Goal: Communication & Community: Answer question/provide support

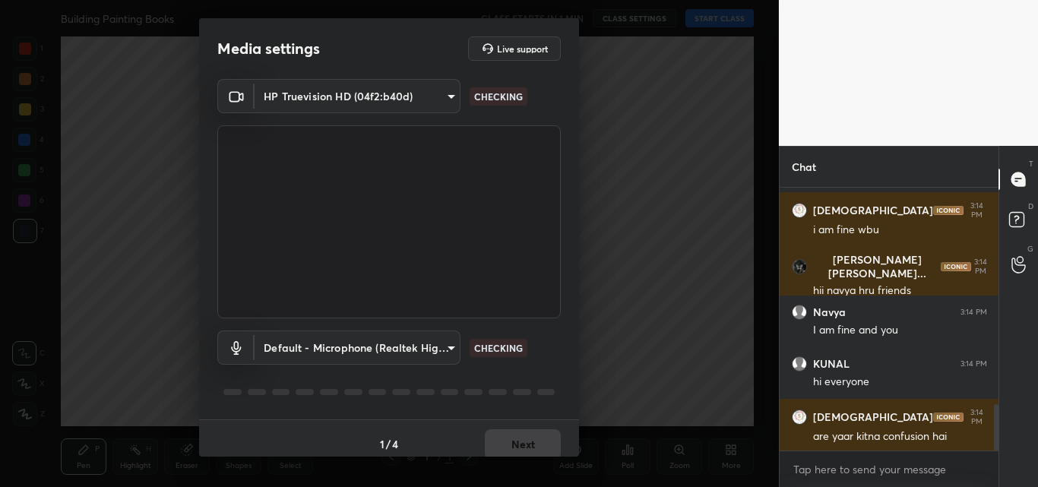
scroll to position [1238, 0]
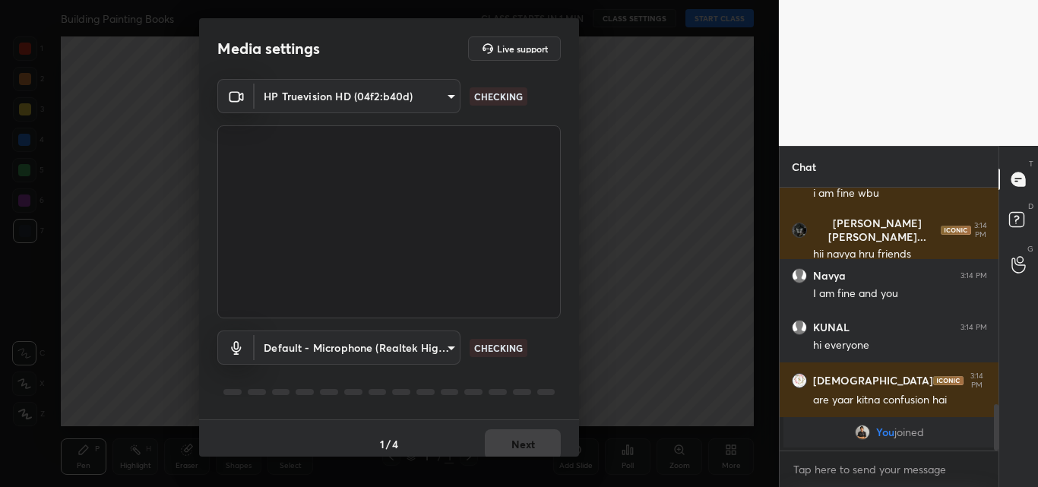
click at [709, 16] on div "Media settings Live support HP Truevision HD (04f2:b40d) bb66c7165d778b87a15e2e…" at bounding box center [389, 243] width 779 height 487
click at [516, 440] on button "Next" at bounding box center [523, 444] width 76 height 30
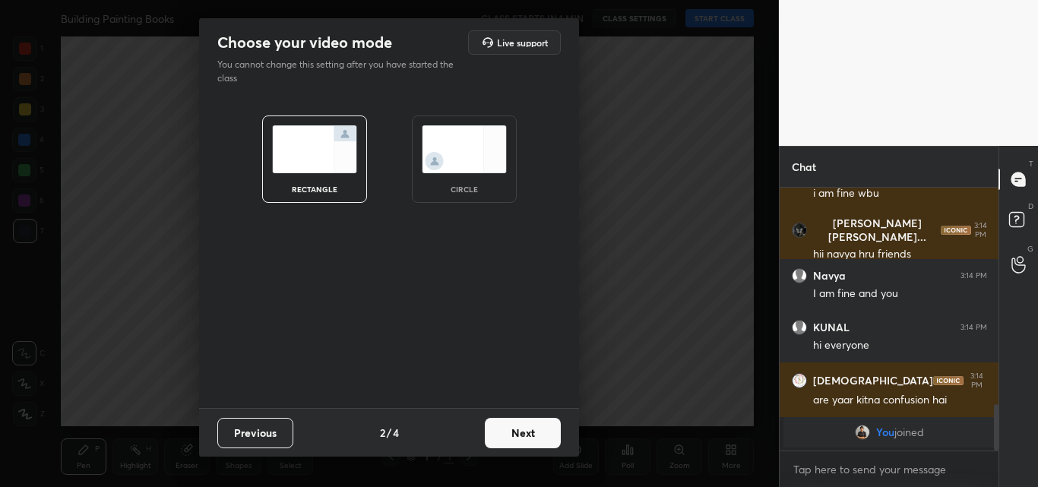
click at [524, 429] on button "Next" at bounding box center [523, 433] width 76 height 30
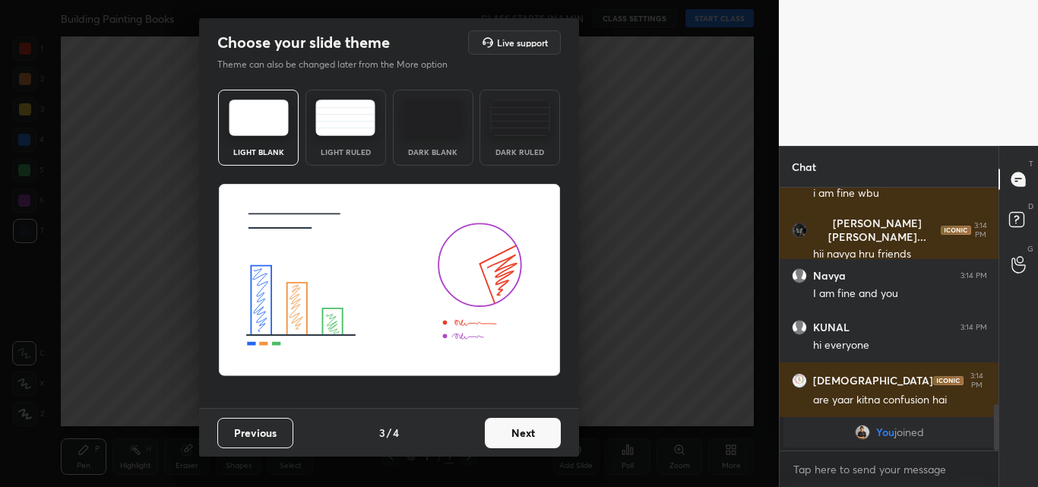
click at [521, 427] on button "Next" at bounding box center [523, 433] width 76 height 30
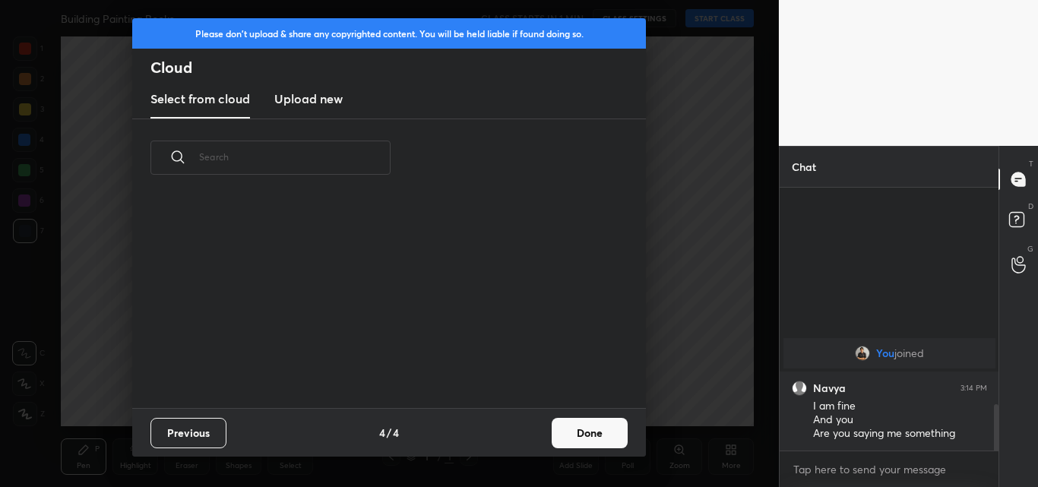
scroll to position [1083, 0]
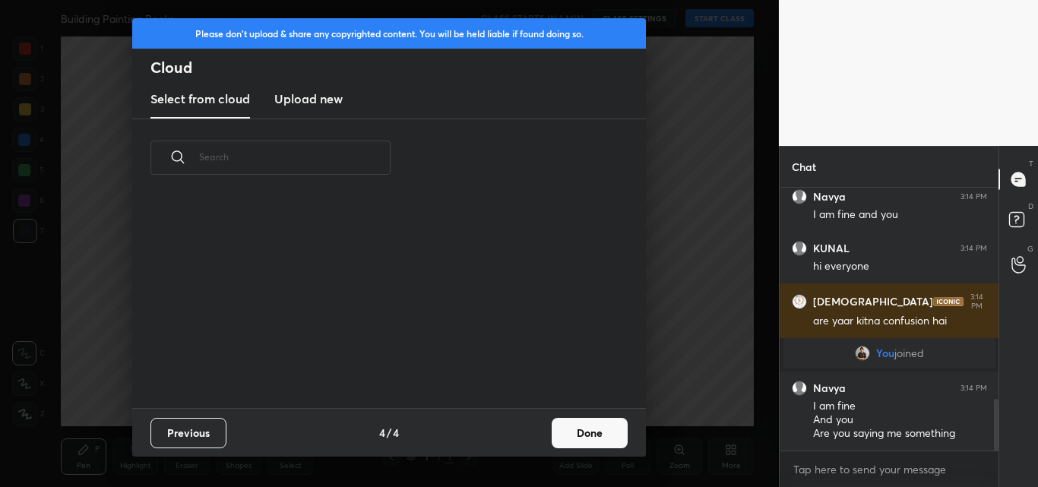
click at [521, 427] on div "Previous 4 / 4 Done" at bounding box center [388, 432] width 513 height 49
click at [563, 432] on button "Done" at bounding box center [589, 433] width 76 height 30
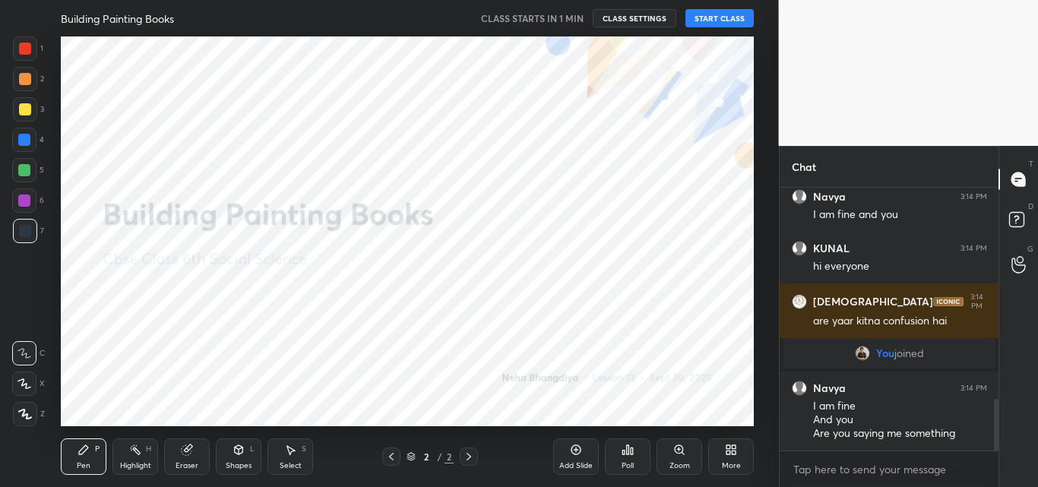
click at [703, 13] on button "START CLASS" at bounding box center [719, 18] width 68 height 18
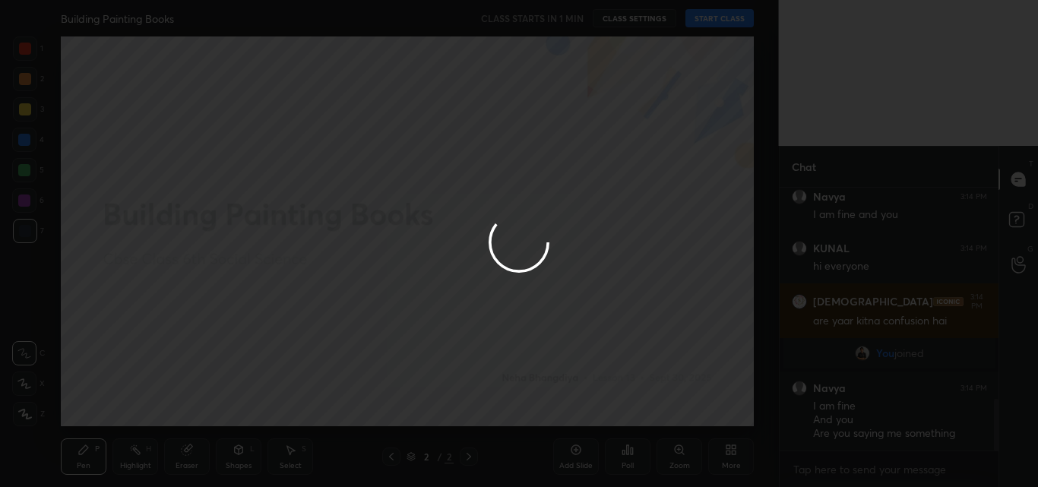
type textarea "x"
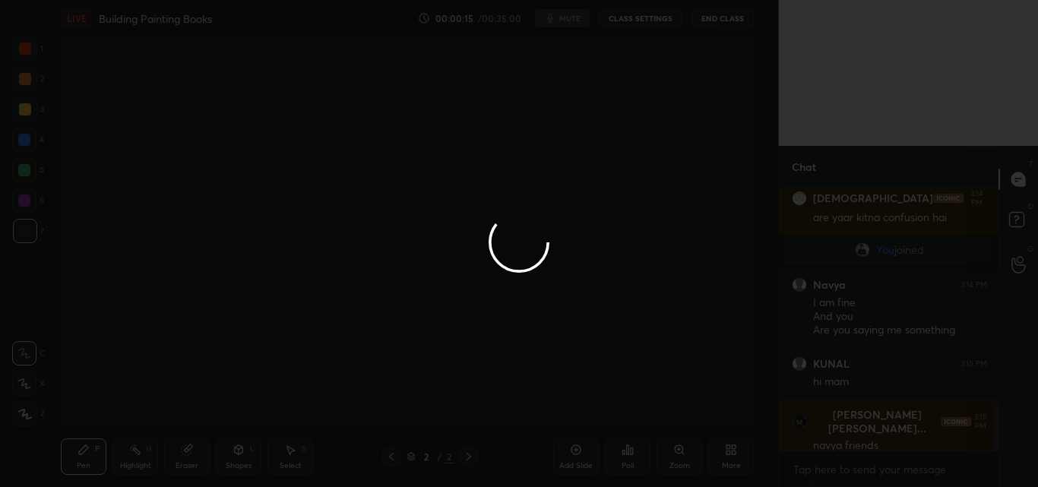
scroll to position [1238, 0]
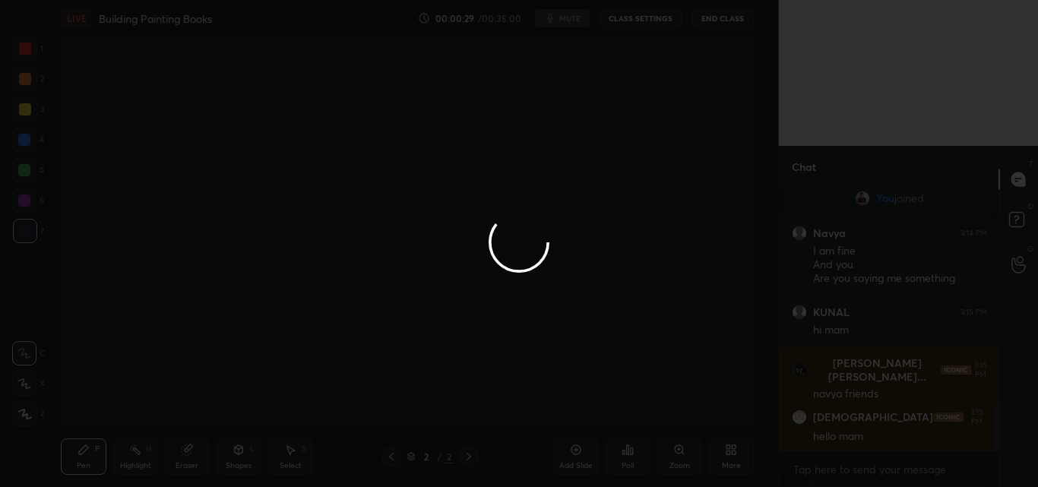
click at [556, 20] on div at bounding box center [519, 243] width 1038 height 487
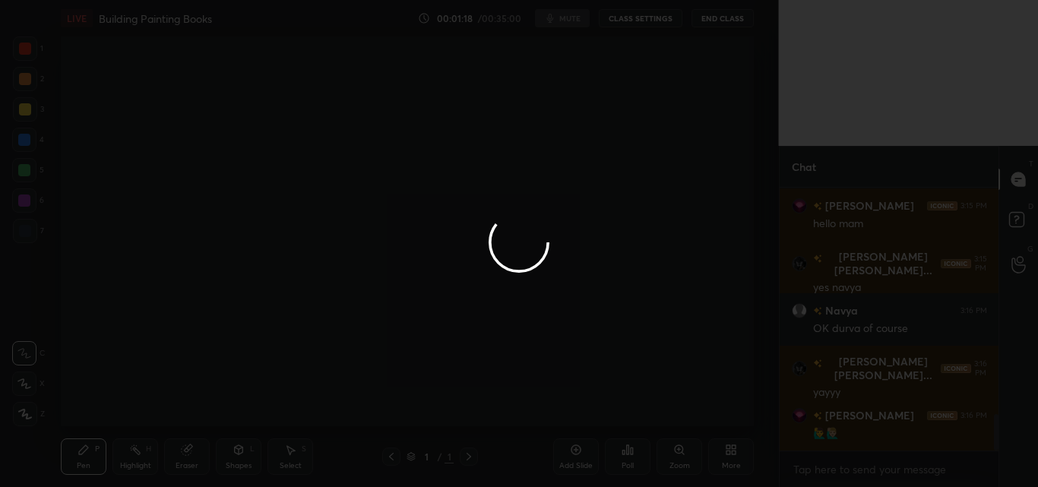
scroll to position [1689, 0]
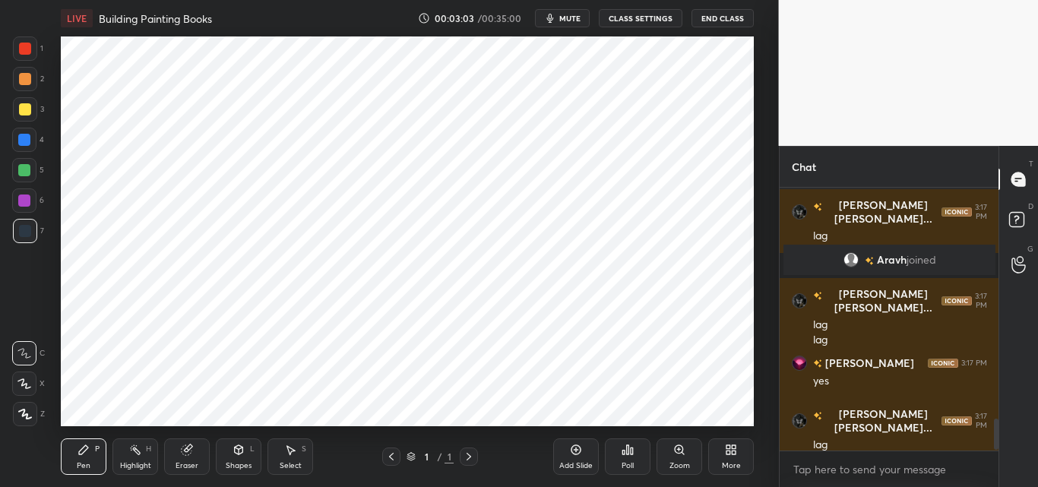
scroll to position [1960, 0]
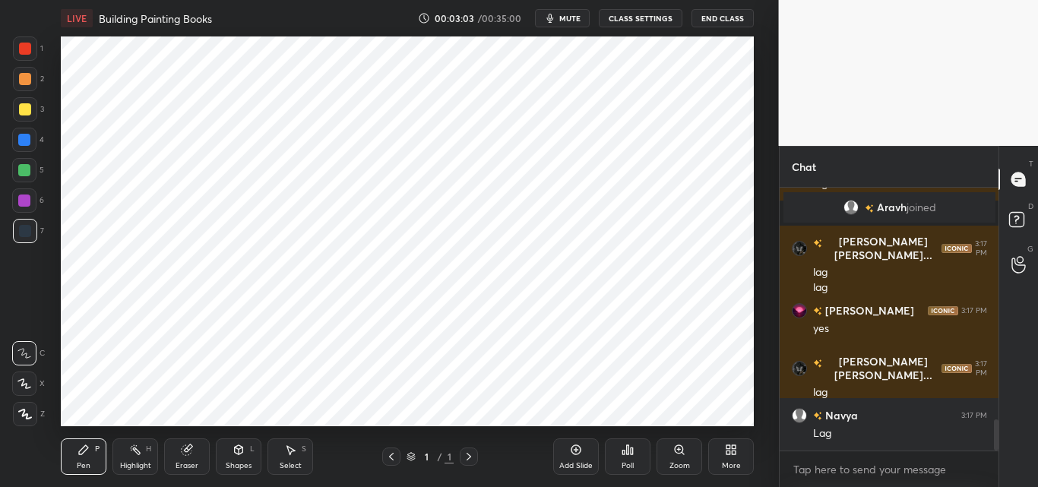
click at [561, 19] on button "mute" at bounding box center [562, 18] width 55 height 18
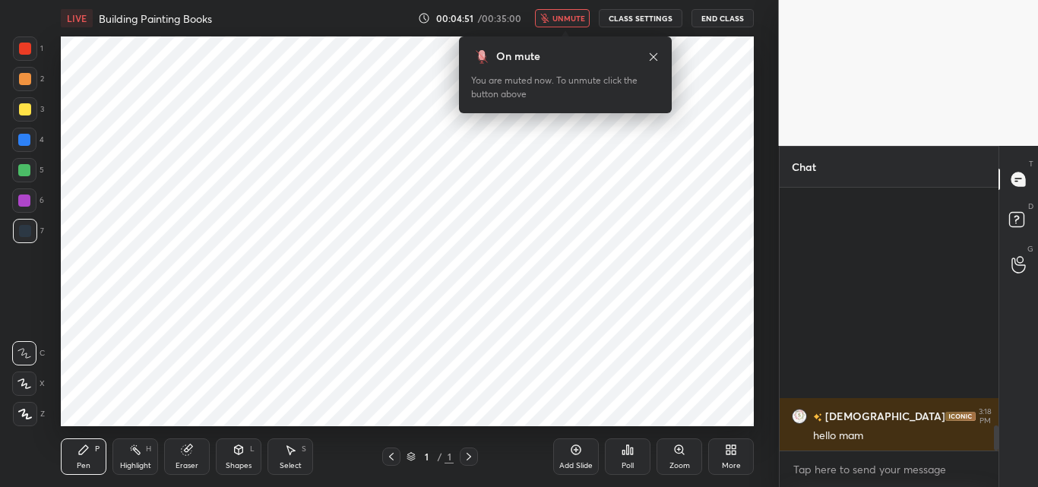
scroll to position [2478, 0]
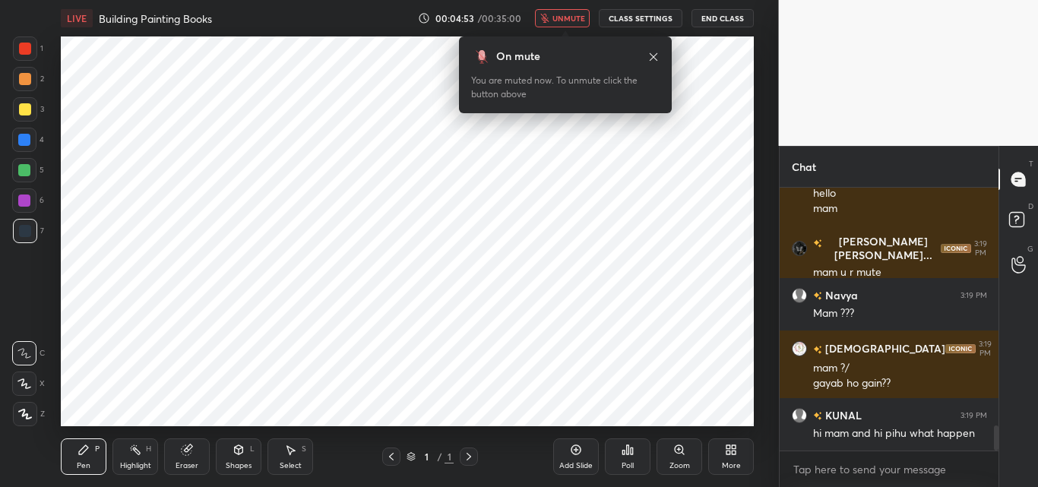
click at [567, 23] on span "unmute" at bounding box center [568, 18] width 33 height 11
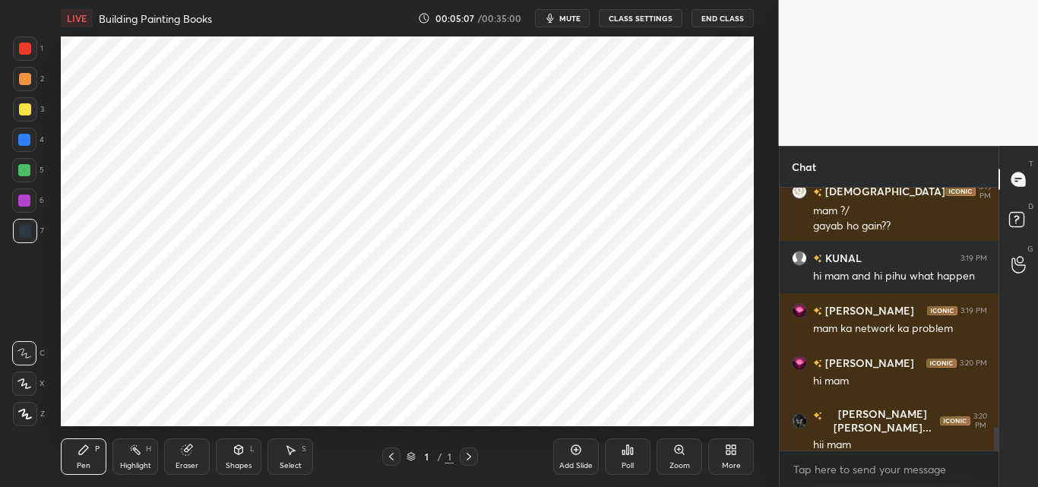
scroll to position [2687, 0]
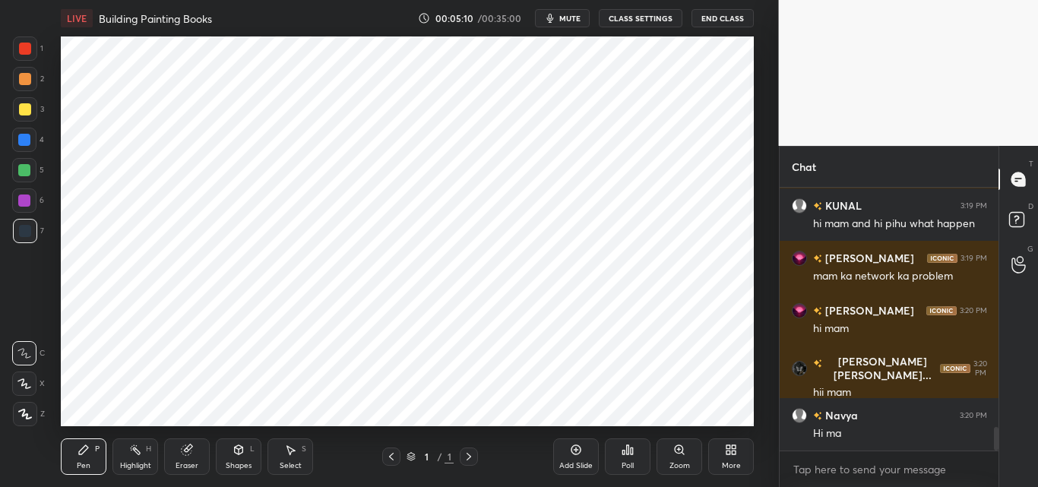
click at [612, 450] on div "Poll" at bounding box center [628, 456] width 46 height 36
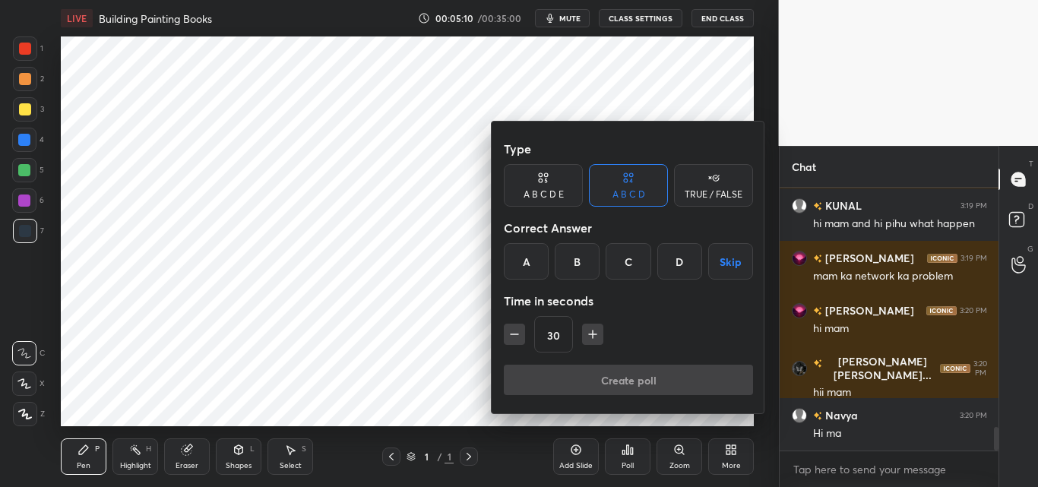
scroll to position [2740, 0]
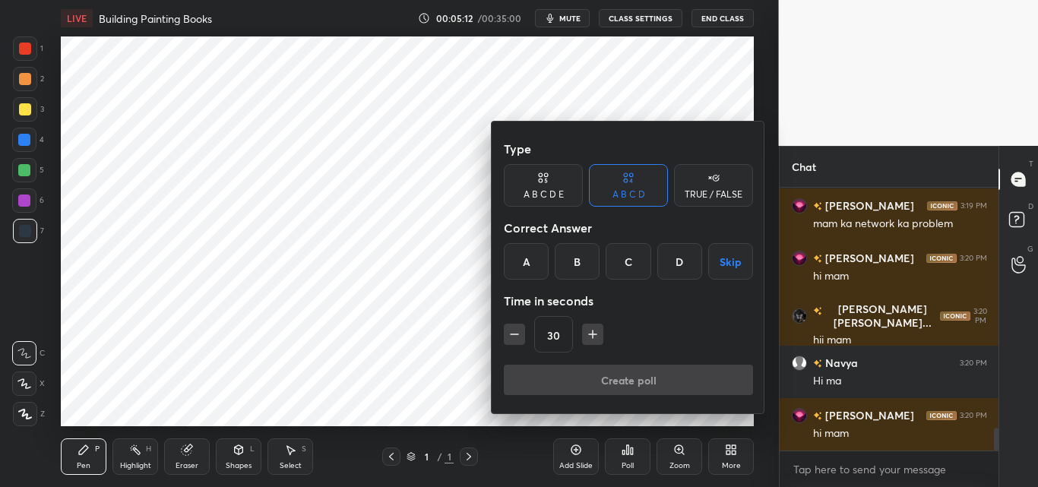
click at [700, 190] on div "TRUE / FALSE" at bounding box center [713, 194] width 58 height 9
click at [557, 257] on div "True" at bounding box center [543, 261] width 79 height 36
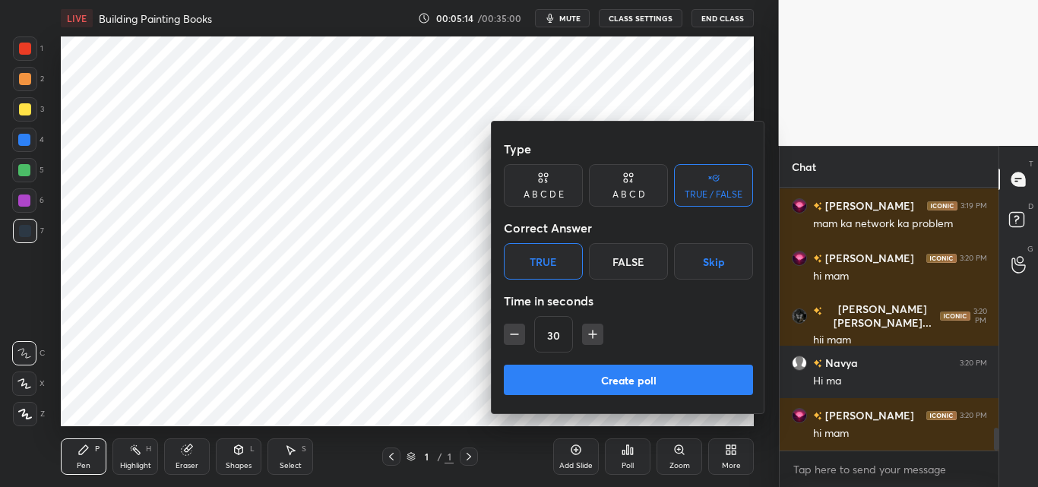
click at [589, 333] on icon "button" at bounding box center [592, 334] width 15 height 15
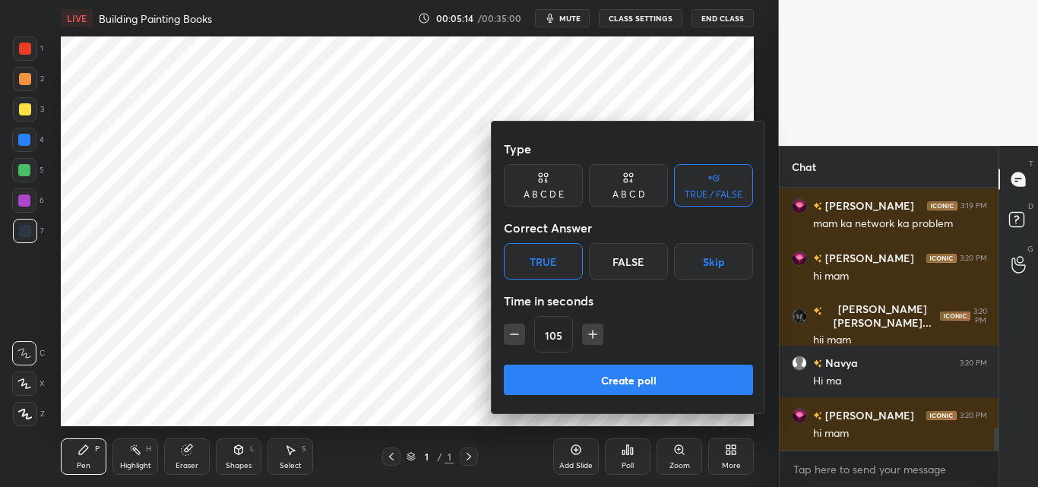
click at [589, 333] on button "button" at bounding box center [592, 334] width 21 height 21
click at [589, 333] on button "button" at bounding box center [599, 334] width 21 height 21
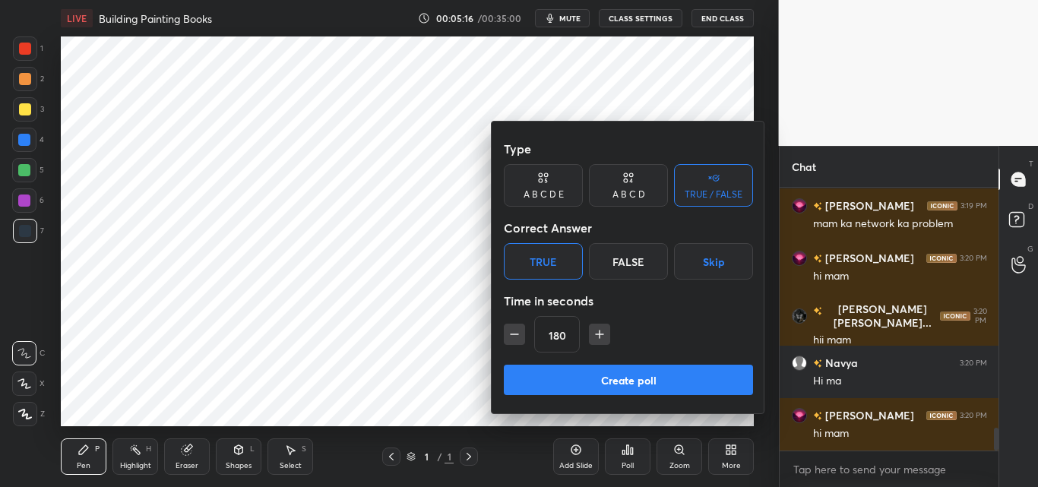
click at [589, 333] on button "button" at bounding box center [599, 334] width 21 height 21
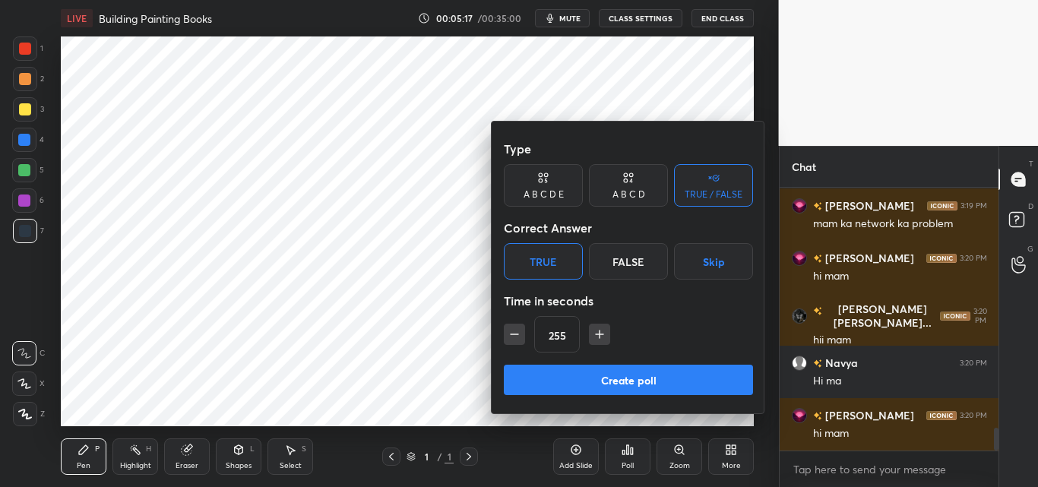
click at [589, 333] on button "button" at bounding box center [599, 334] width 21 height 21
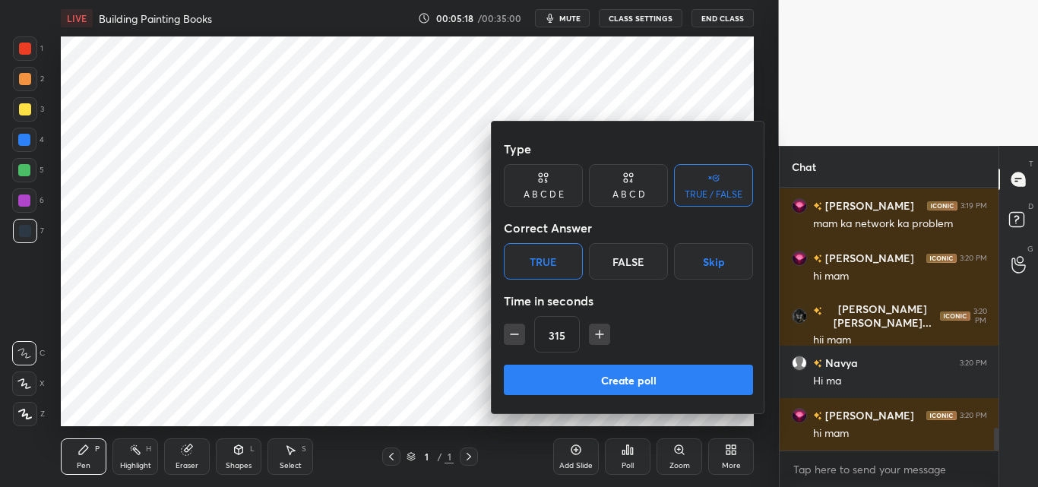
type input "330"
click at [574, 382] on button "Create poll" at bounding box center [628, 380] width 249 height 30
type textarea "x"
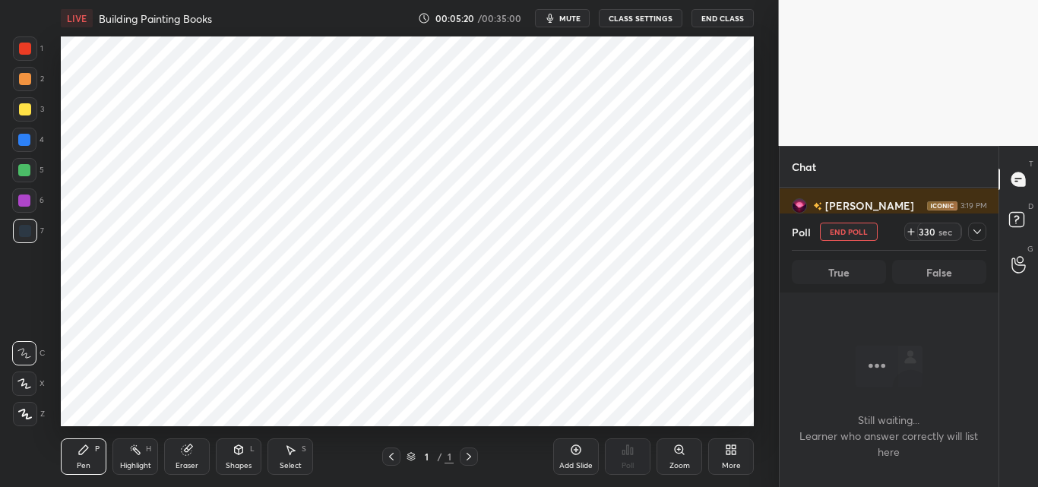
scroll to position [216, 214]
click at [573, 17] on span "mute" at bounding box center [569, 18] width 21 height 11
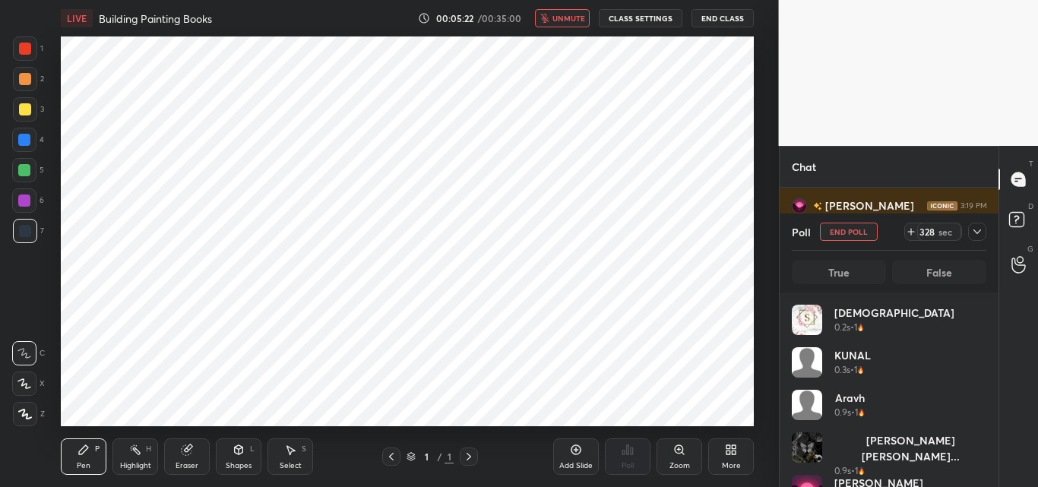
scroll to position [178, 190]
click at [732, 447] on icon at bounding box center [734, 447] width 4 height 4
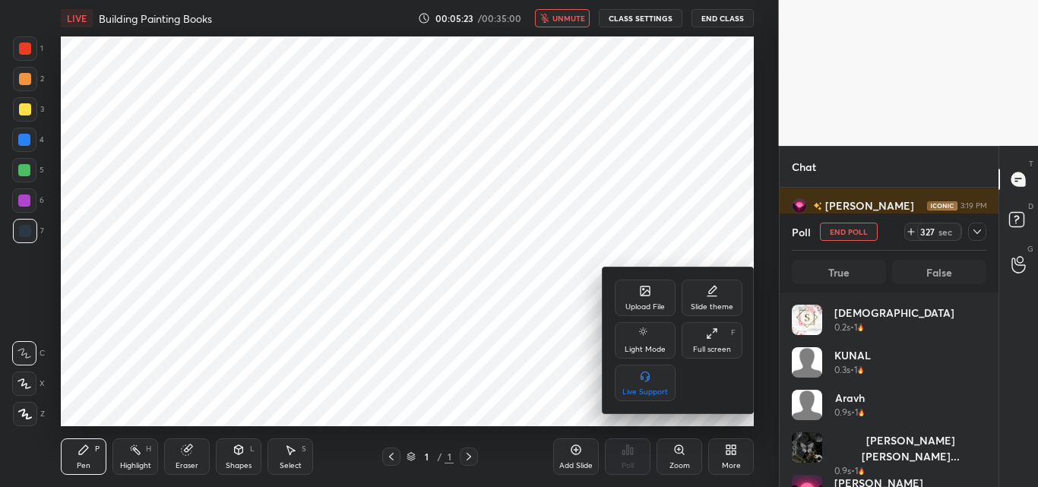
scroll to position [2870, 0]
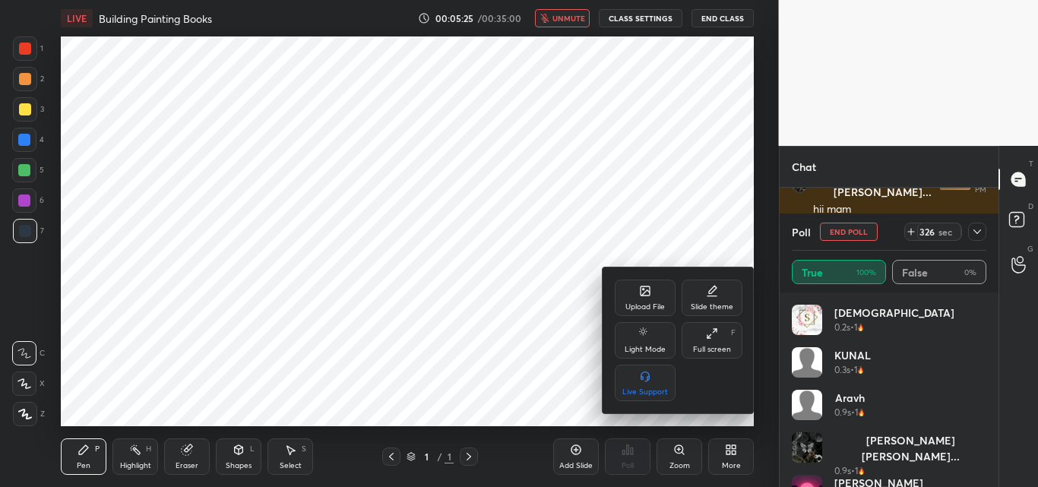
click at [655, 298] on div "Upload File" at bounding box center [644, 298] width 61 height 36
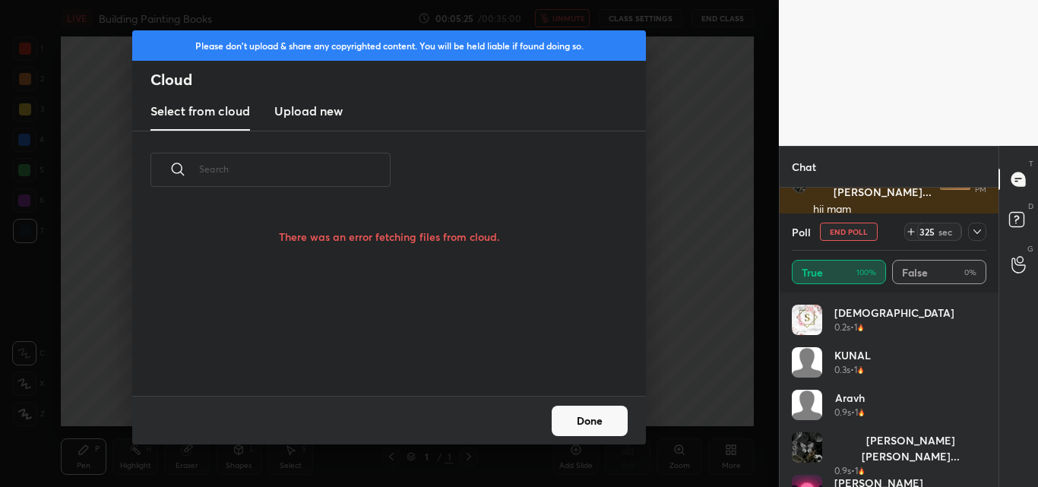
scroll to position [147, 488]
click at [309, 105] on h3 "Upload new" at bounding box center [308, 111] width 68 height 18
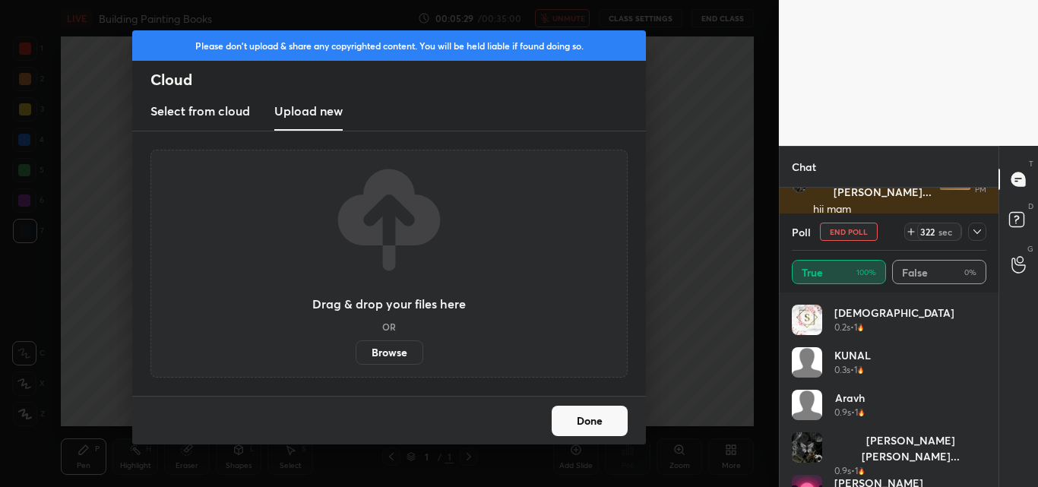
click at [389, 349] on label "Browse" at bounding box center [389, 352] width 68 height 24
click at [355, 349] on input "Browse" at bounding box center [355, 352] width 0 height 24
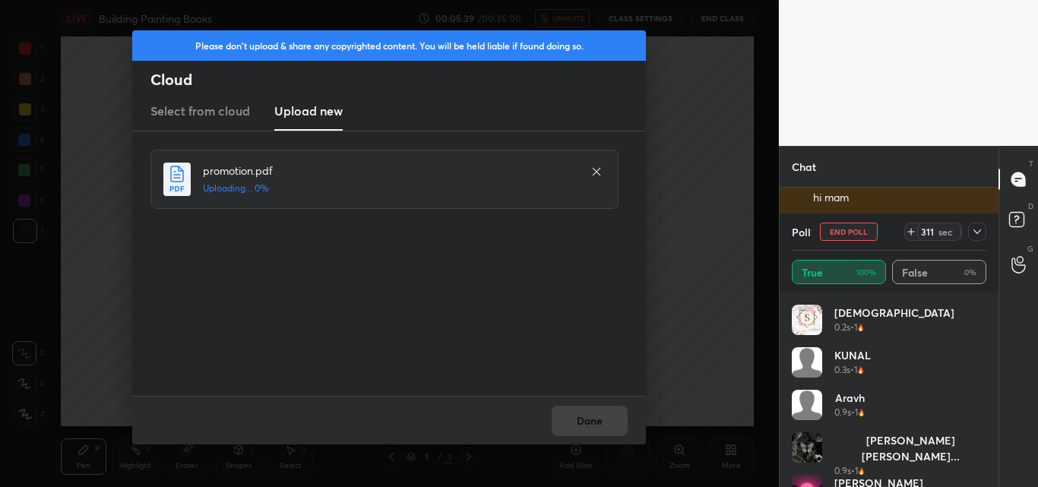
click at [287, 201] on div "promotion.pdf Uploading... 0%" at bounding box center [384, 179] width 468 height 59
click at [595, 171] on icon at bounding box center [596, 172] width 12 height 12
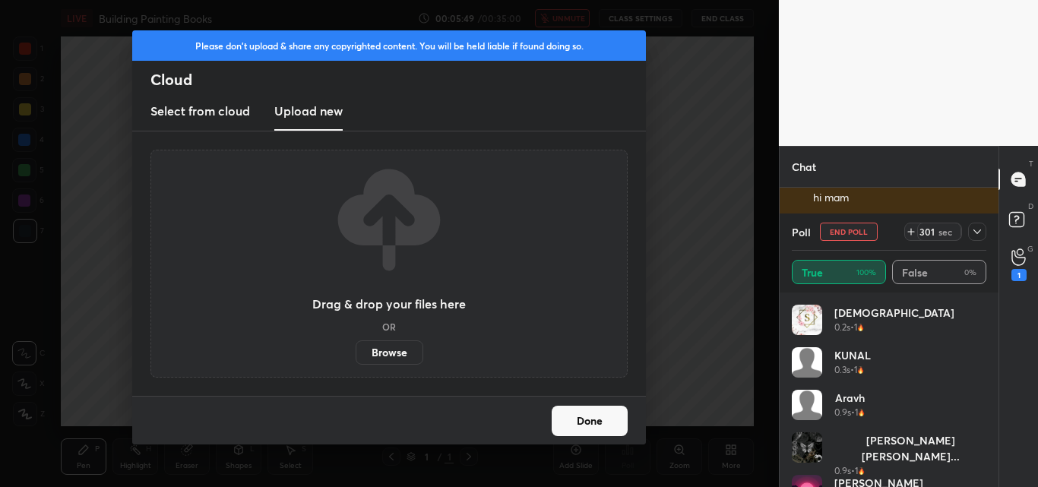
click at [384, 351] on label "Browse" at bounding box center [389, 352] width 68 height 24
click at [355, 351] on input "Browse" at bounding box center [355, 352] width 0 height 24
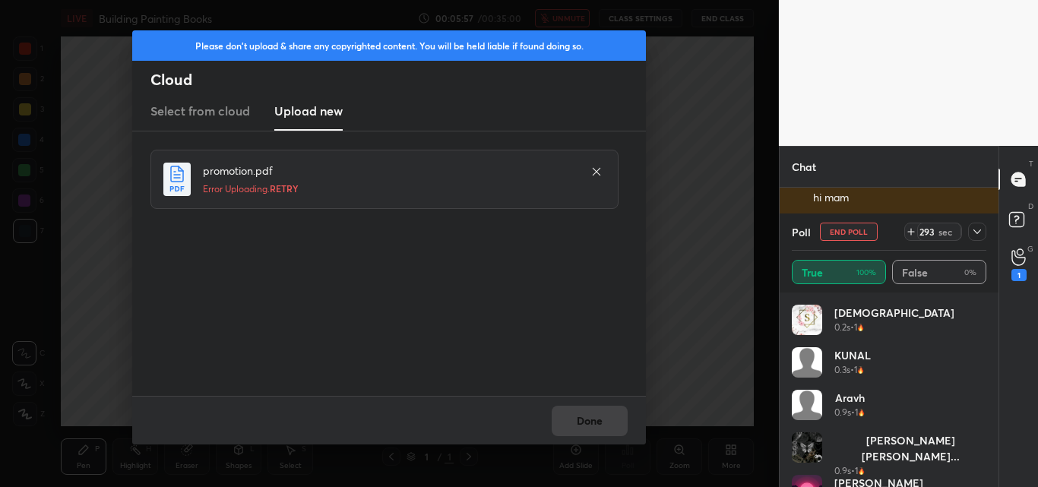
scroll to position [3028, 0]
click at [597, 166] on icon at bounding box center [596, 172] width 12 height 12
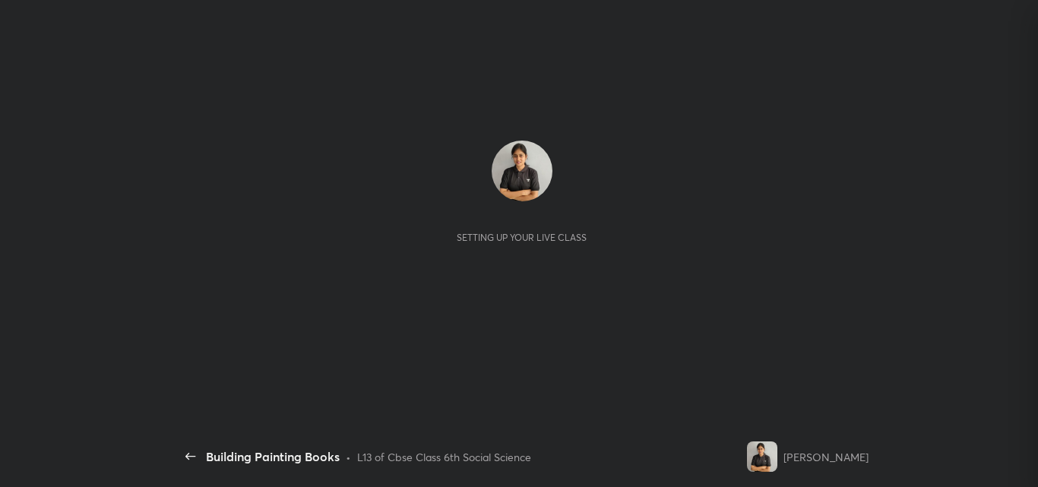
scroll to position [295, 214]
type textarea "x"
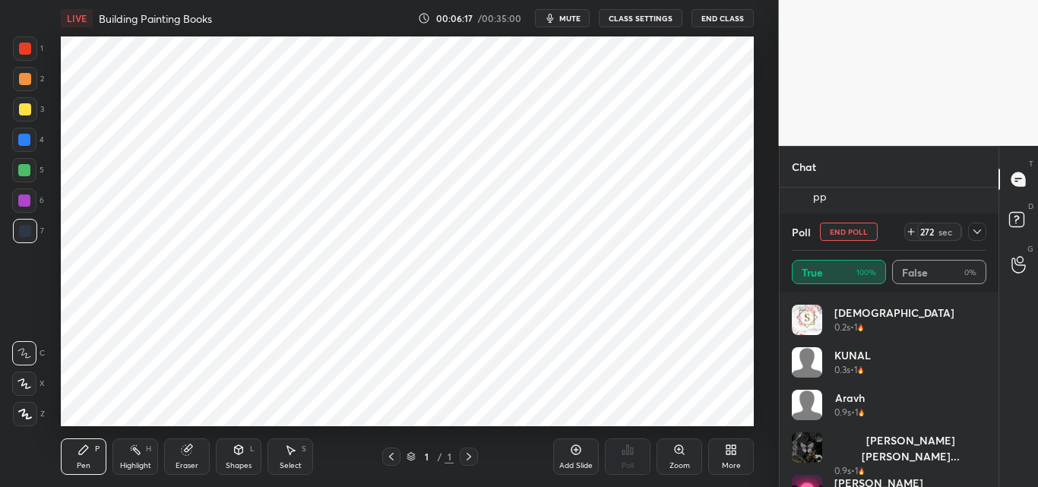
scroll to position [75568, 75240]
click at [570, 19] on span "mute" at bounding box center [569, 18] width 21 height 11
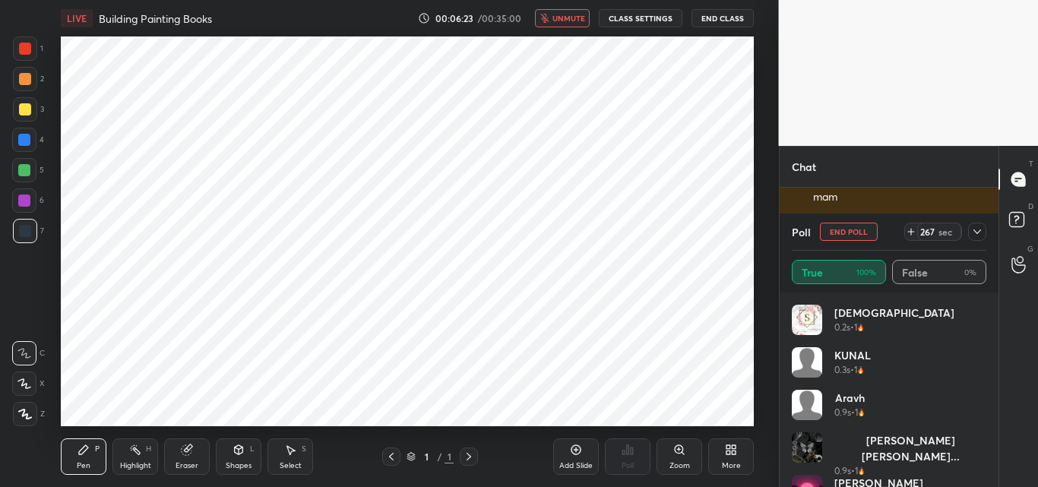
click at [738, 449] on div "More" at bounding box center [731, 456] width 46 height 36
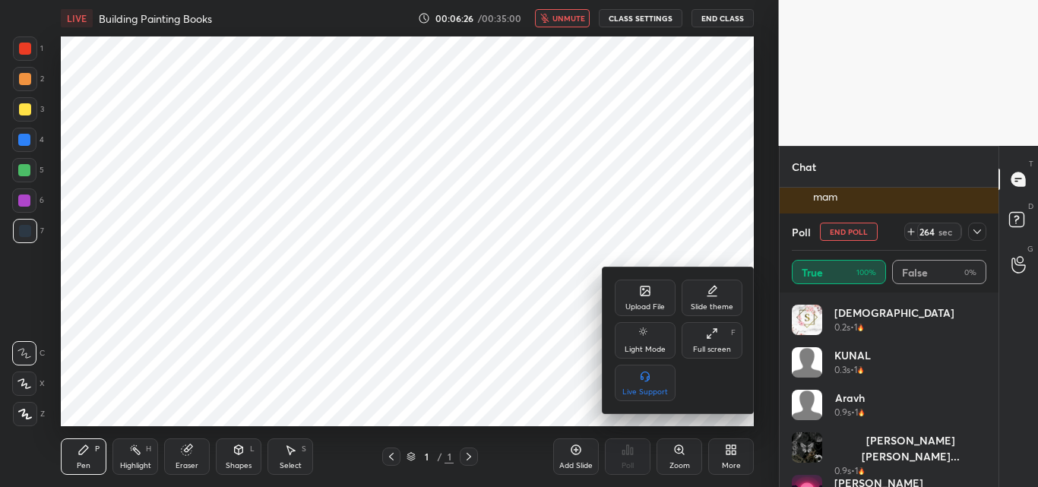
click at [637, 301] on div "Upload File" at bounding box center [644, 298] width 61 height 36
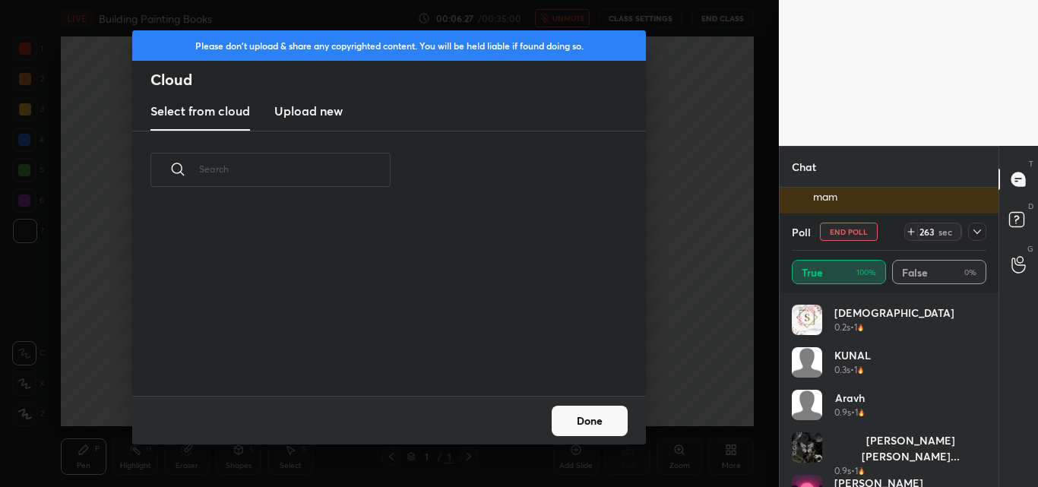
scroll to position [187, 488]
click at [326, 106] on h3 "Upload new" at bounding box center [308, 111] width 68 height 18
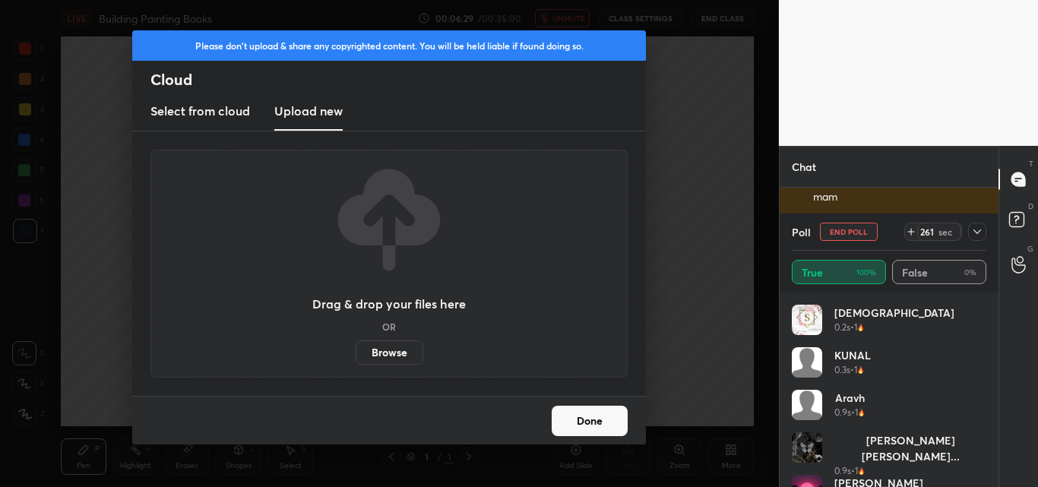
scroll to position [1831, 0]
click at [374, 352] on label "Browse" at bounding box center [389, 352] width 68 height 24
click at [355, 352] on input "Browse" at bounding box center [355, 352] width 0 height 24
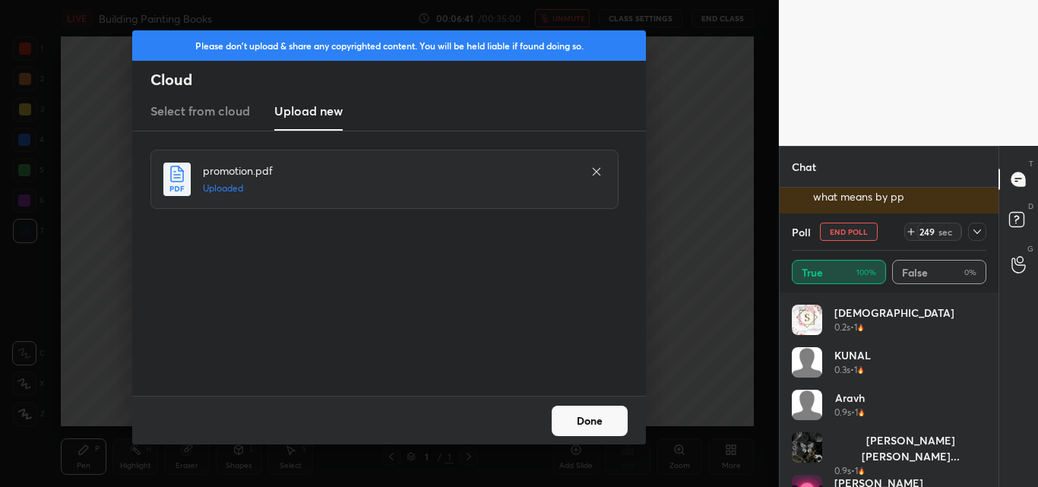
click at [971, 224] on div at bounding box center [977, 232] width 18 height 18
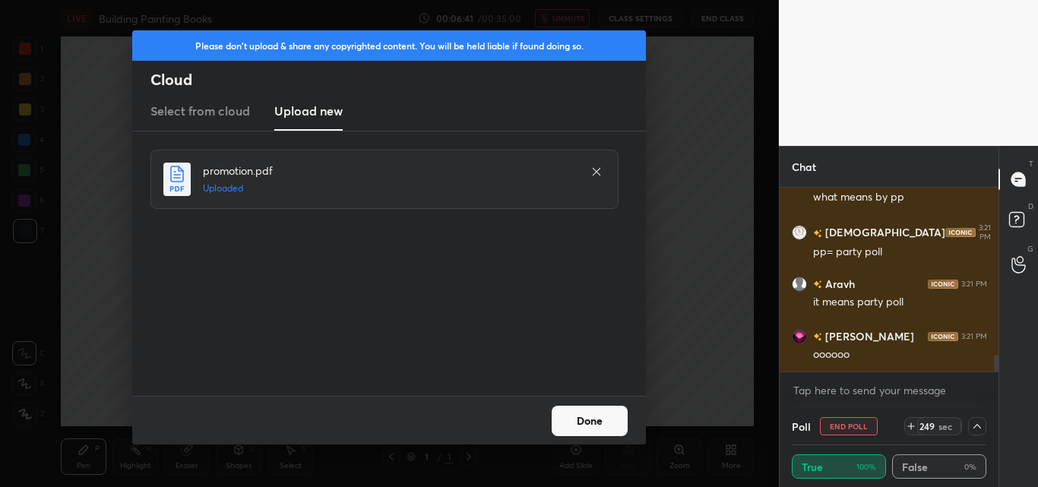
scroll to position [1, 5]
click at [565, 418] on button "Done" at bounding box center [589, 421] width 76 height 30
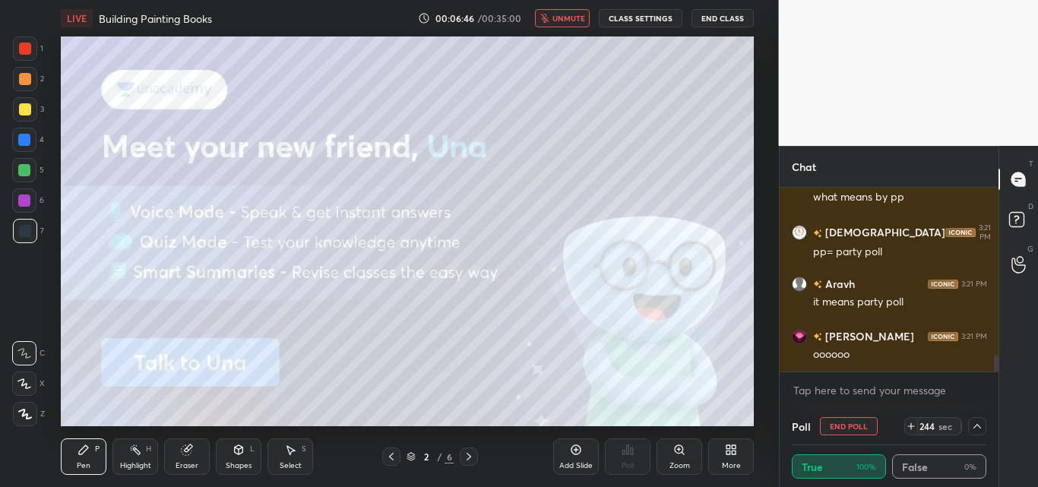
click at [549, 15] on icon "button" at bounding box center [544, 18] width 9 height 9
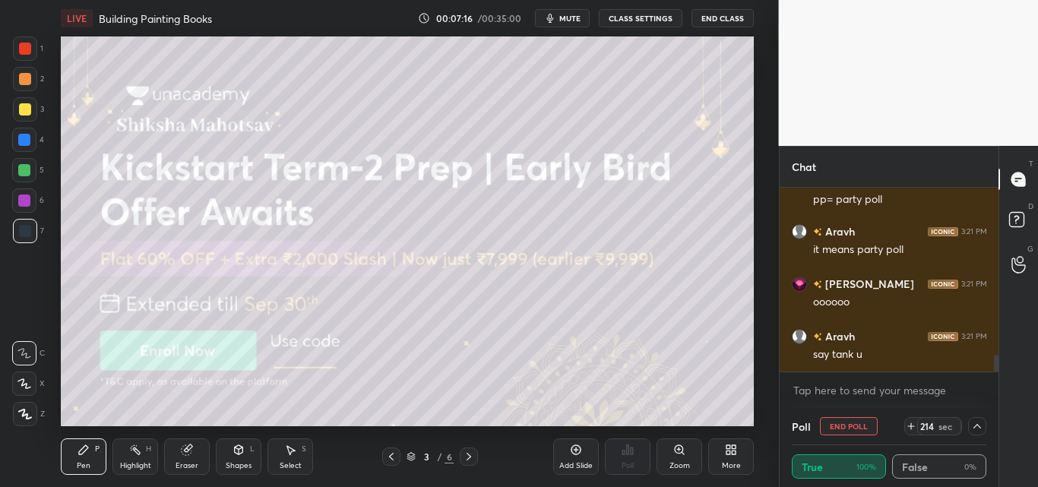
click at [27, 107] on div at bounding box center [25, 109] width 12 height 12
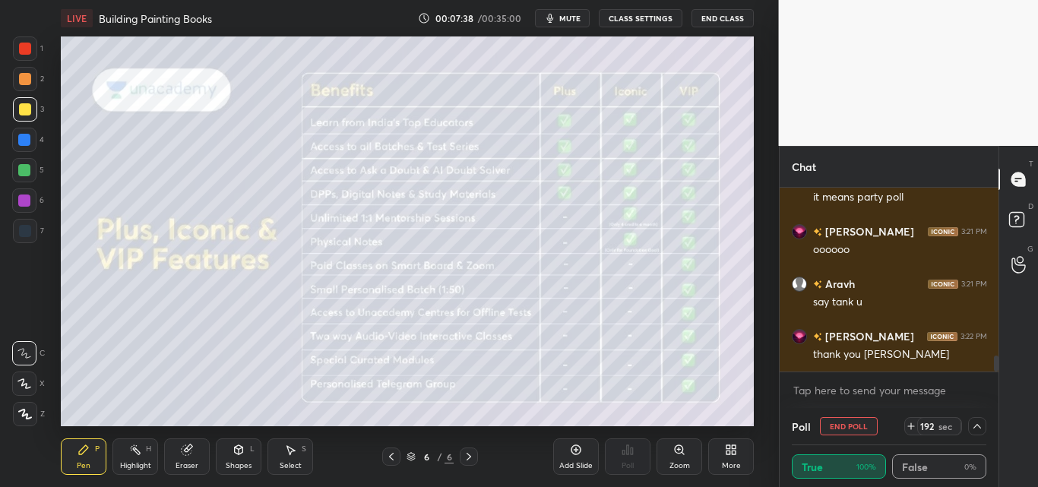
scroll to position [1989, 0]
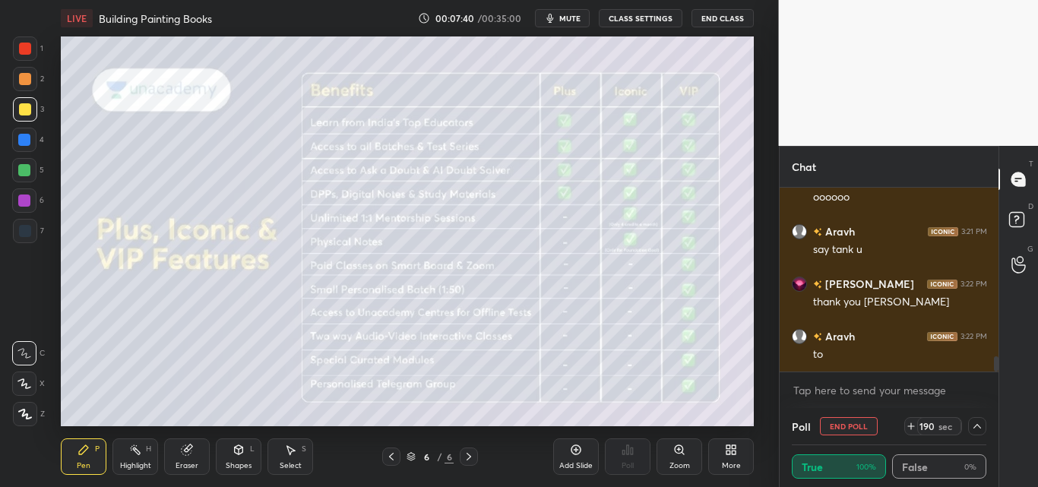
click at [569, 21] on span "mute" at bounding box center [569, 18] width 21 height 11
click at [732, 442] on div "More" at bounding box center [731, 456] width 46 height 36
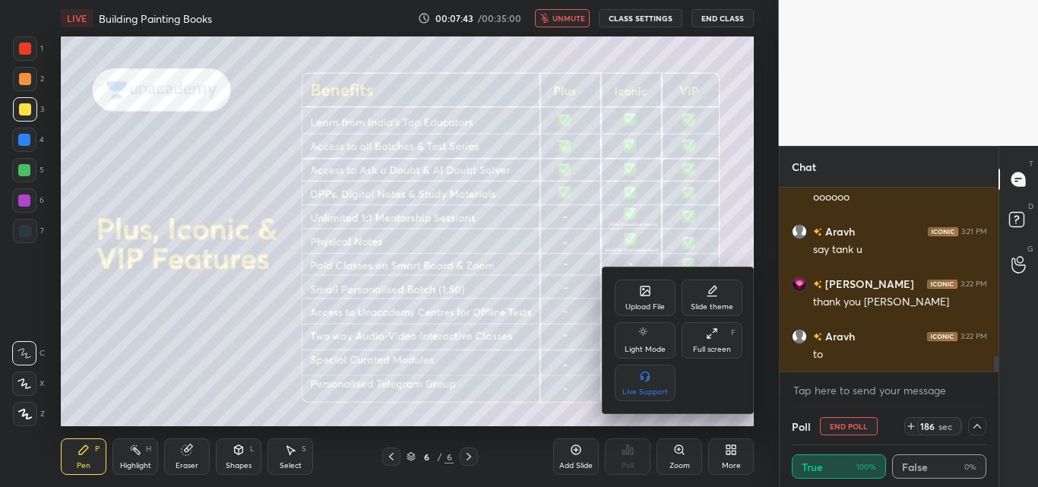
click at [634, 305] on div "Upload File" at bounding box center [644, 307] width 39 height 8
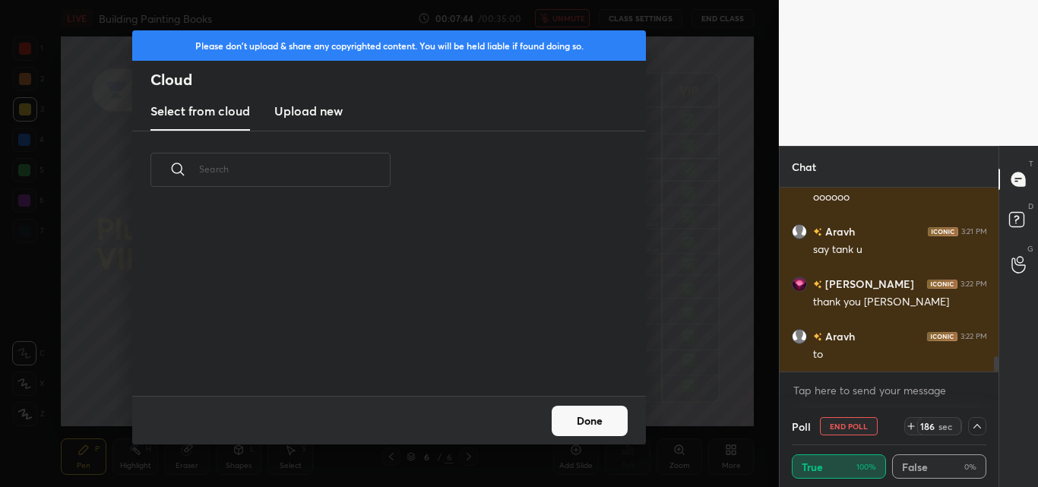
scroll to position [187, 488]
click at [330, 107] on h3 "Upload new" at bounding box center [308, 111] width 68 height 18
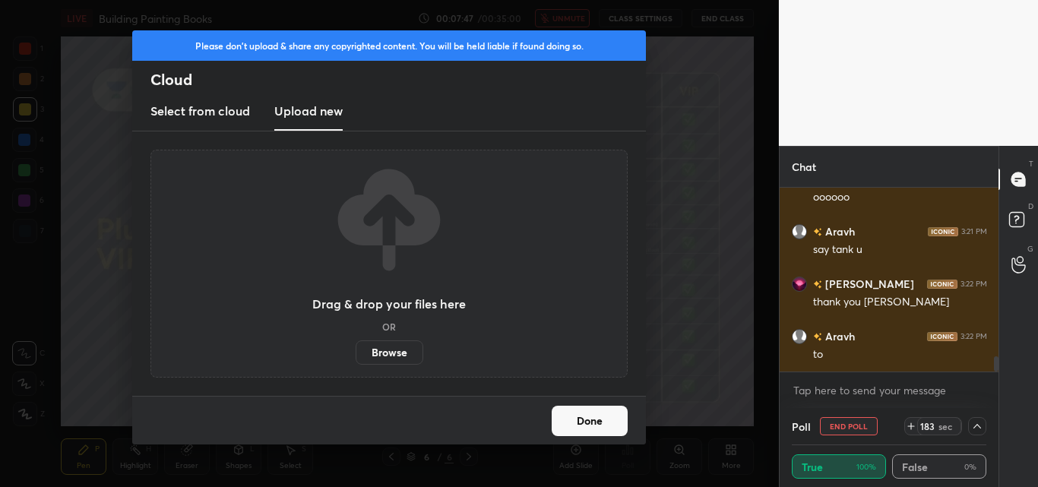
click at [378, 349] on label "Browse" at bounding box center [389, 352] width 68 height 24
click at [355, 349] on input "Browse" at bounding box center [355, 352] width 0 height 24
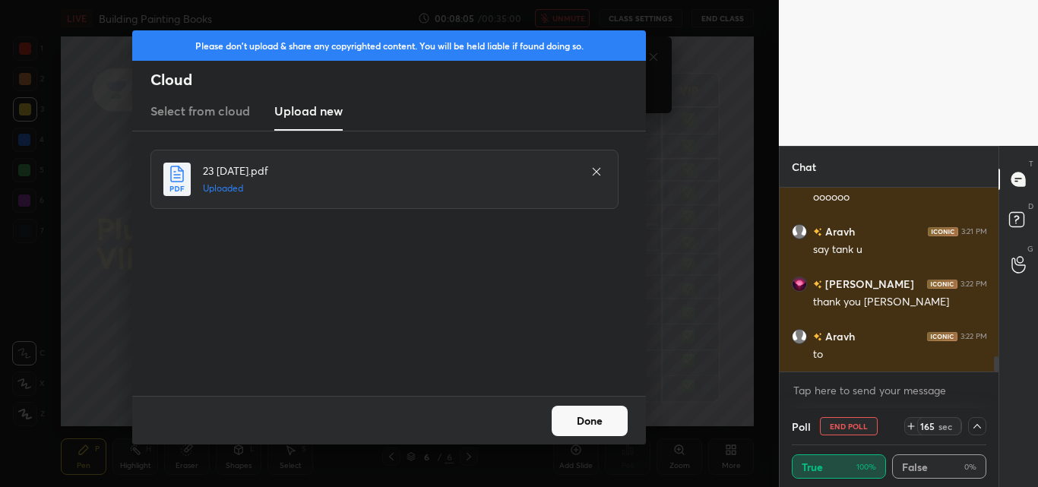
click at [596, 424] on button "Done" at bounding box center [589, 421] width 76 height 30
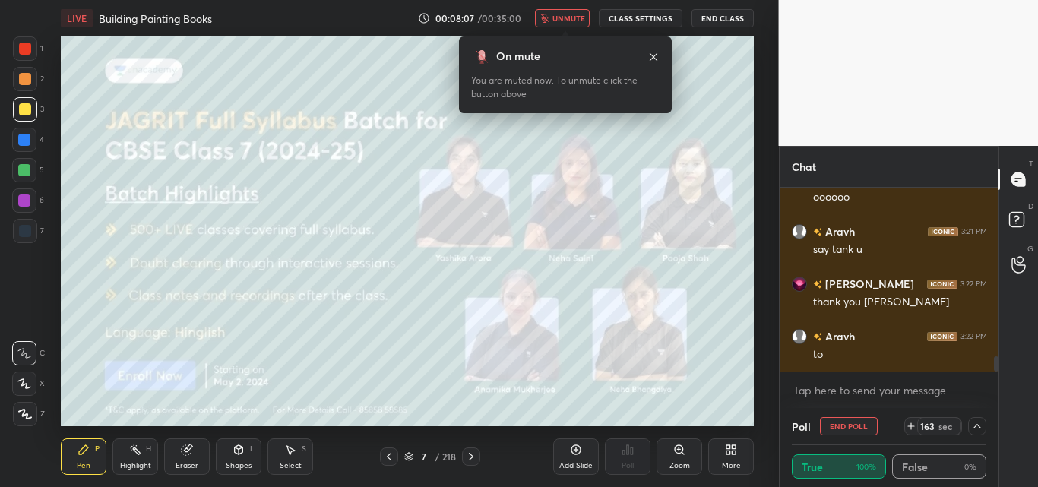
click at [570, 17] on span "unmute" at bounding box center [568, 18] width 33 height 11
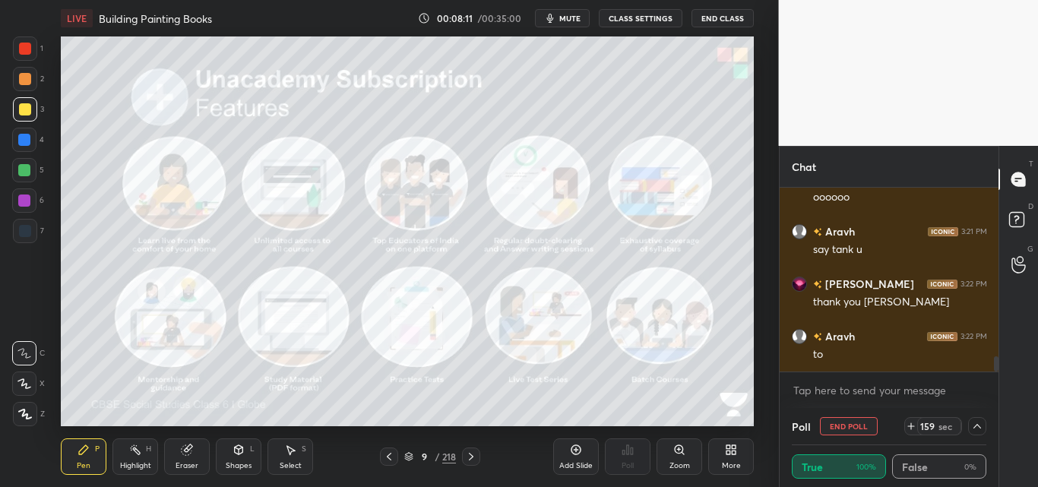
scroll to position [2041, 0]
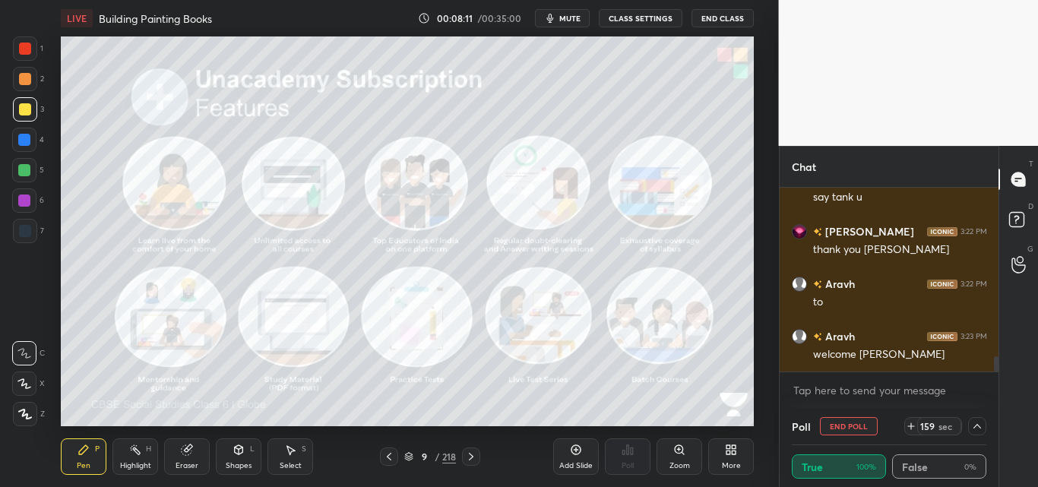
click at [406, 453] on icon at bounding box center [408, 456] width 9 height 9
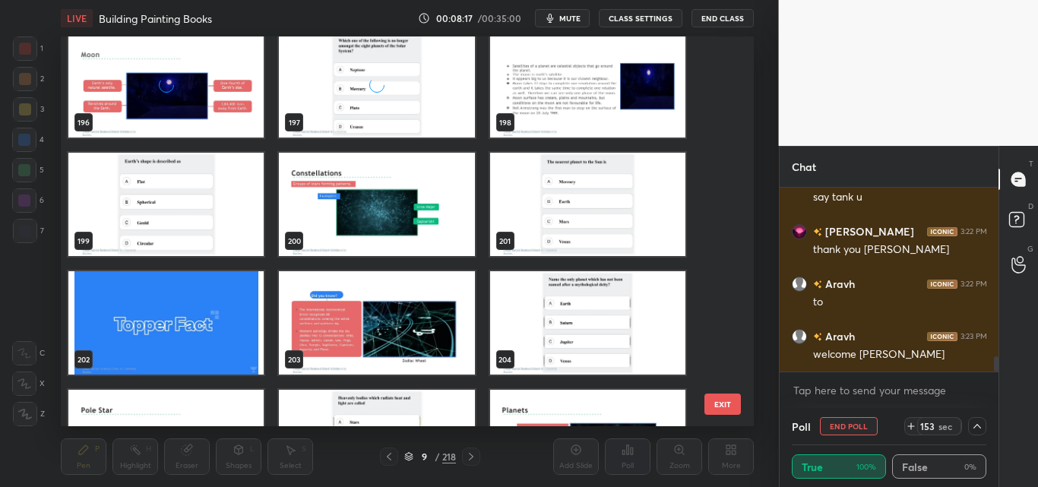
scroll to position [7957, 0]
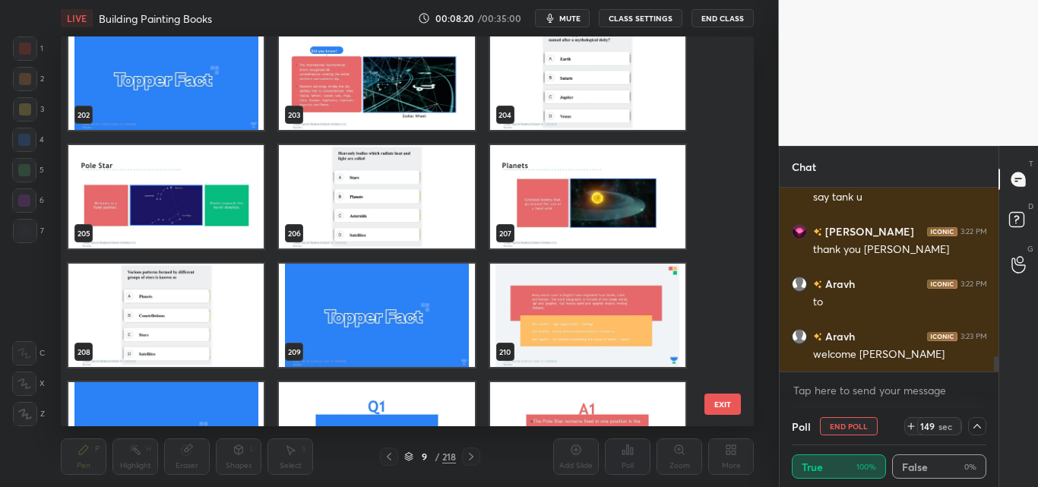
click at [598, 303] on img "grid" at bounding box center [587, 315] width 195 height 103
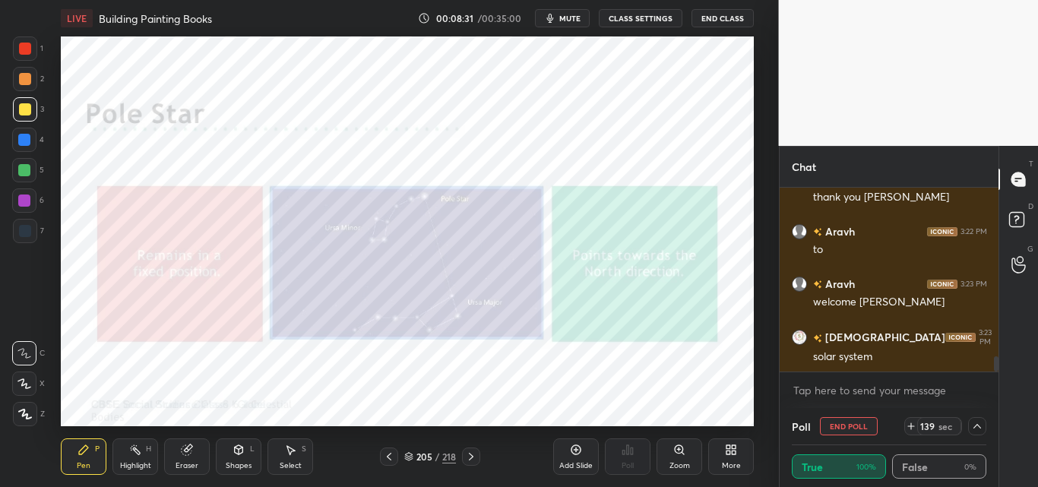
scroll to position [2146, 0]
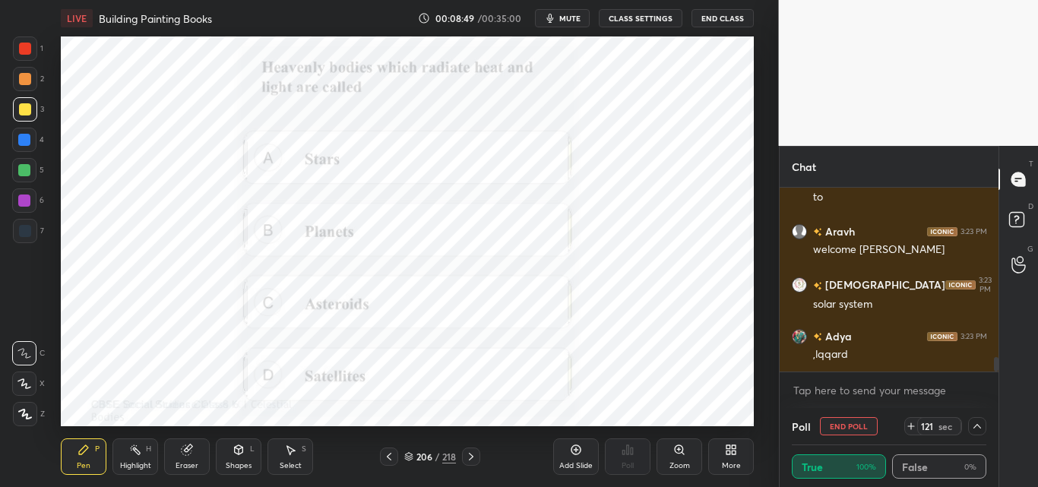
click at [842, 423] on button "End Poll" at bounding box center [849, 426] width 58 height 18
type textarea "x"
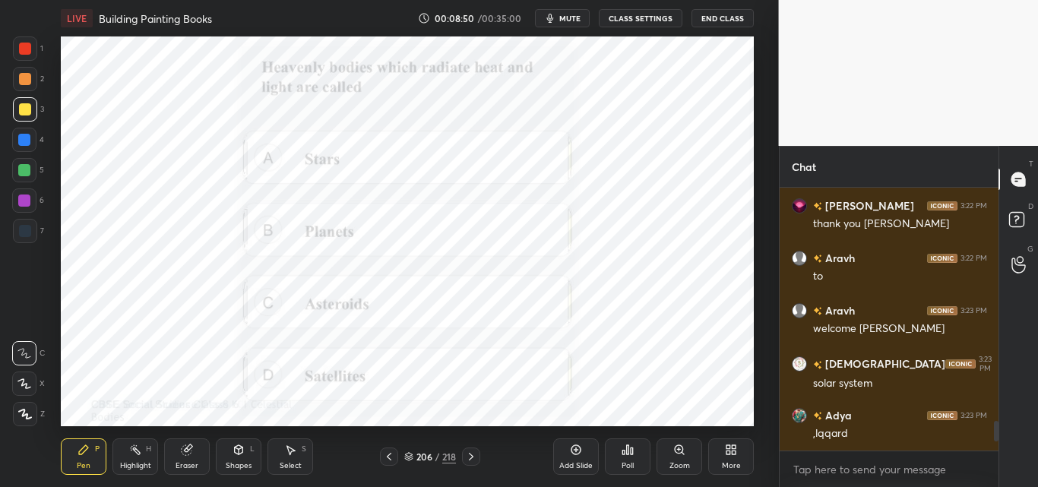
scroll to position [0, 0]
click at [623, 453] on icon at bounding box center [624, 452] width 2 height 4
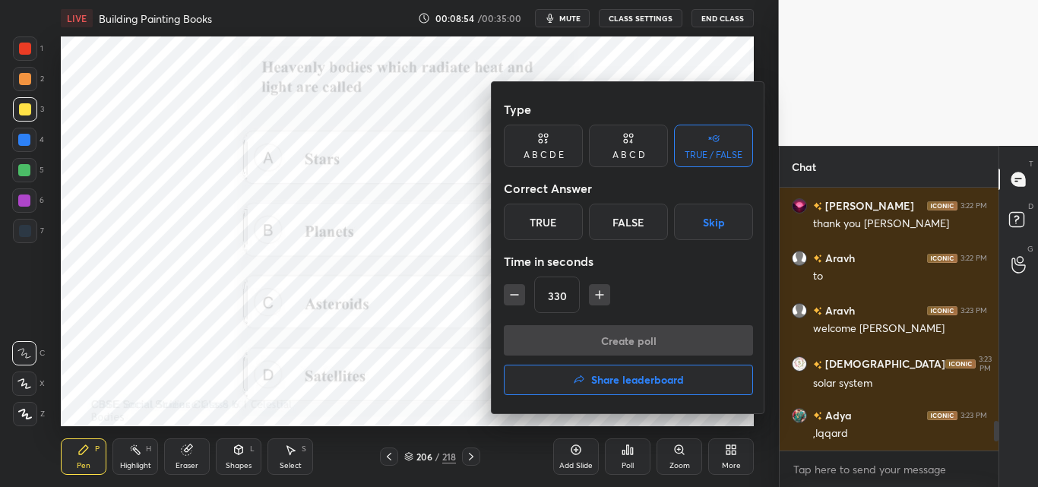
click at [605, 147] on div "A B C D" at bounding box center [628, 146] width 79 height 43
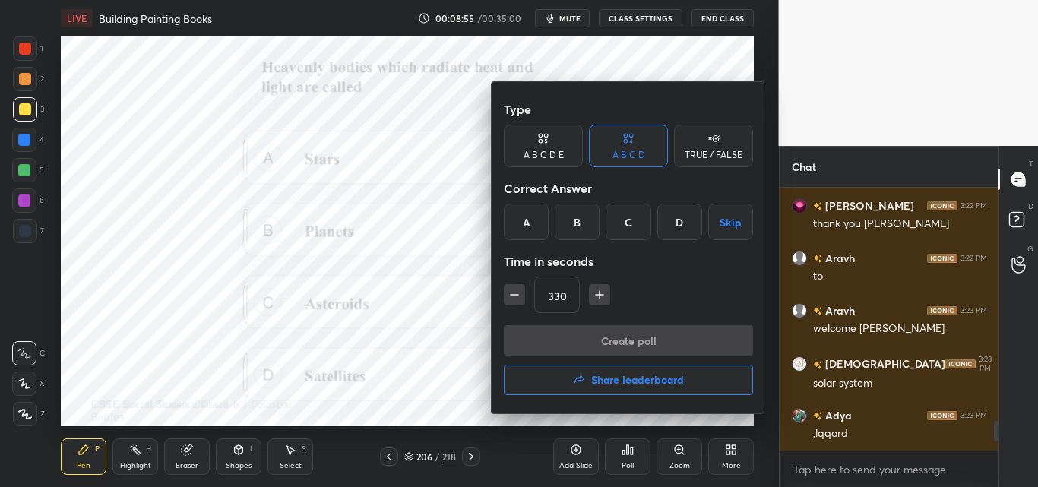
click at [535, 221] on div "A" at bounding box center [526, 222] width 45 height 36
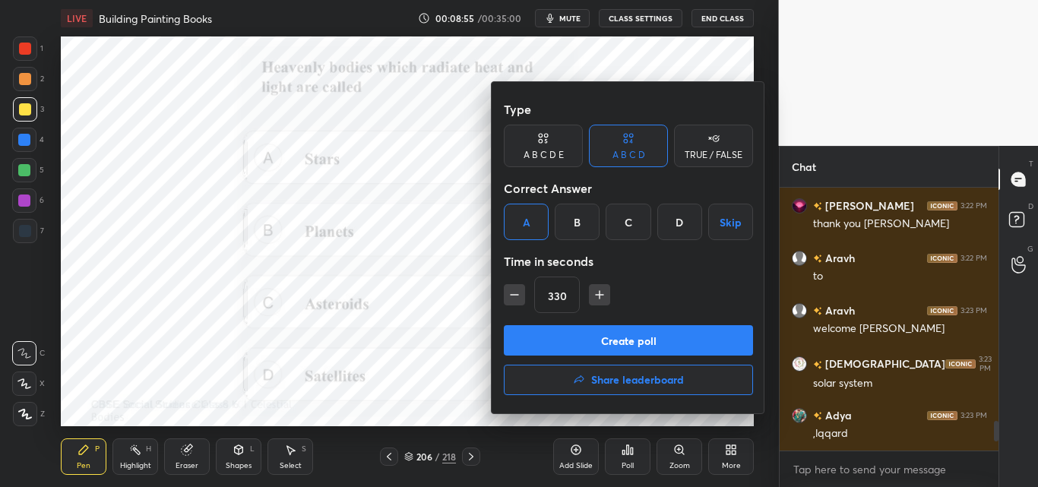
click at [510, 292] on icon "button" at bounding box center [514, 294] width 15 height 15
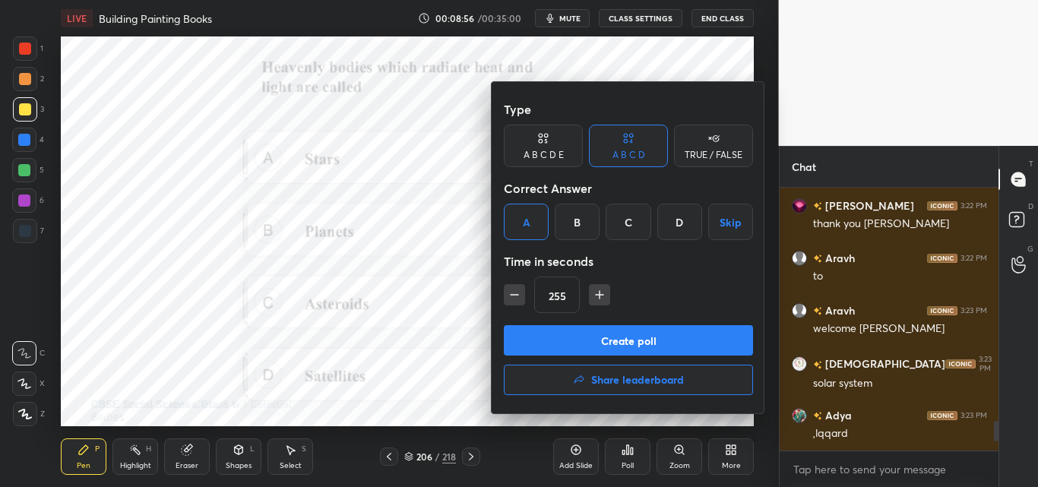
click at [510, 292] on icon "button" at bounding box center [514, 294] width 15 height 15
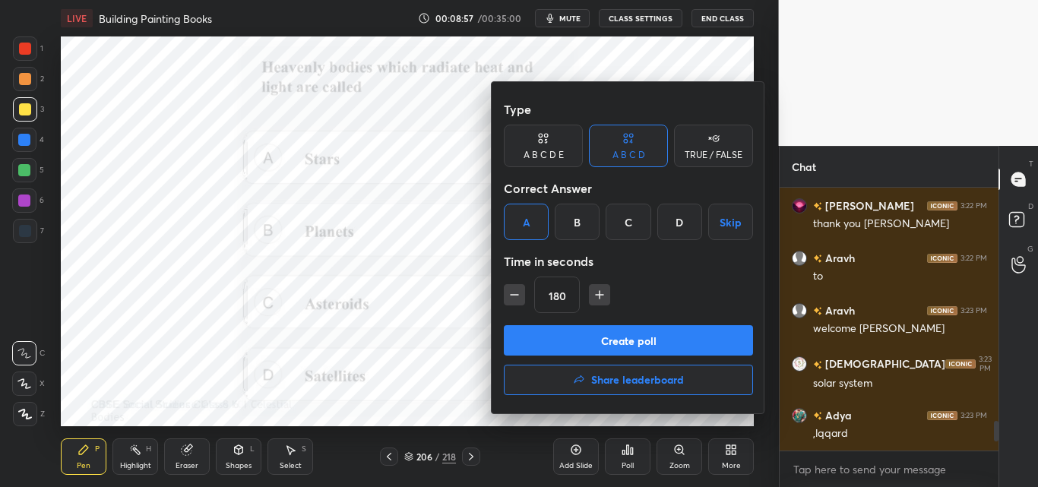
click at [510, 292] on icon "button" at bounding box center [514, 294] width 15 height 15
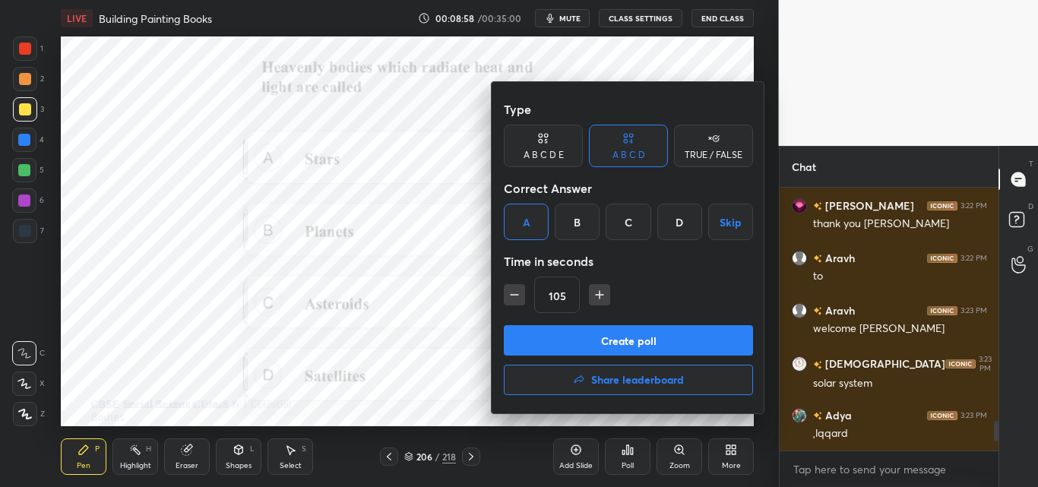
click at [510, 292] on icon "button" at bounding box center [514, 294] width 15 height 15
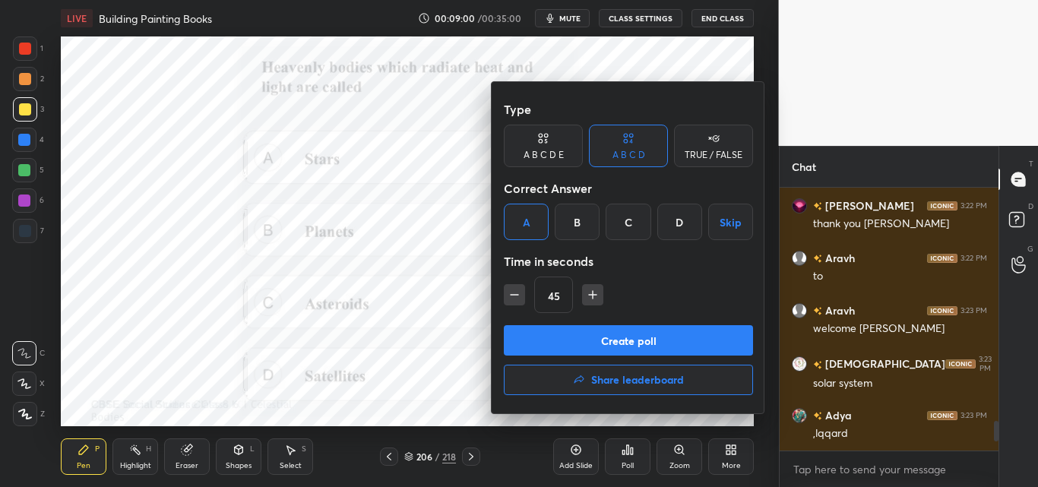
type input "30"
click at [535, 333] on button "Create poll" at bounding box center [628, 340] width 249 height 30
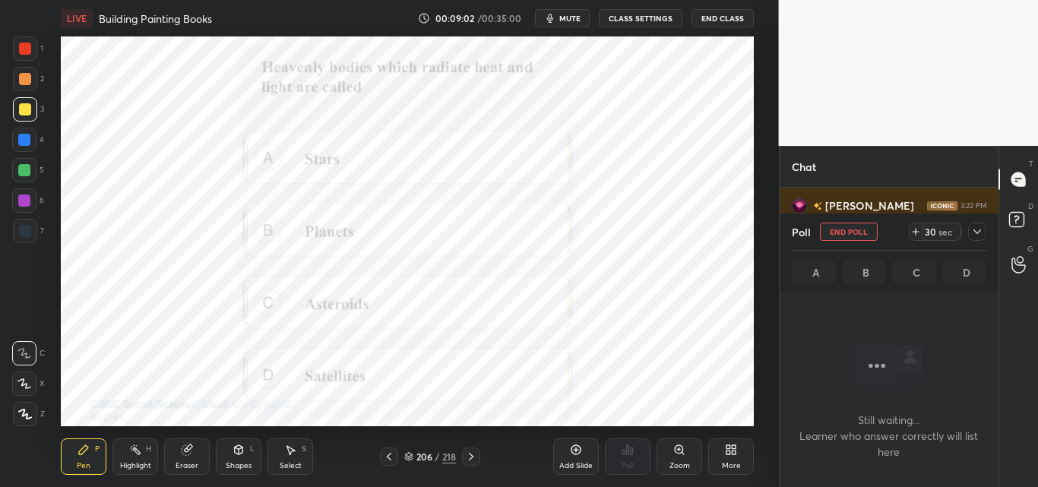
scroll to position [216, 214]
click at [554, 21] on icon "button" at bounding box center [550, 18] width 7 height 9
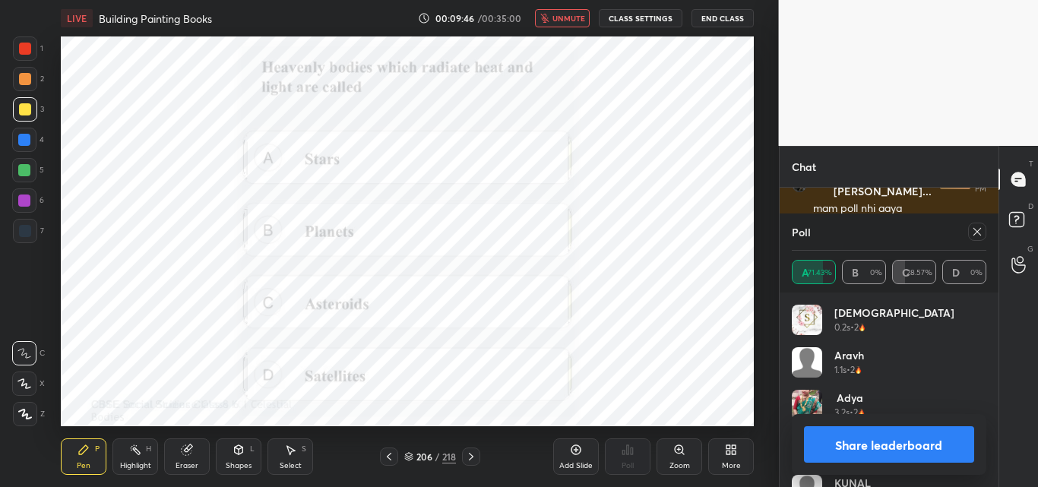
scroll to position [2460, 0]
click at [568, 17] on span "unmute" at bounding box center [568, 18] width 33 height 11
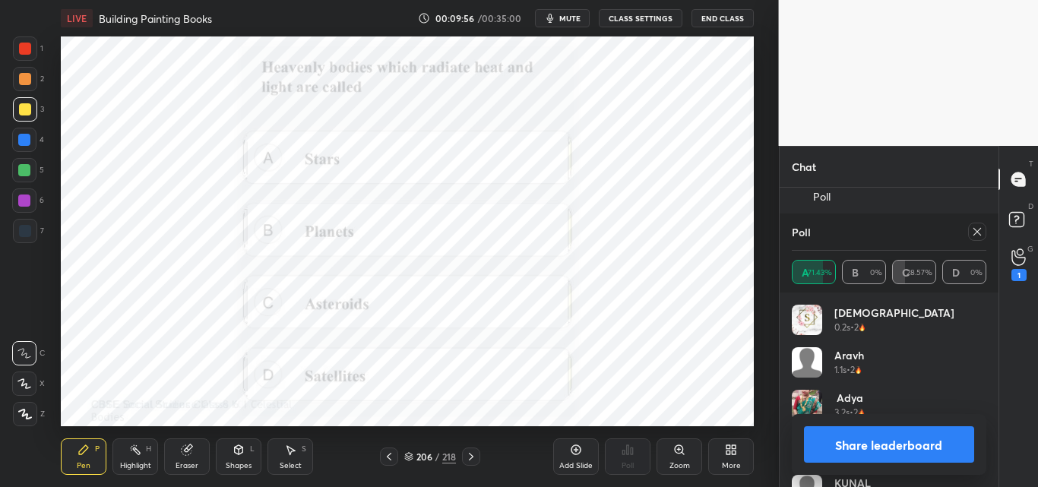
click at [25, 47] on div at bounding box center [25, 49] width 12 height 12
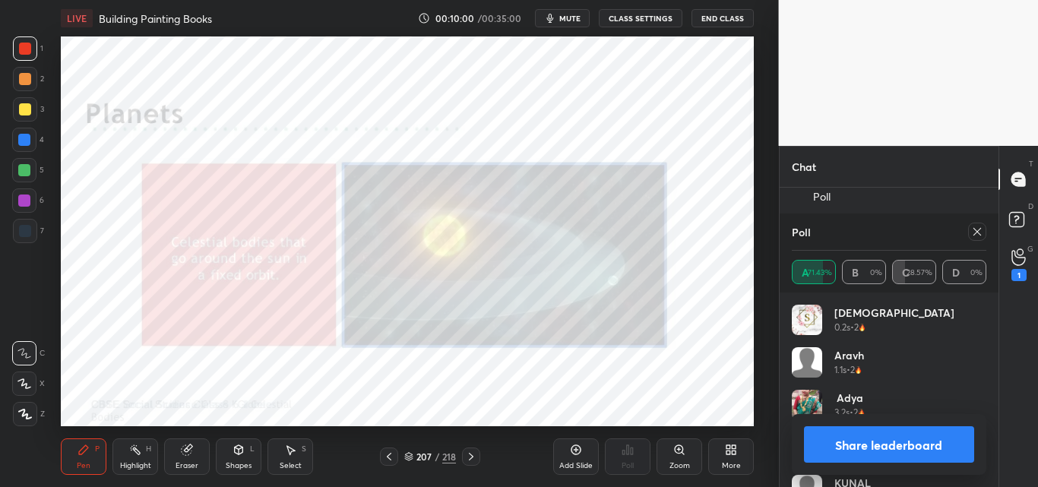
scroll to position [2513, 0]
click at [978, 229] on icon at bounding box center [977, 232] width 12 height 12
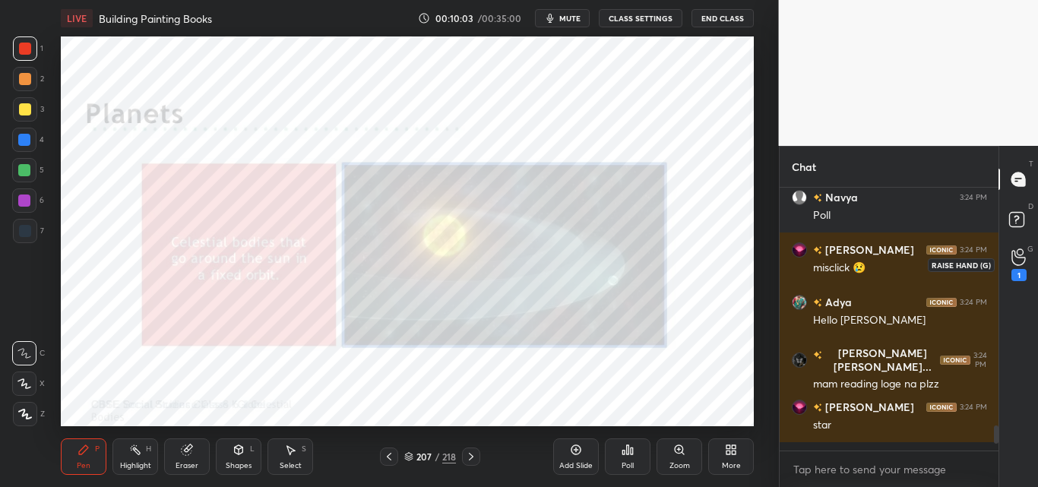
scroll to position [5, 5]
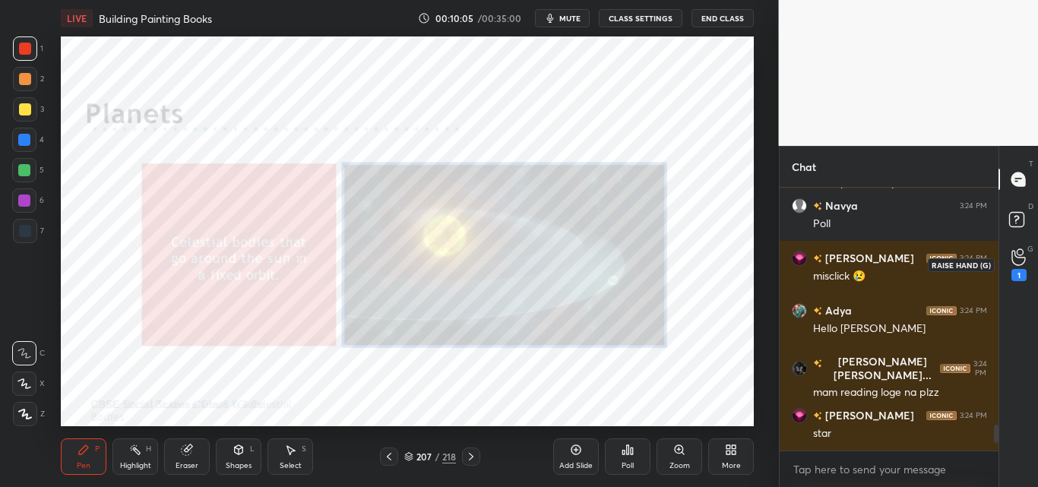
click at [1022, 271] on div "1" at bounding box center [1018, 275] width 15 height 12
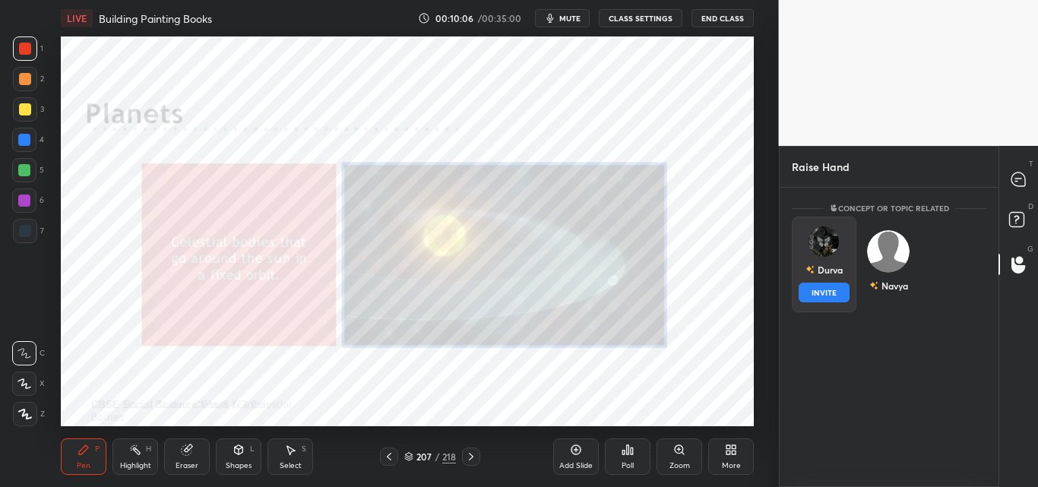
click at [836, 237] on img "grid" at bounding box center [823, 241] width 30 height 30
click at [823, 292] on button "INVITE" at bounding box center [823, 293] width 51 height 20
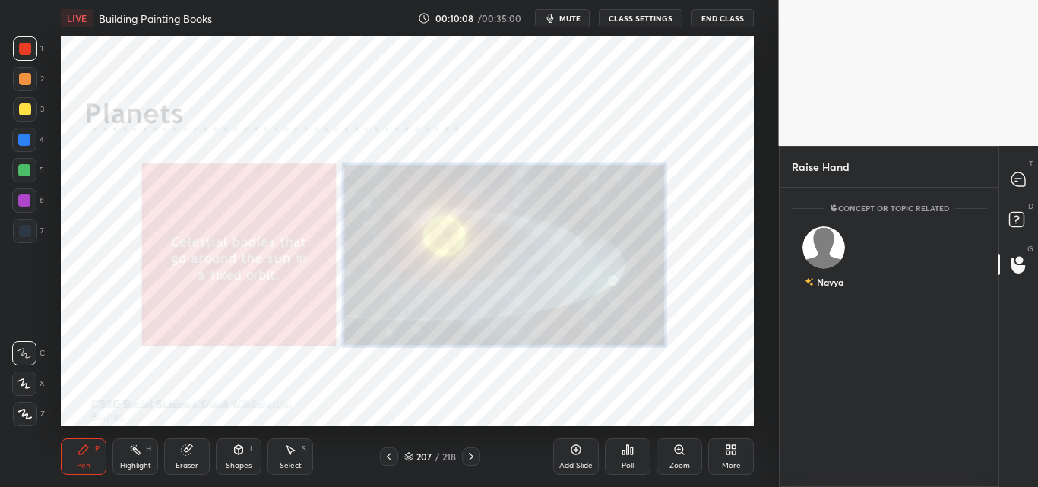
scroll to position [233, 214]
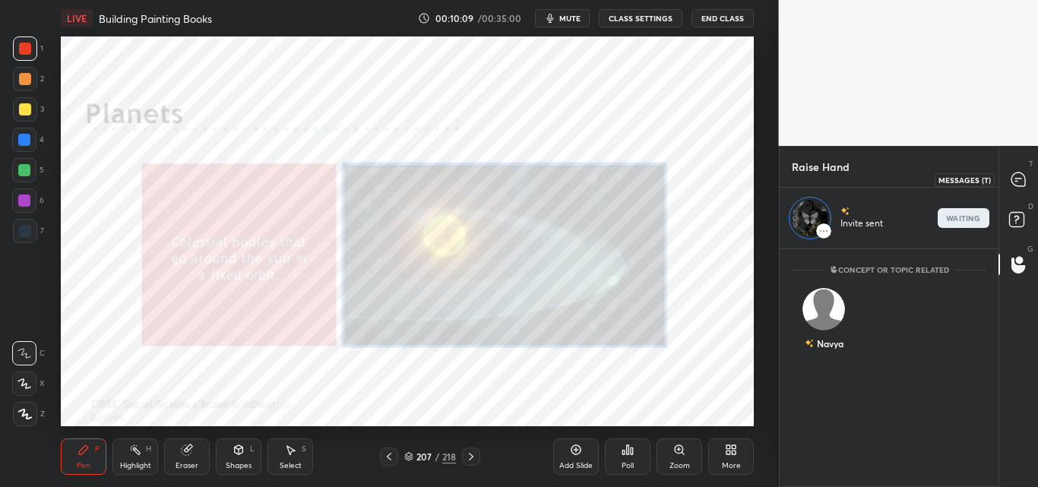
click at [1018, 179] on icon at bounding box center [1018, 179] width 14 height 14
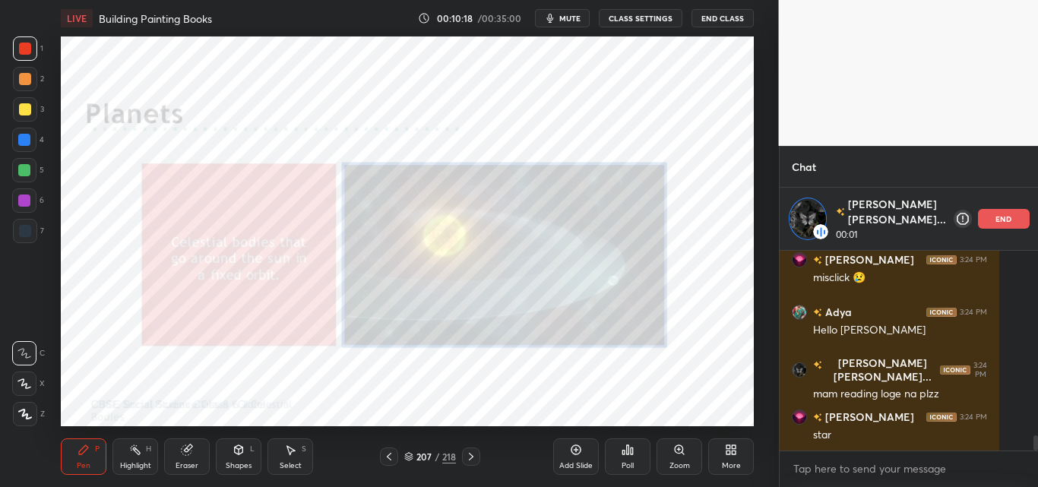
scroll to position [2497, 0]
click at [578, 14] on span "mute" at bounding box center [569, 18] width 21 height 11
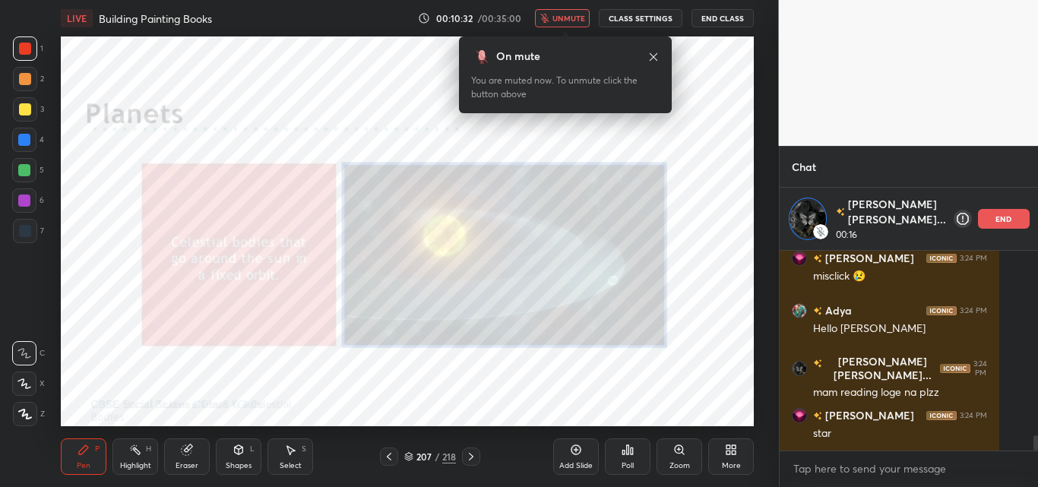
click at [578, 14] on span "unmute" at bounding box center [568, 18] width 33 height 11
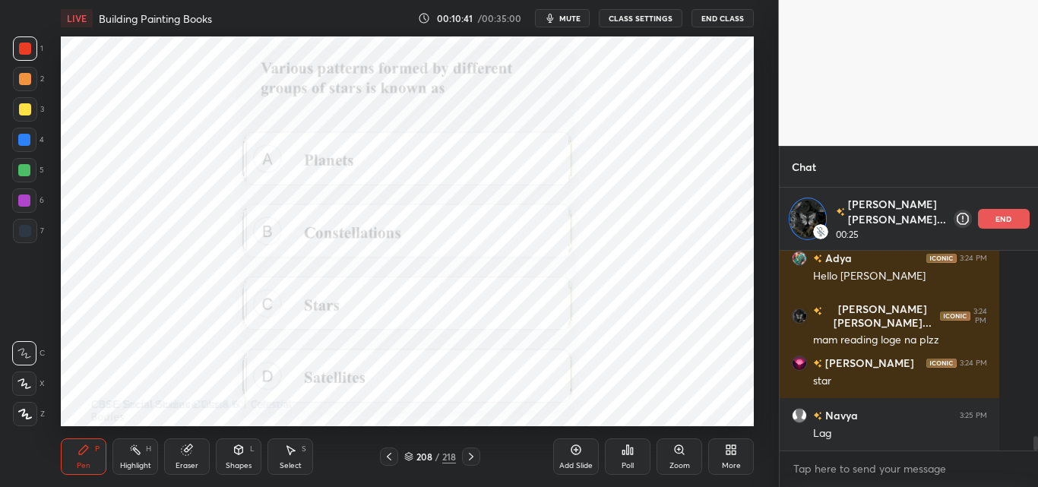
scroll to position [2602, 0]
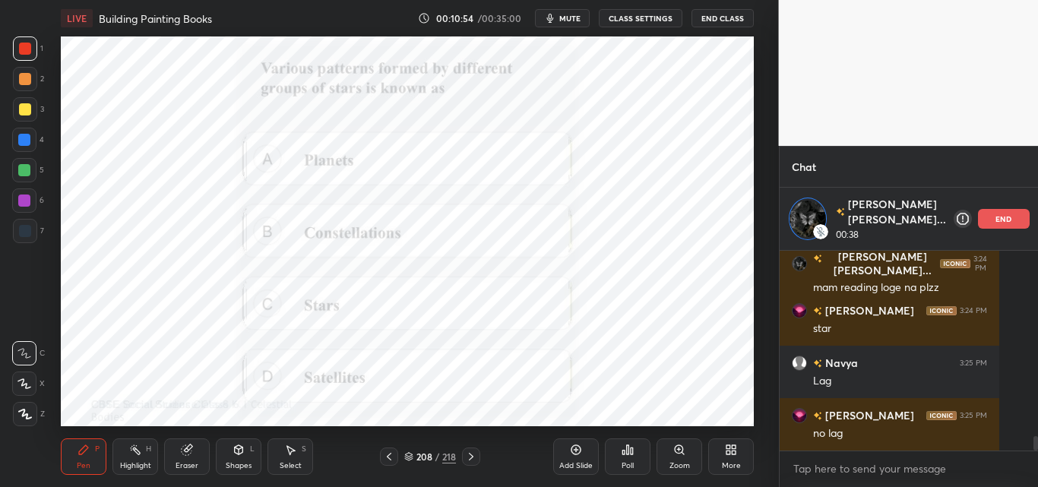
click at [640, 450] on div "Poll" at bounding box center [628, 456] width 46 height 36
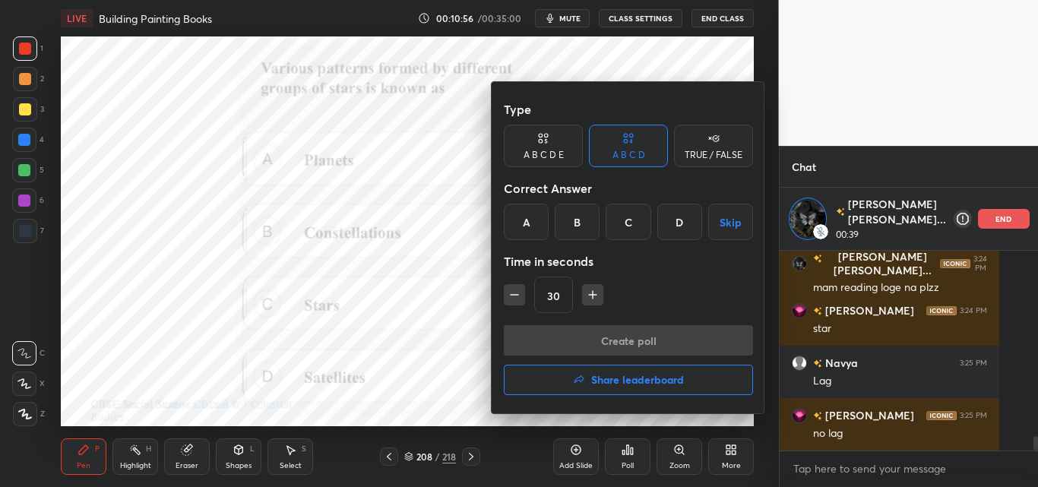
click at [574, 226] on div "B" at bounding box center [576, 222] width 45 height 36
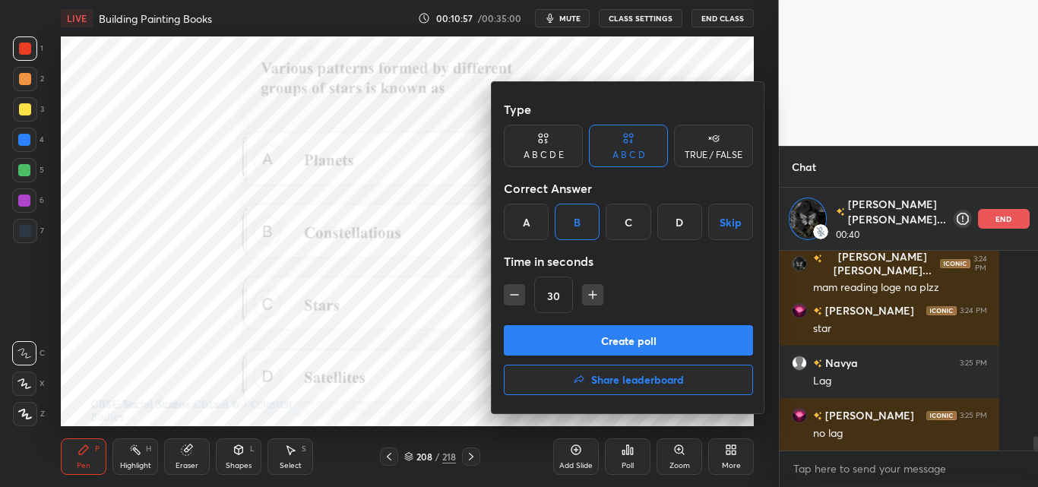
click at [592, 336] on button "Create poll" at bounding box center [628, 340] width 249 height 30
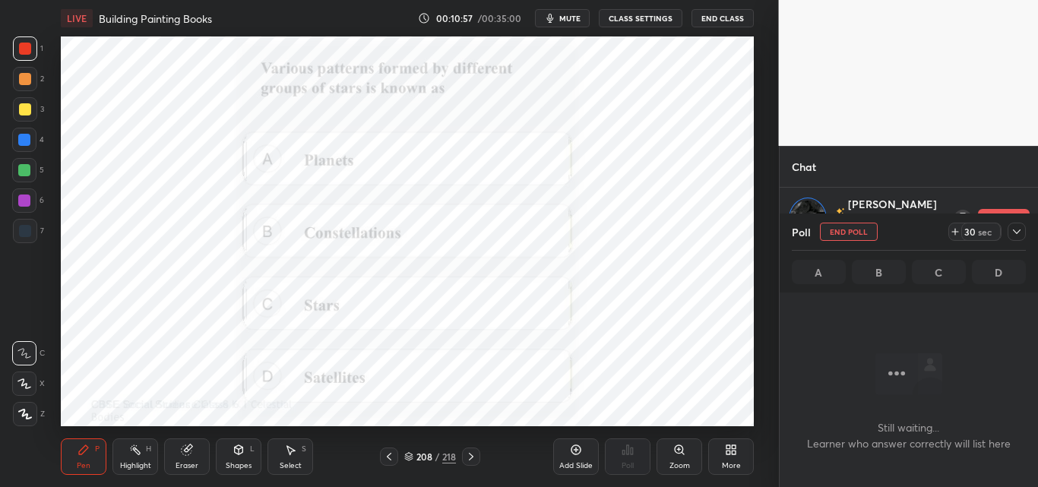
scroll to position [117, 214]
click at [552, 16] on icon "button" at bounding box center [550, 18] width 7 height 9
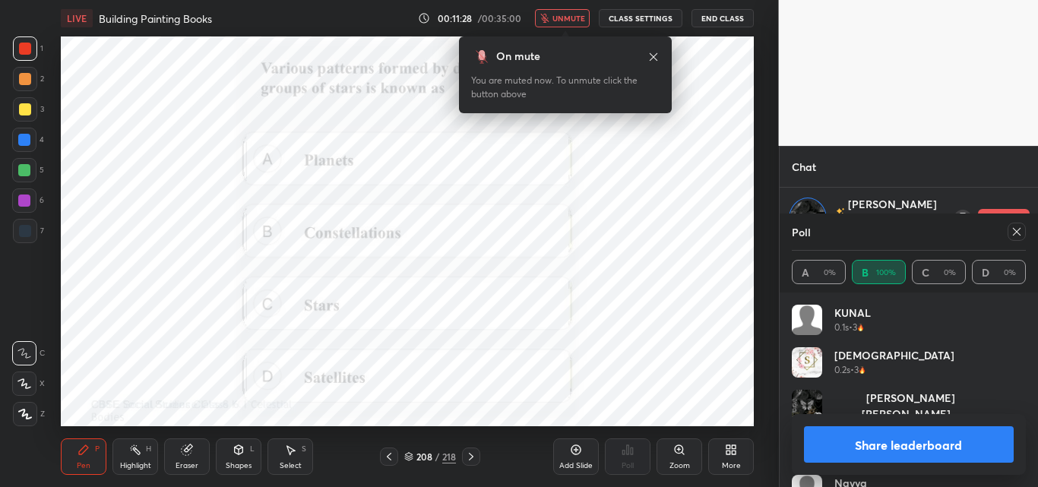
scroll to position [2539, 0]
click at [552, 15] on button "unmute" at bounding box center [562, 18] width 55 height 18
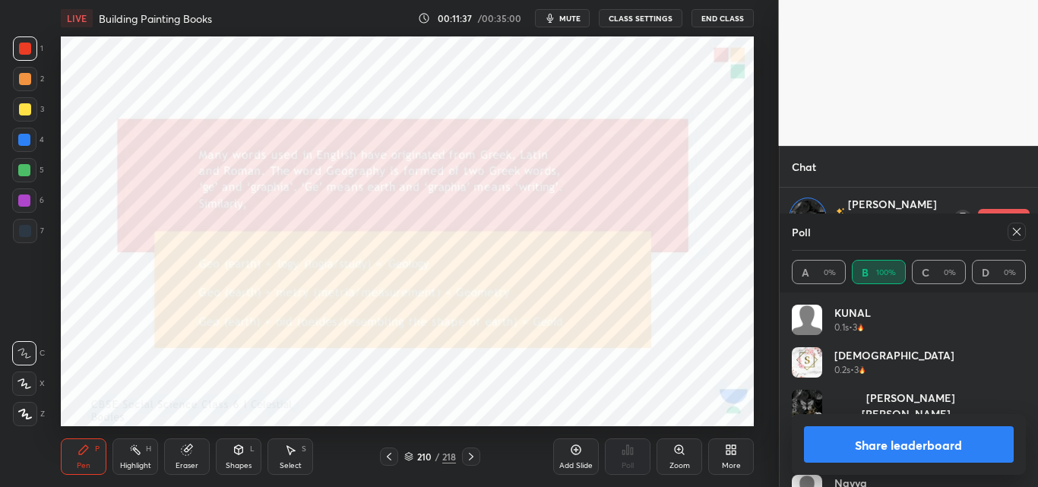
scroll to position [2705, 0]
click at [573, 13] on span "mute" at bounding box center [569, 18] width 21 height 11
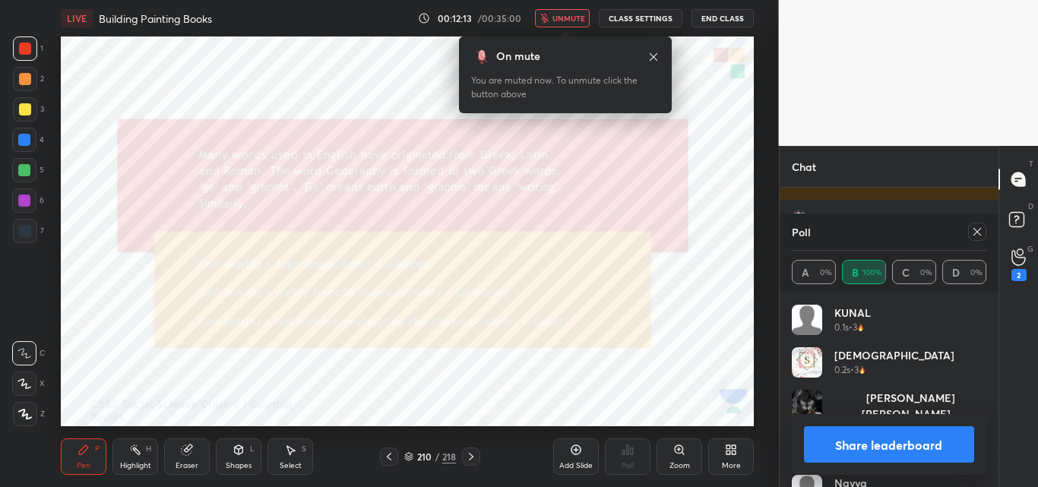
scroll to position [2709, 0]
click at [573, 13] on span "unmute" at bounding box center [568, 18] width 33 height 11
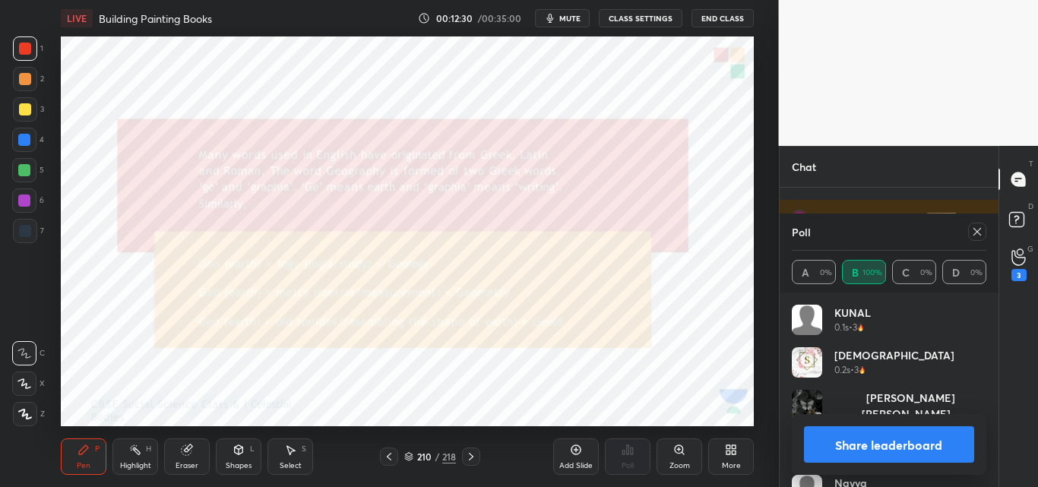
scroll to position [2689, 0]
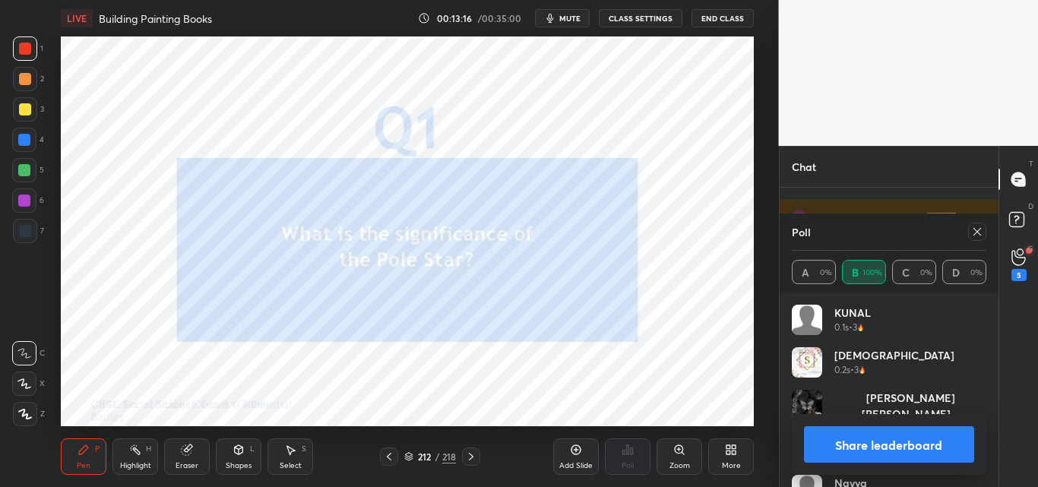
click at [975, 236] on icon at bounding box center [977, 232] width 12 height 12
type textarea "x"
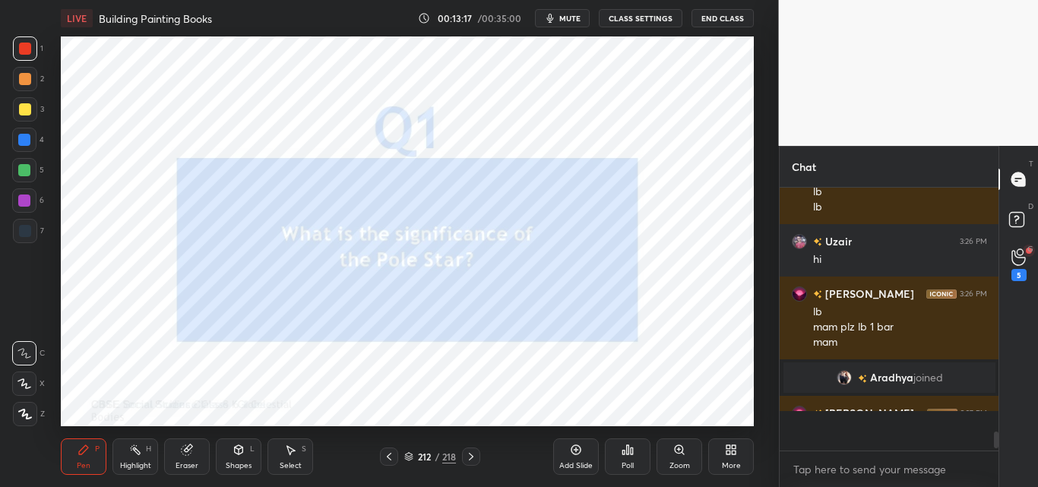
scroll to position [258, 214]
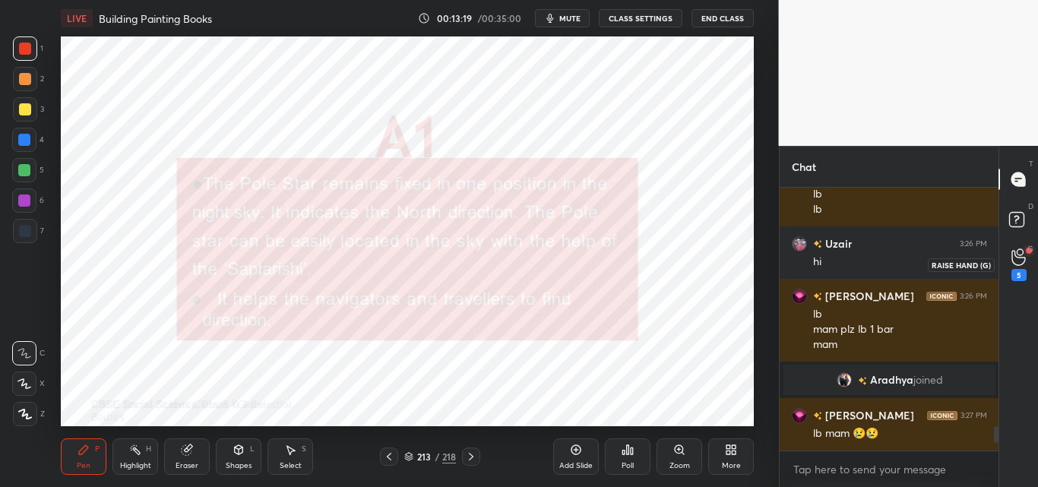
click at [1016, 259] on icon at bounding box center [1018, 256] width 14 height 17
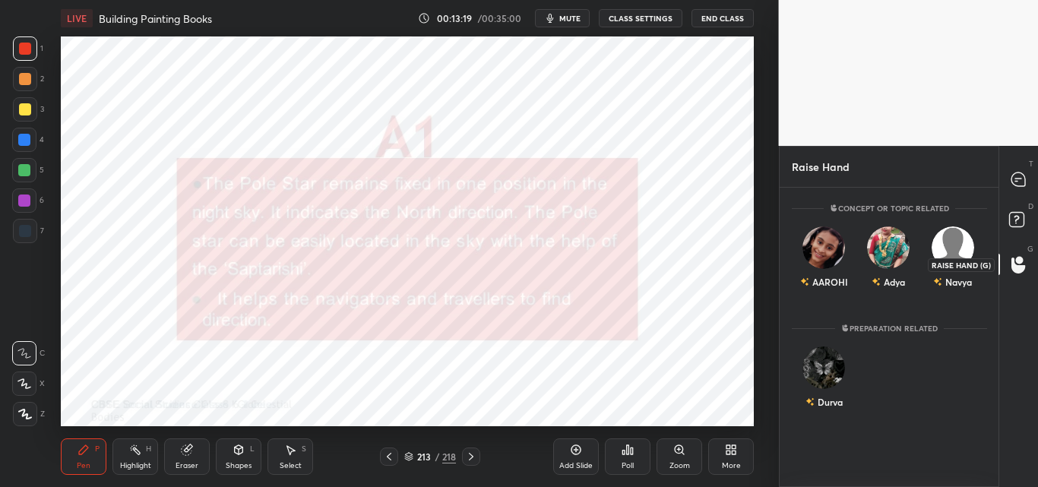
scroll to position [295, 214]
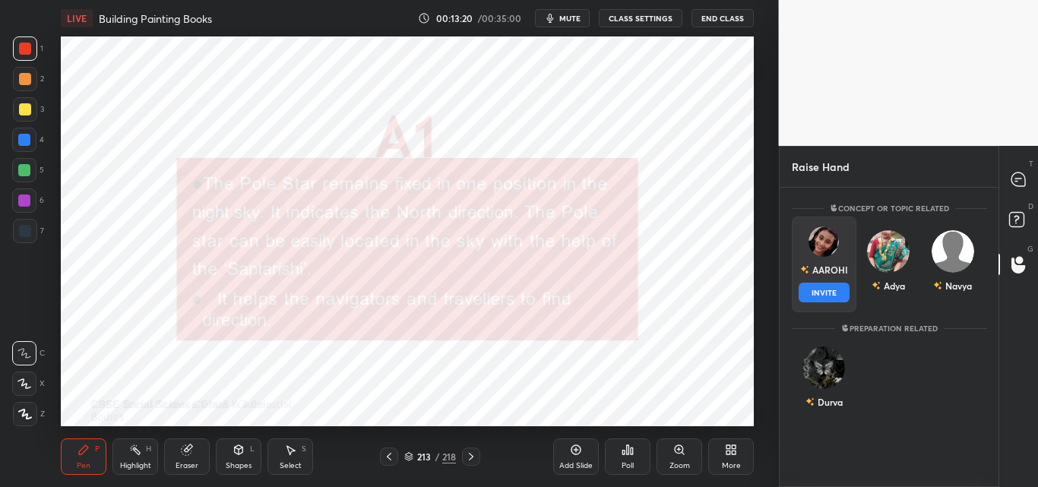
click at [836, 261] on div "AAROHI INVITE" at bounding box center [823, 264] width 65 height 96
click at [836, 287] on button "INVITE" at bounding box center [823, 293] width 51 height 20
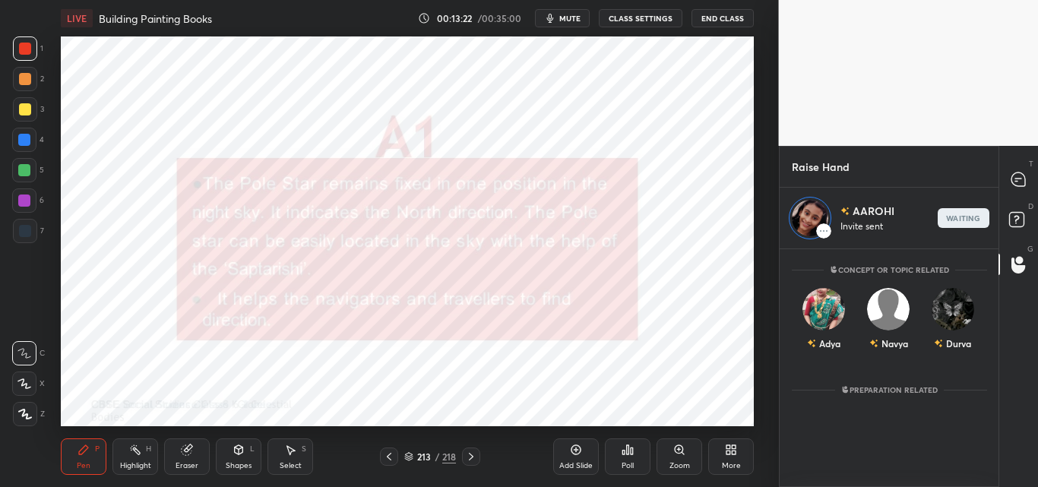
scroll to position [233, 214]
click at [556, 19] on icon "button" at bounding box center [550, 18] width 12 height 12
click at [557, 19] on span "unmute" at bounding box center [568, 18] width 33 height 11
click at [556, 15] on icon "button" at bounding box center [550, 18] width 12 height 12
click at [637, 465] on div "Poll" at bounding box center [628, 456] width 46 height 36
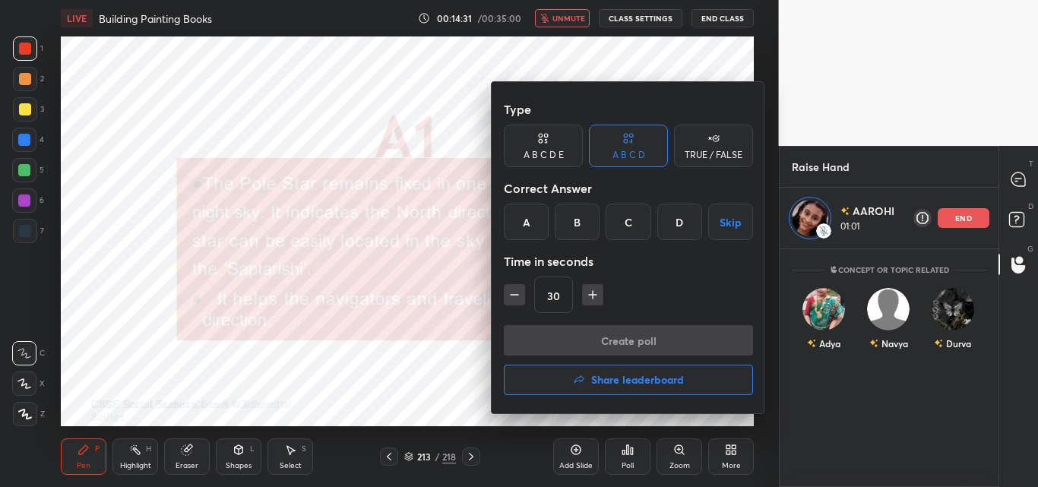
click at [603, 374] on h4 "Share leaderboard" at bounding box center [637, 379] width 93 height 11
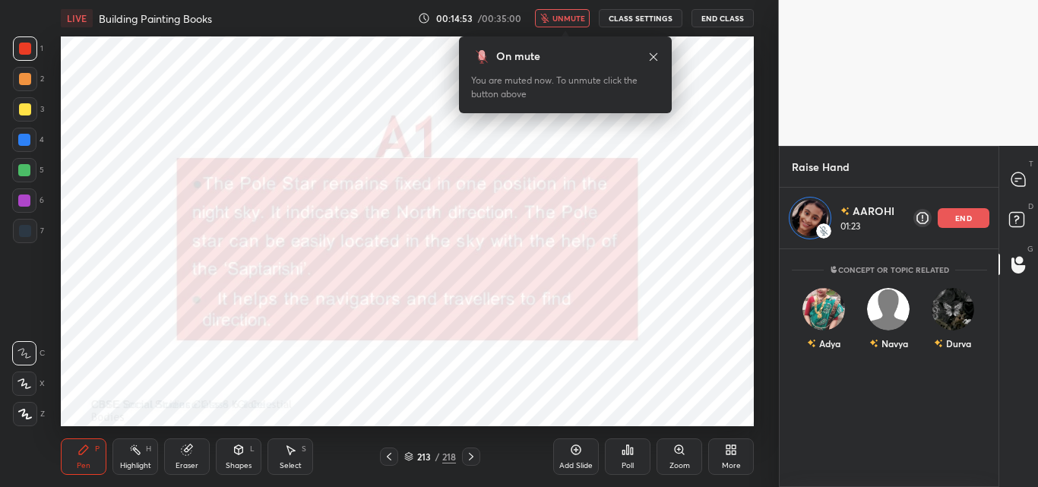
click at [741, 451] on div "More" at bounding box center [731, 456] width 46 height 36
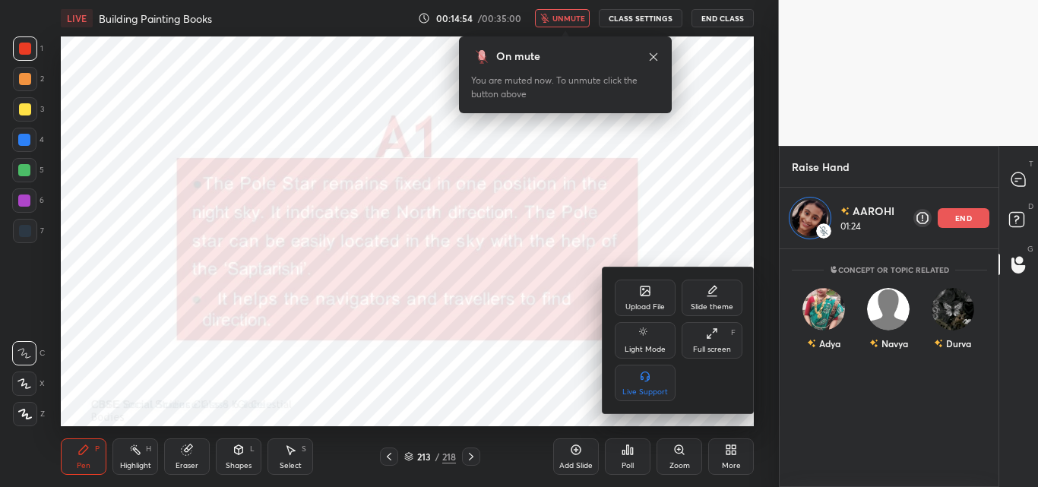
click at [655, 304] on div "Upload File" at bounding box center [644, 307] width 39 height 8
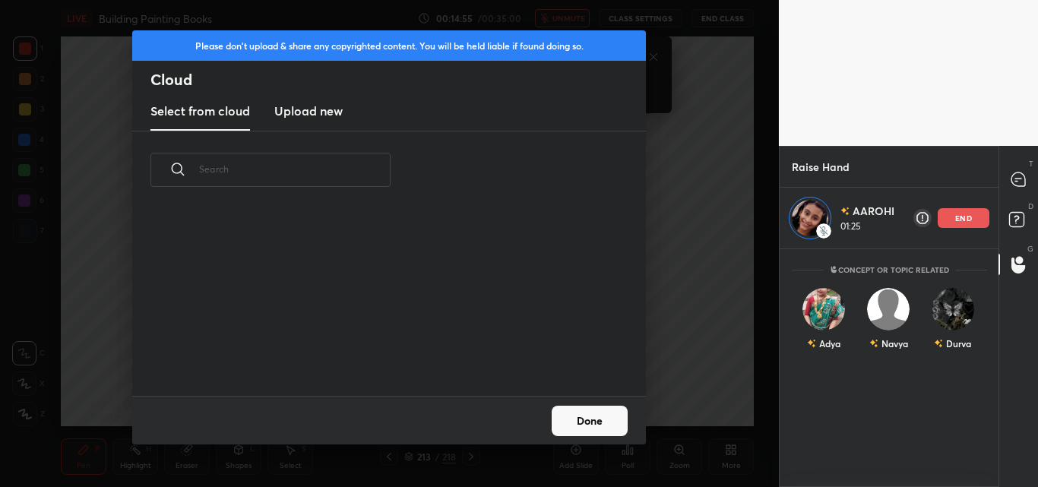
scroll to position [187, 488]
click at [330, 108] on h3 "Upload new" at bounding box center [308, 111] width 68 height 18
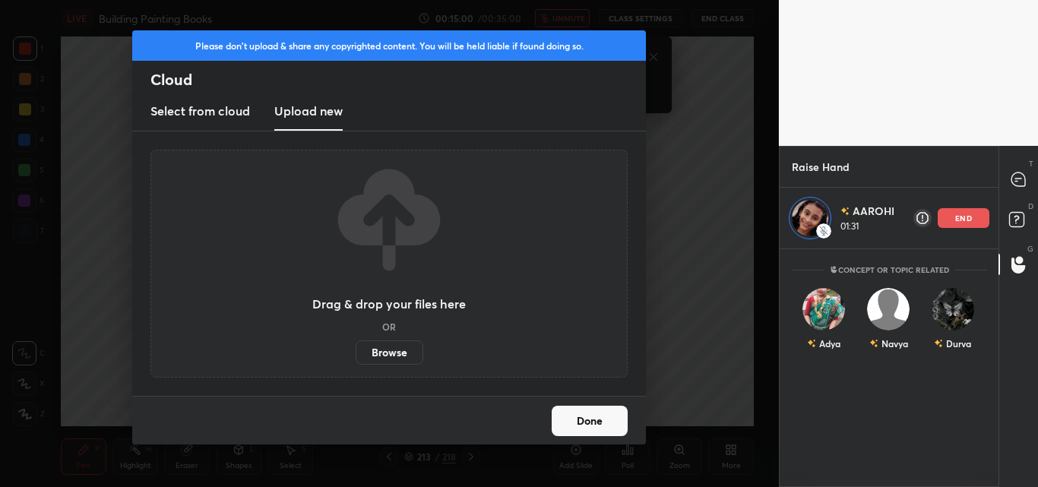
click at [378, 354] on label "Browse" at bounding box center [389, 352] width 68 height 24
click at [355, 354] on input "Browse" at bounding box center [355, 352] width 0 height 24
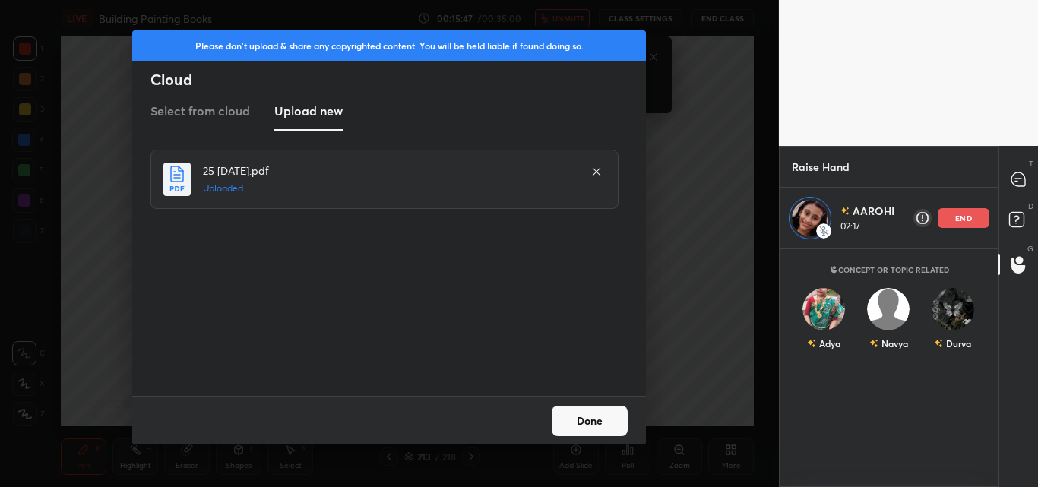
click at [571, 422] on button "Done" at bounding box center [589, 421] width 76 height 30
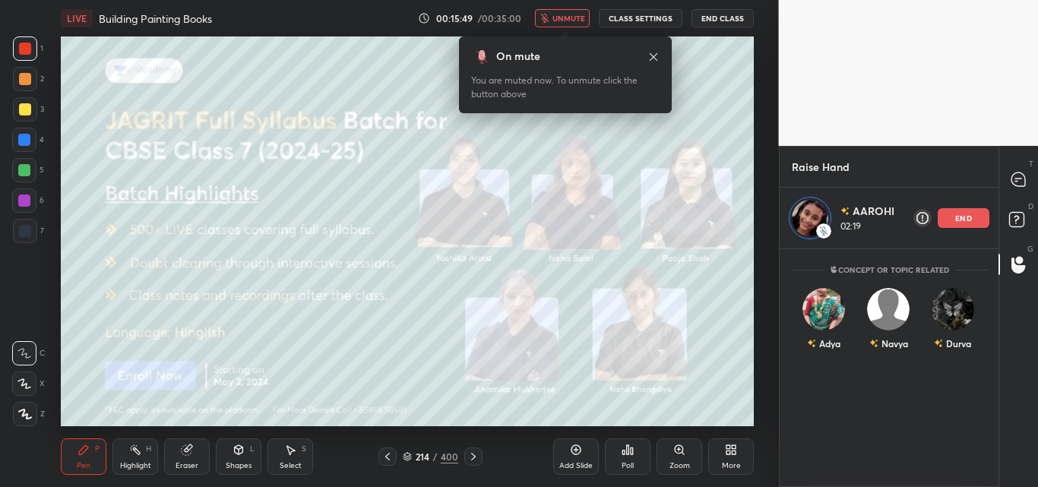
click at [404, 459] on icon at bounding box center [407, 459] width 8 height 2
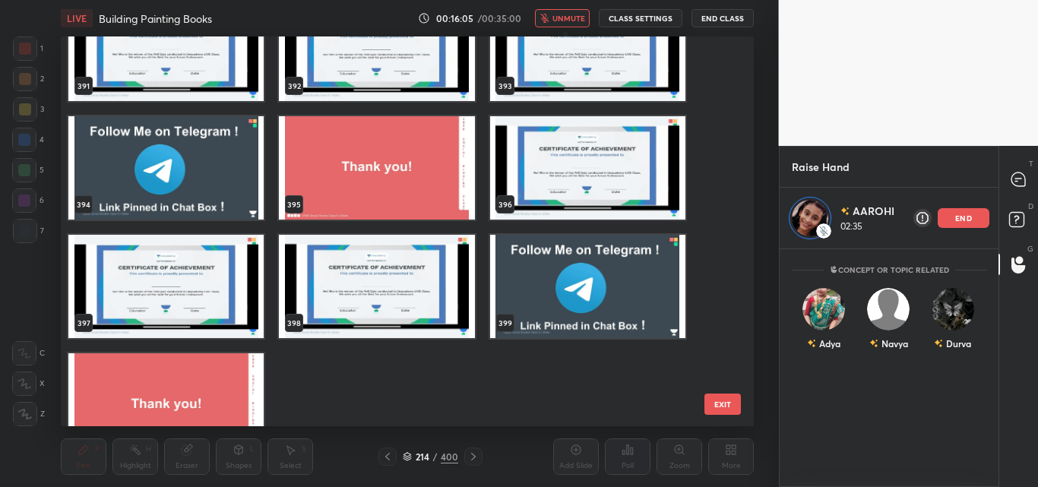
scroll to position [15488, 0]
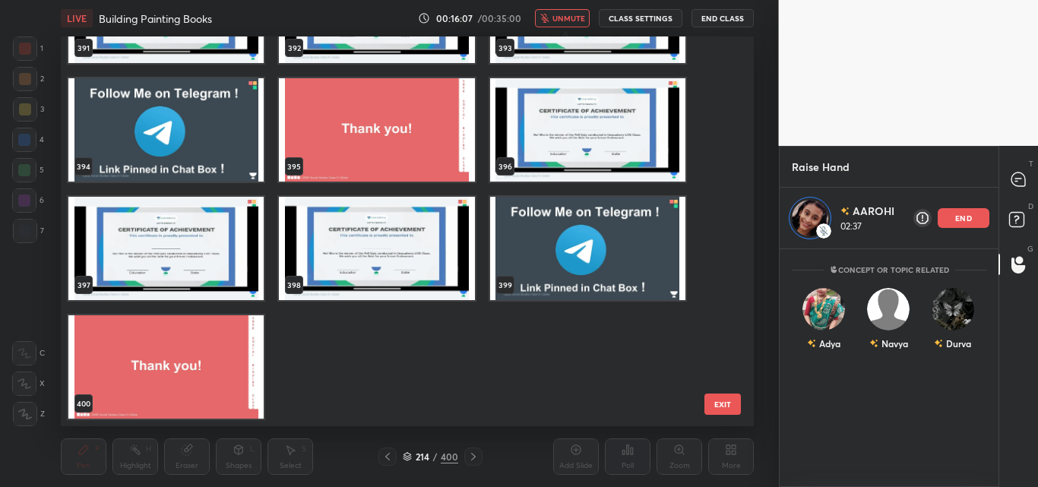
click at [722, 409] on button "EXIT" at bounding box center [722, 403] width 36 height 21
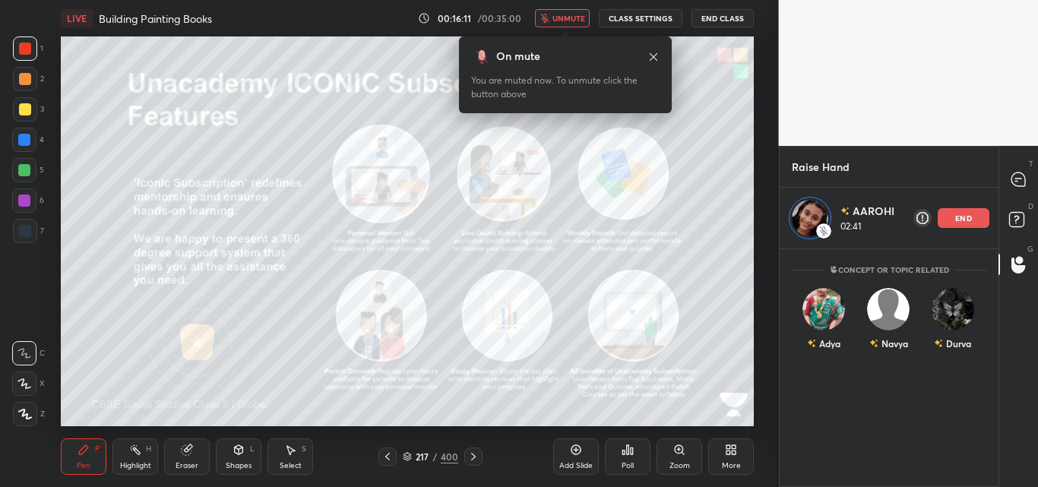
click at [730, 462] on div "More" at bounding box center [731, 466] width 19 height 8
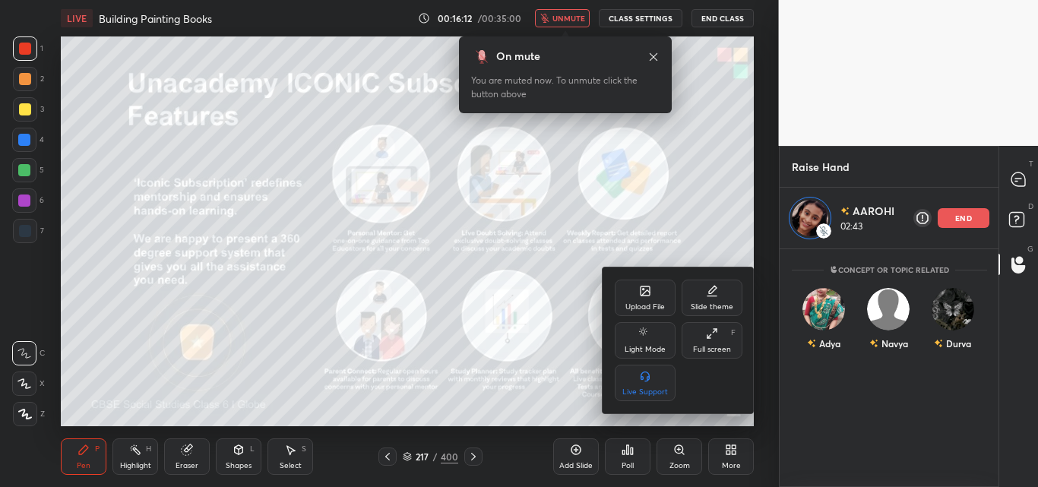
click at [630, 303] on div "Upload File" at bounding box center [644, 307] width 39 height 8
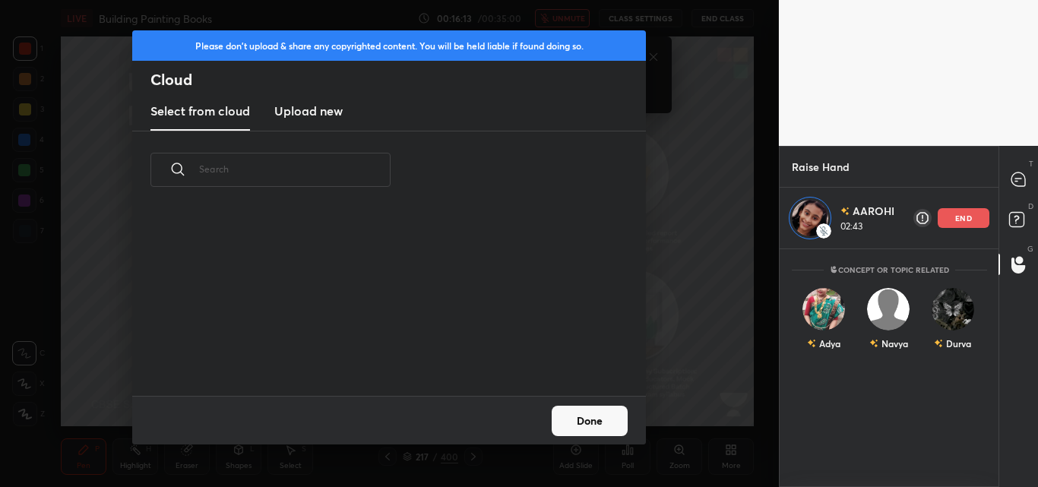
scroll to position [187, 488]
click at [314, 109] on h3 "Upload new" at bounding box center [308, 111] width 68 height 18
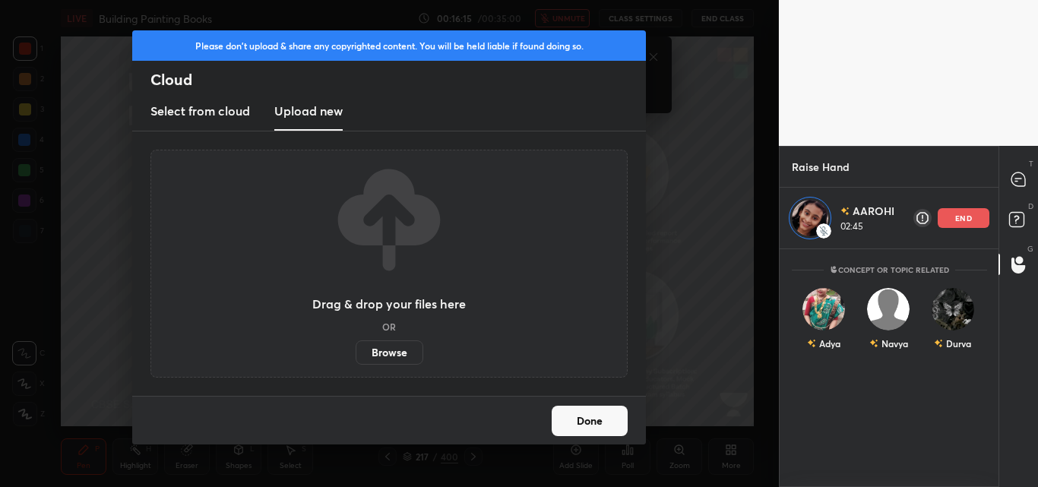
click at [314, 109] on h3 "Upload new" at bounding box center [308, 111] width 68 height 18
click at [387, 346] on label "Browse" at bounding box center [389, 352] width 68 height 24
click at [355, 346] on input "Browse" at bounding box center [355, 352] width 0 height 24
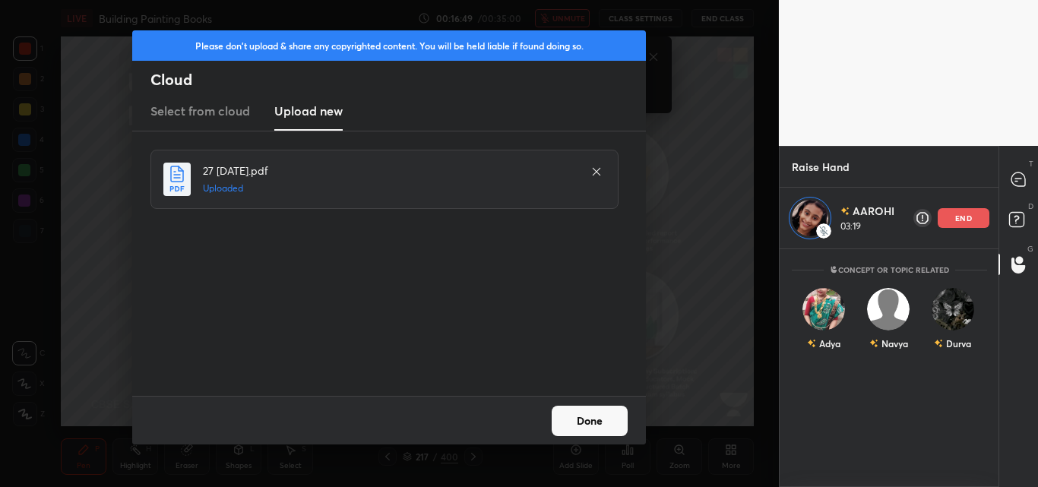
click at [599, 424] on button "Done" at bounding box center [589, 421] width 76 height 30
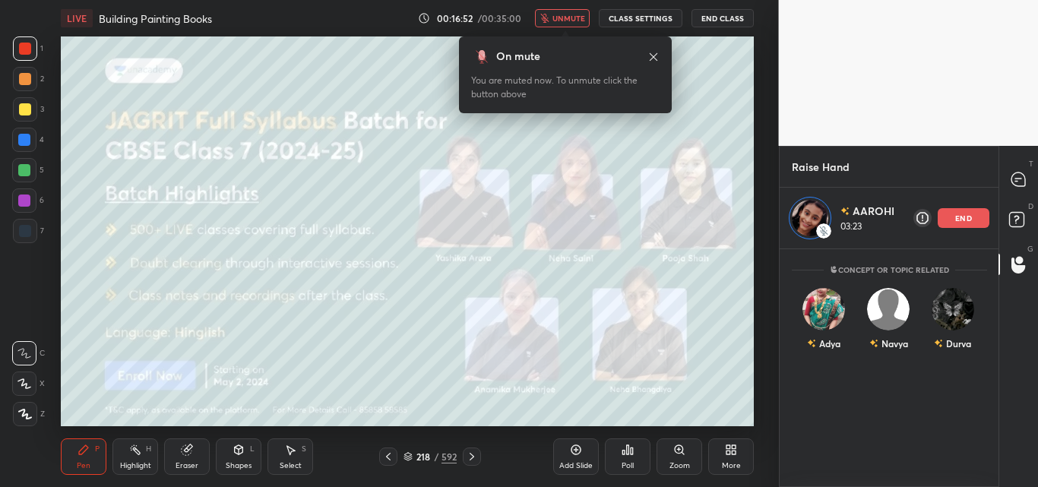
click at [407, 457] on icon at bounding box center [407, 456] width 9 height 9
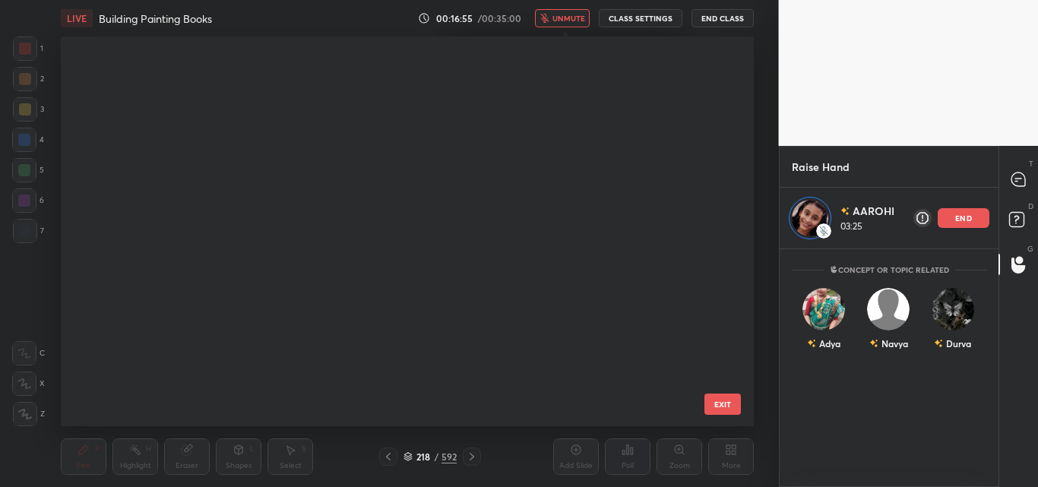
scroll to position [20181, 0]
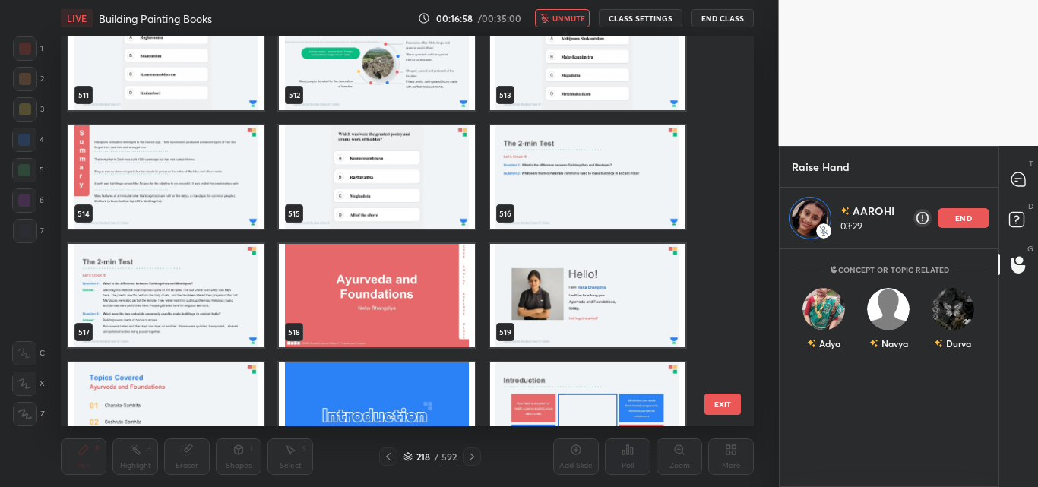
drag, startPoint x: 727, startPoint y: 328, endPoint x: 722, endPoint y: 378, distance: 50.3
click at [722, 378] on div "511 512 513 514 515 516 517 518 519 520 521 522 523 524 525 EXIT" at bounding box center [407, 231] width 693 height 390
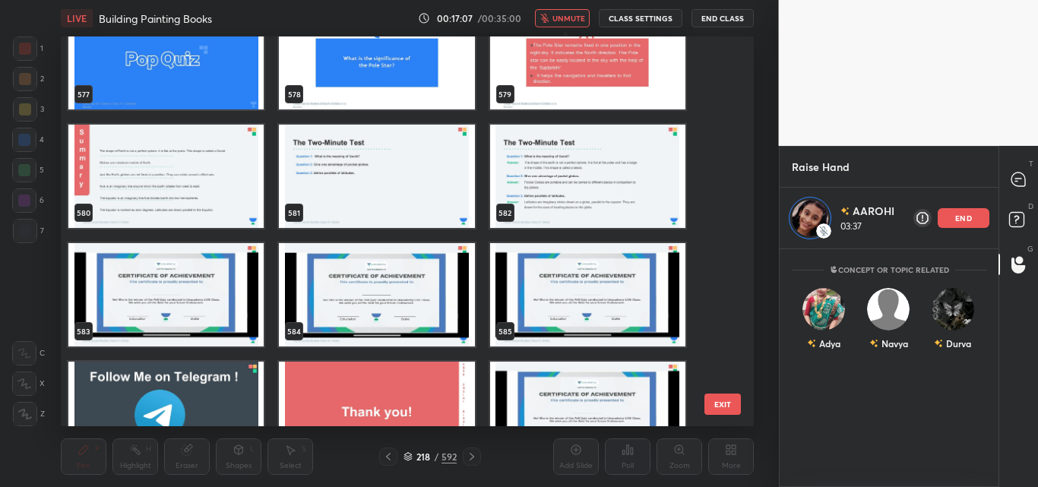
scroll to position [22732, 0]
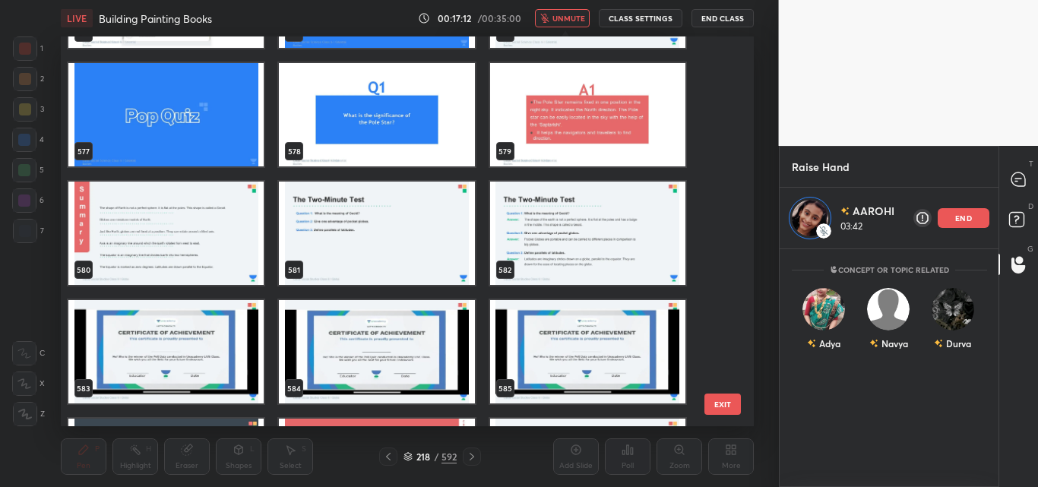
click at [618, 232] on img "grid" at bounding box center [587, 233] width 195 height 103
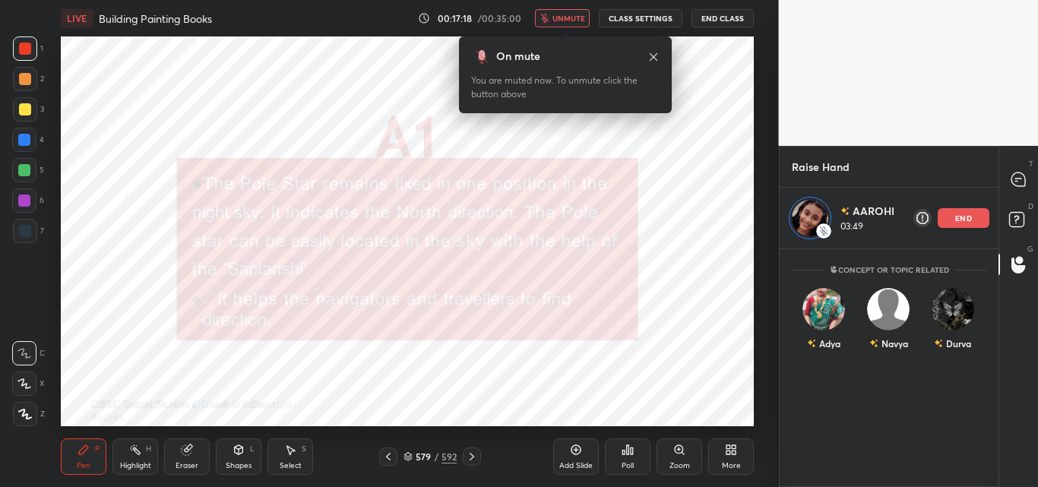
click at [563, 10] on button "unmute" at bounding box center [562, 18] width 55 height 18
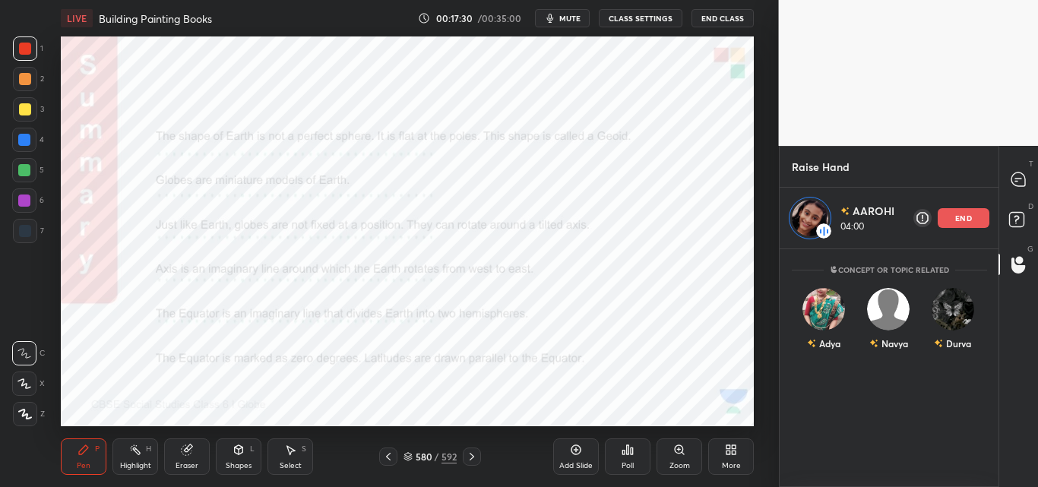
click at [571, 16] on span "mute" at bounding box center [569, 18] width 21 height 11
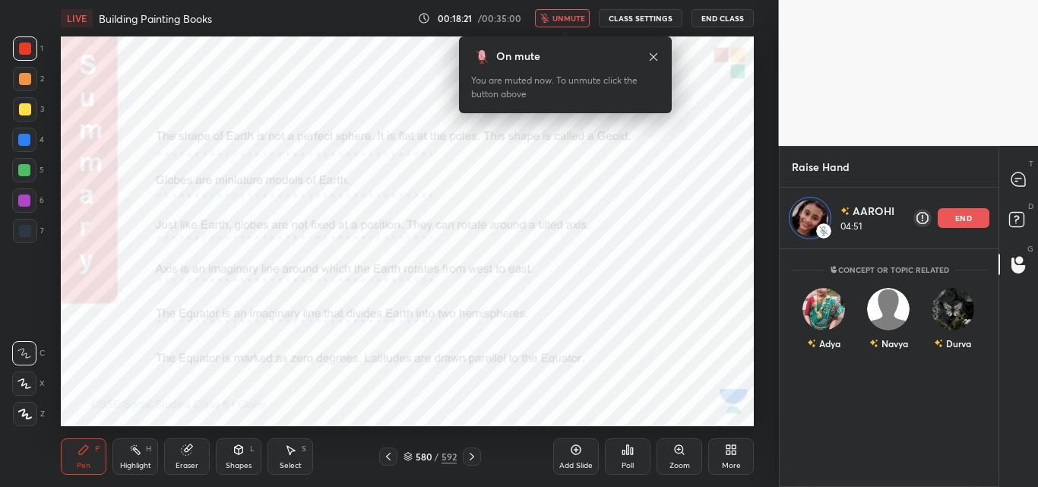
click at [571, 16] on span "unmute" at bounding box center [568, 18] width 33 height 11
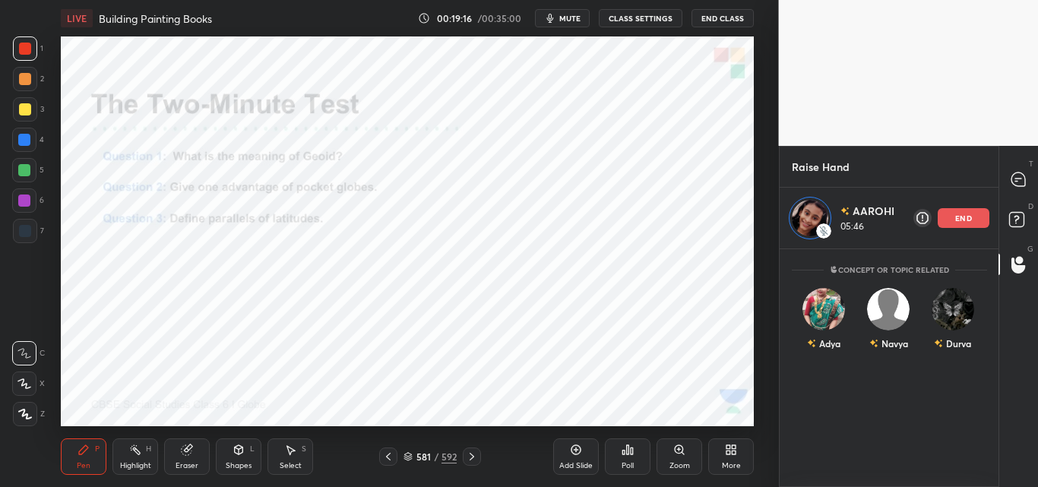
click at [963, 217] on p "end" at bounding box center [963, 218] width 17 height 8
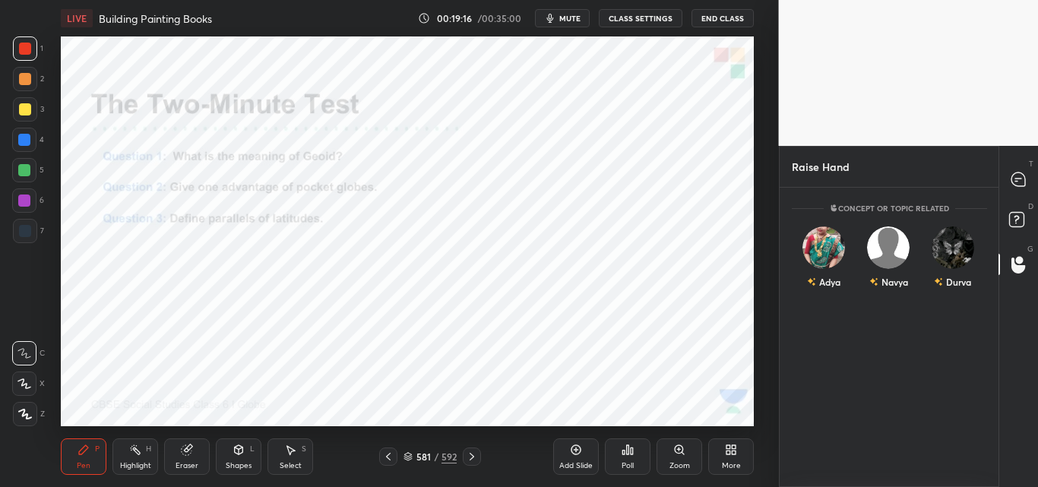
scroll to position [295, 214]
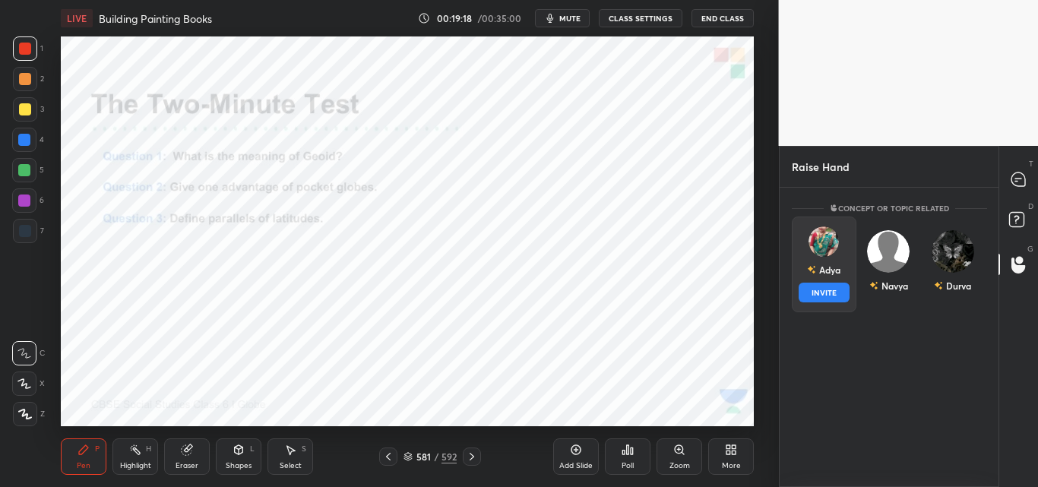
click at [822, 261] on div "Adya INVITE" at bounding box center [823, 264] width 65 height 96
click at [824, 295] on button "INVITE" at bounding box center [823, 293] width 51 height 20
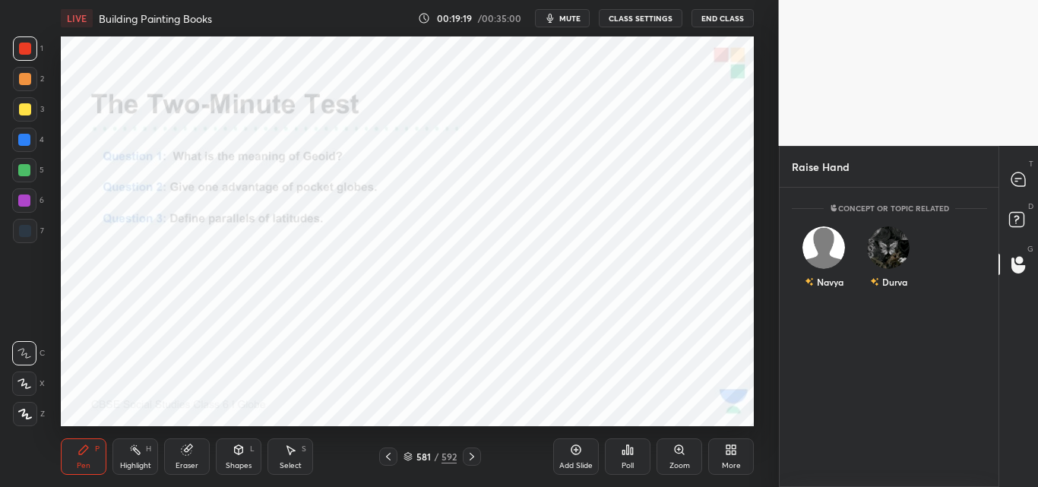
scroll to position [233, 214]
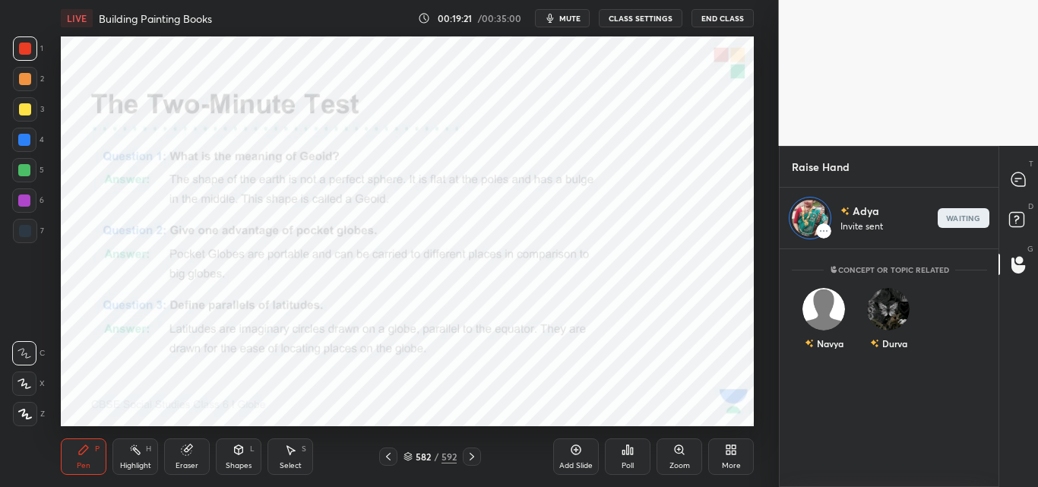
click at [580, 15] on span "mute" at bounding box center [569, 18] width 21 height 11
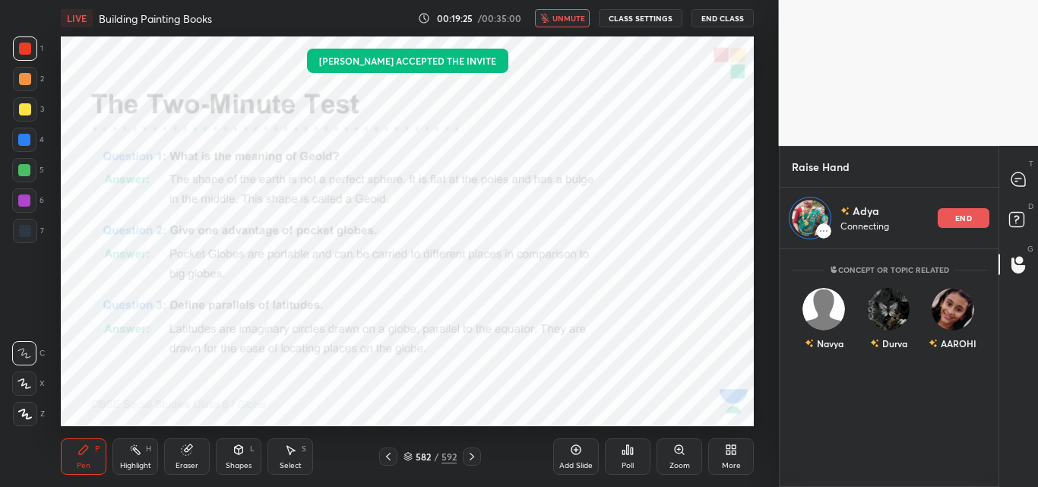
click at [582, 15] on span "unmute" at bounding box center [568, 18] width 33 height 11
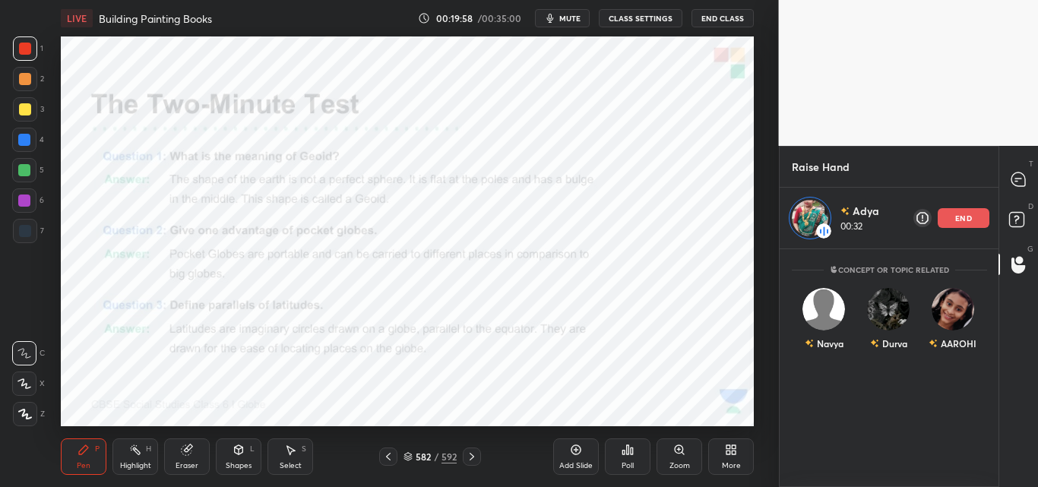
click at [580, 15] on span "mute" at bounding box center [569, 18] width 21 height 11
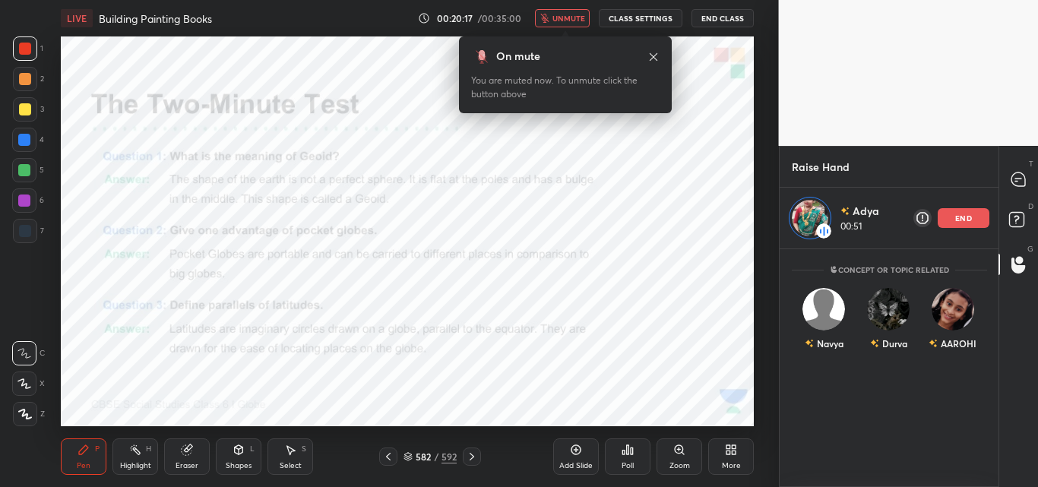
click at [582, 15] on span "unmute" at bounding box center [568, 18] width 33 height 11
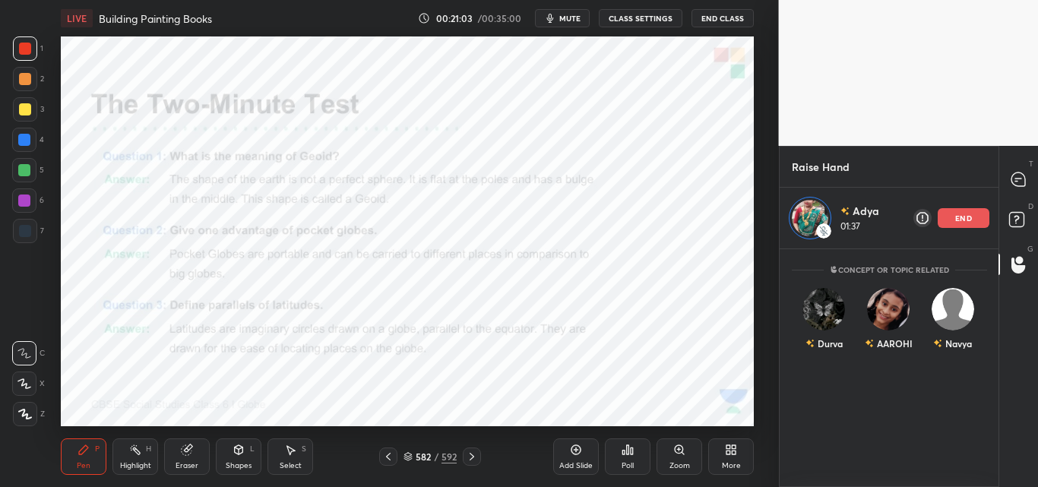
click at [580, 15] on span "mute" at bounding box center [569, 18] width 21 height 11
click at [723, 453] on div "More" at bounding box center [731, 456] width 46 height 36
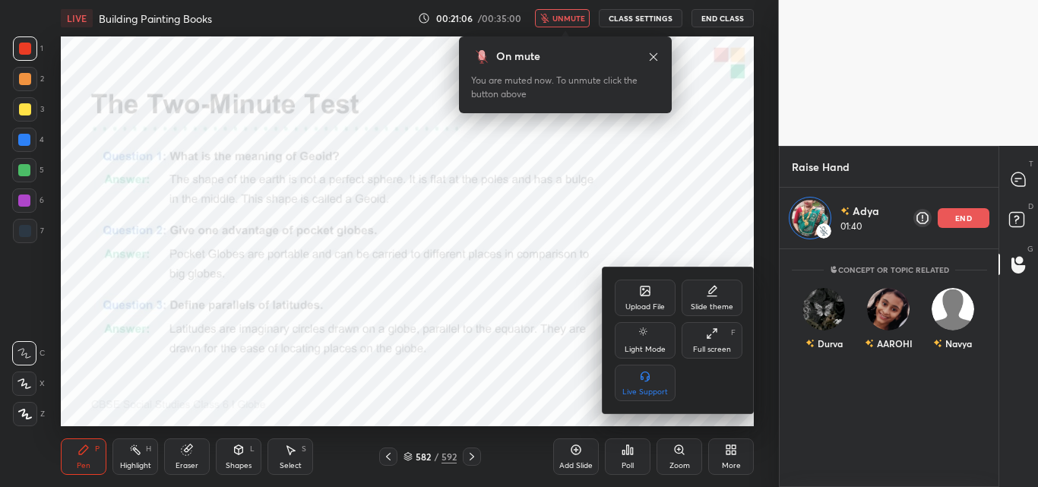
click at [639, 298] on div "Upload File" at bounding box center [644, 298] width 61 height 36
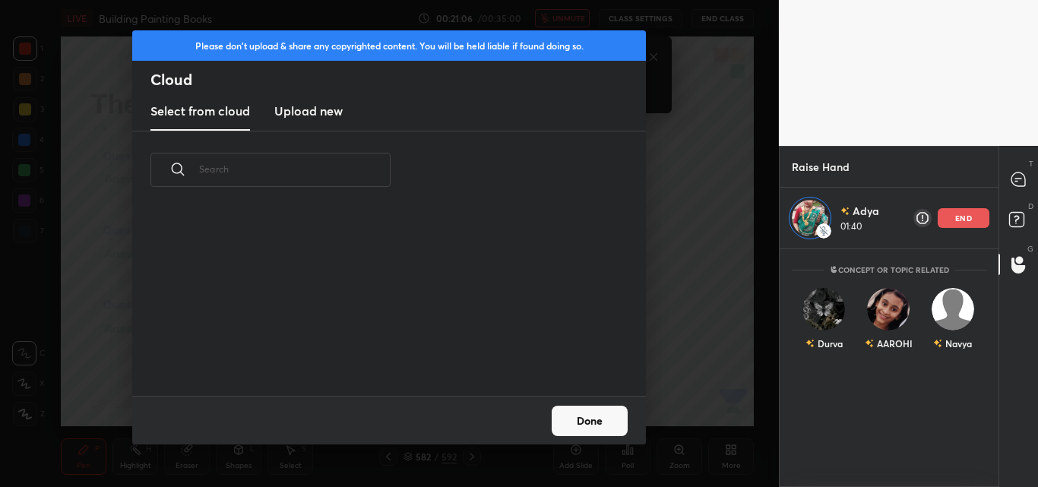
scroll to position [187, 488]
click at [292, 111] on h3 "Upload new" at bounding box center [308, 111] width 68 height 18
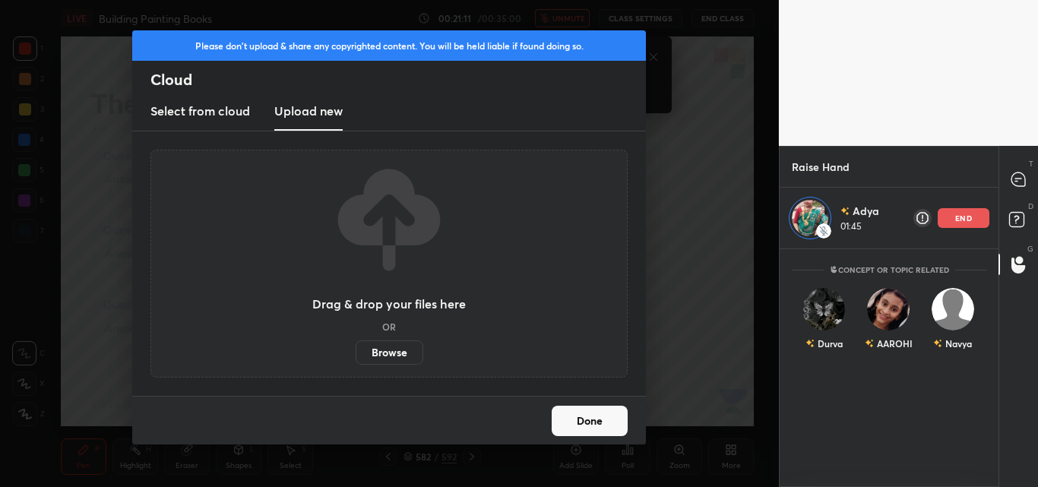
click at [370, 355] on label "Browse" at bounding box center [389, 352] width 68 height 24
click at [355, 355] on input "Browse" at bounding box center [355, 352] width 0 height 24
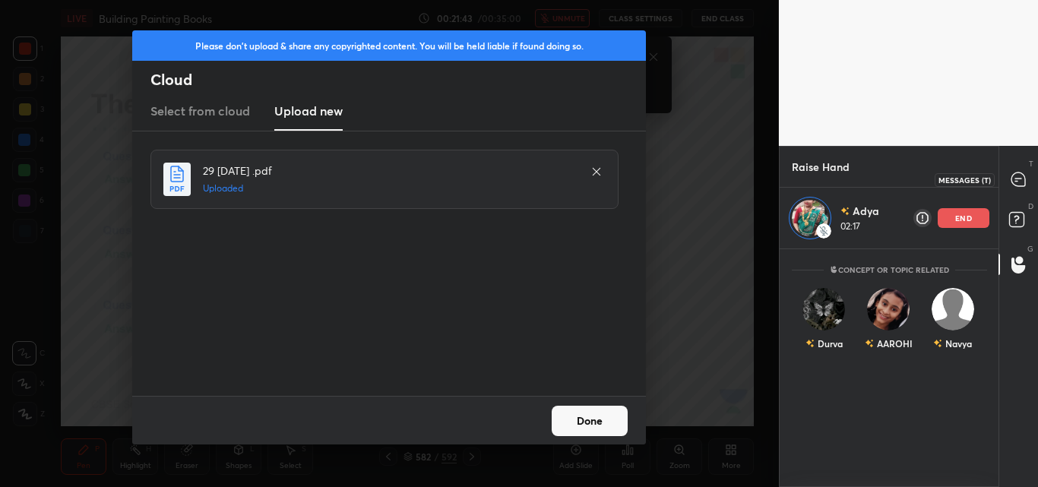
click at [1022, 175] on icon at bounding box center [1018, 179] width 14 height 14
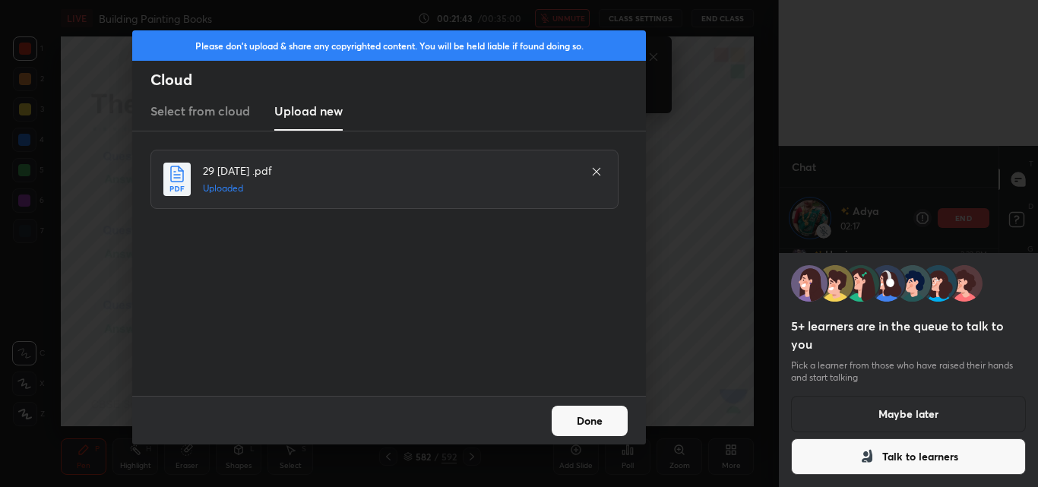
scroll to position [197, 214]
click at [822, 464] on button "Talk to learners" at bounding box center [908, 456] width 235 height 36
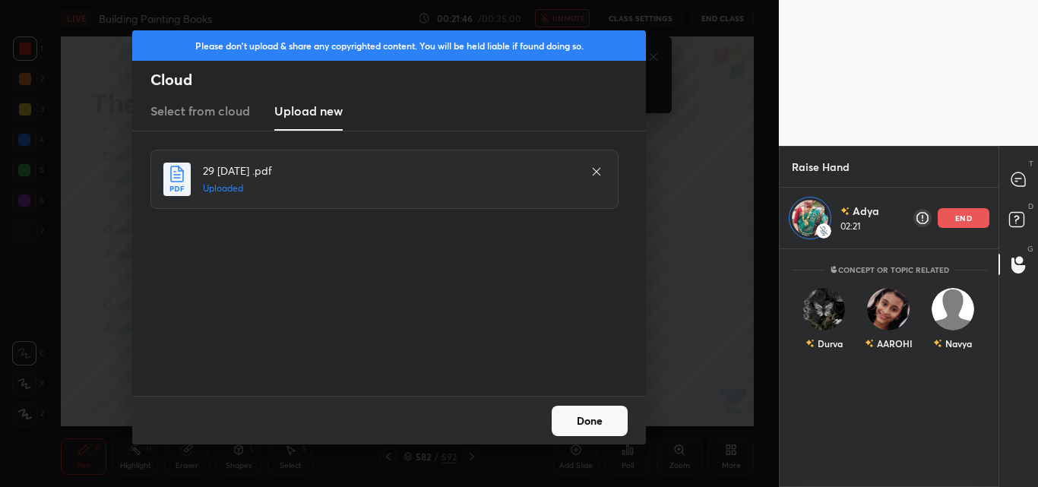
click at [603, 421] on button "Done" at bounding box center [589, 421] width 76 height 30
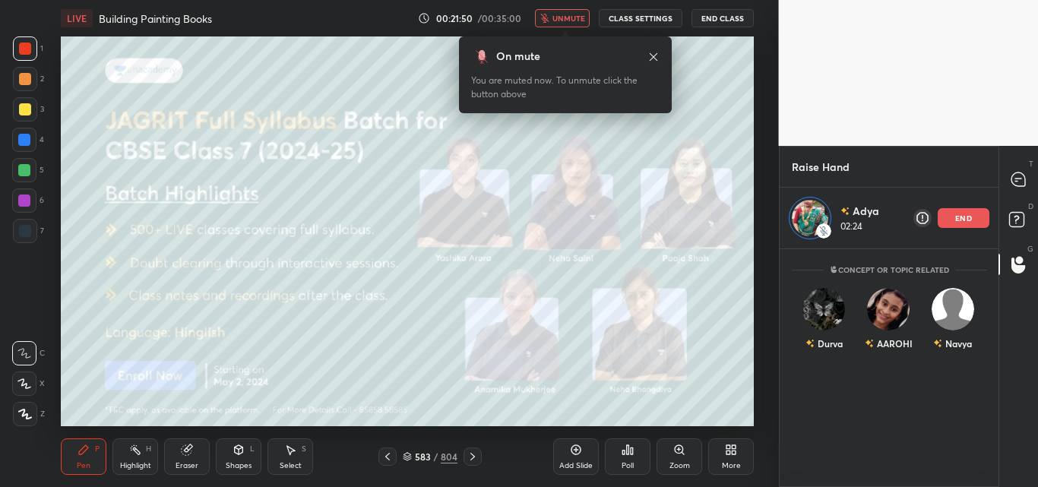
click at [408, 456] on icon at bounding box center [407, 456] width 9 height 9
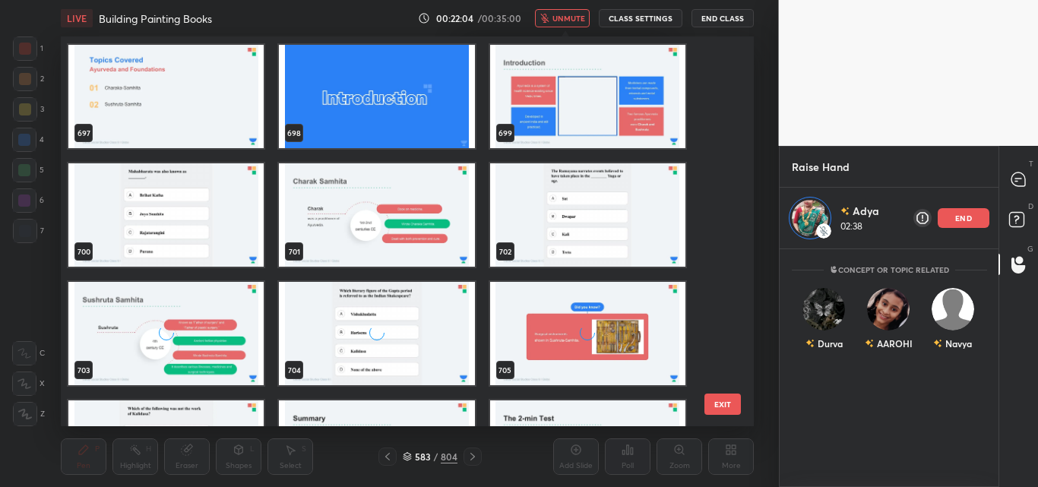
scroll to position [27831, 0]
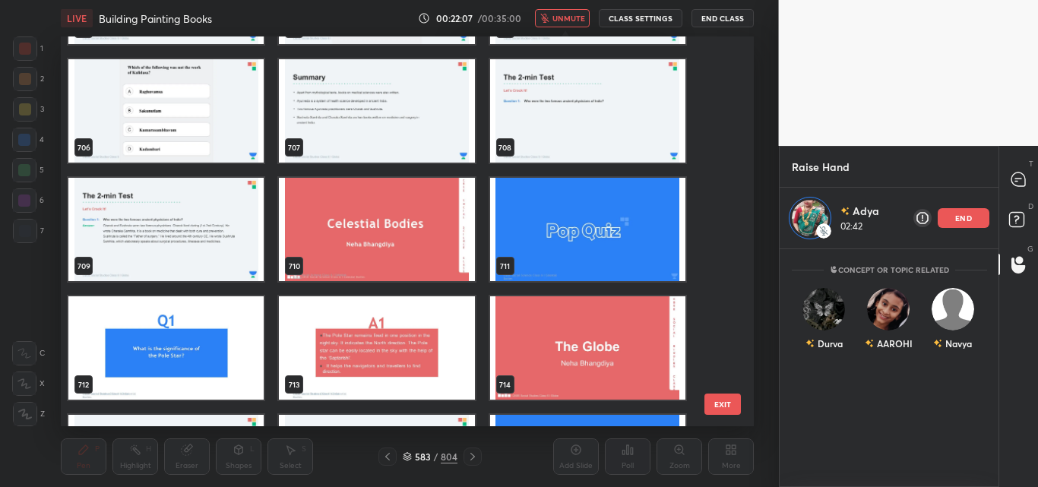
click at [342, 109] on img "grid" at bounding box center [377, 110] width 195 height 103
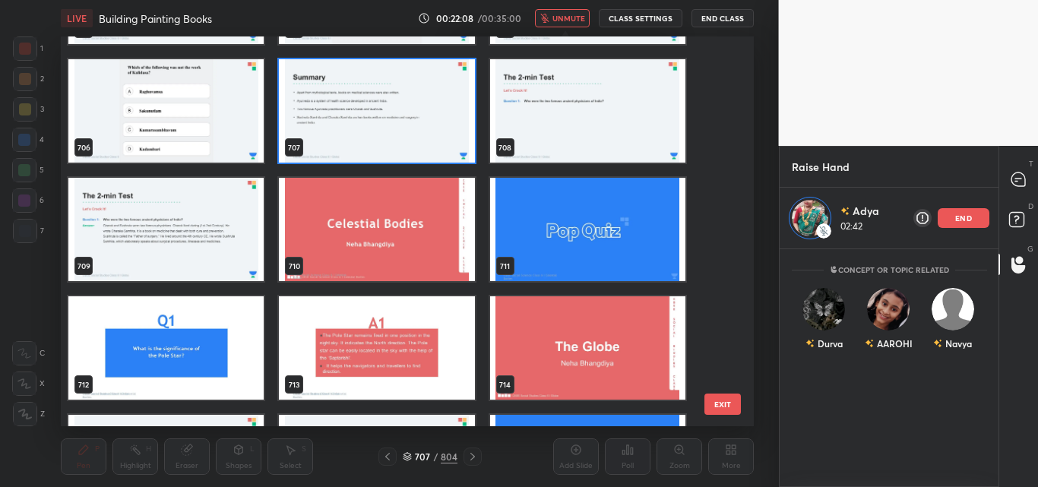
click at [342, 109] on img "grid" at bounding box center [377, 110] width 195 height 103
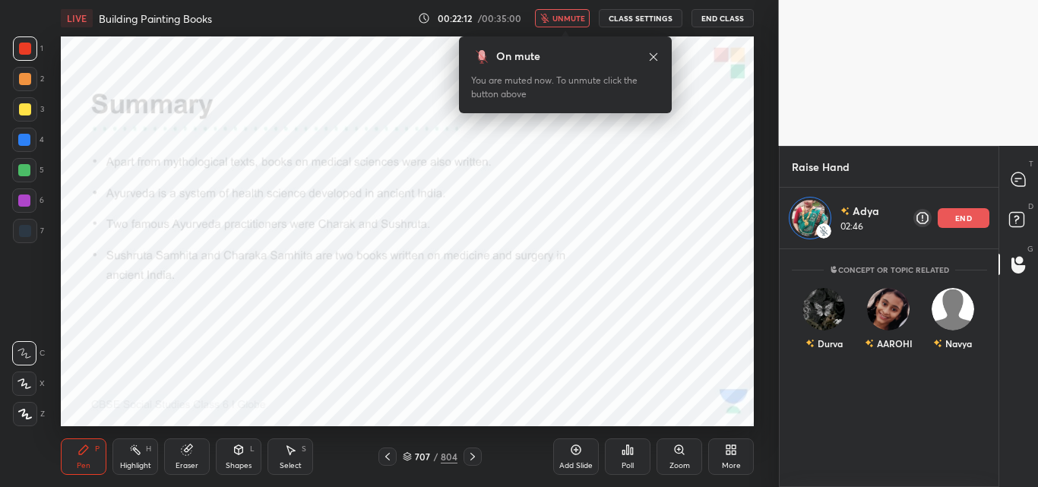
click at [406, 457] on icon at bounding box center [407, 456] width 9 height 9
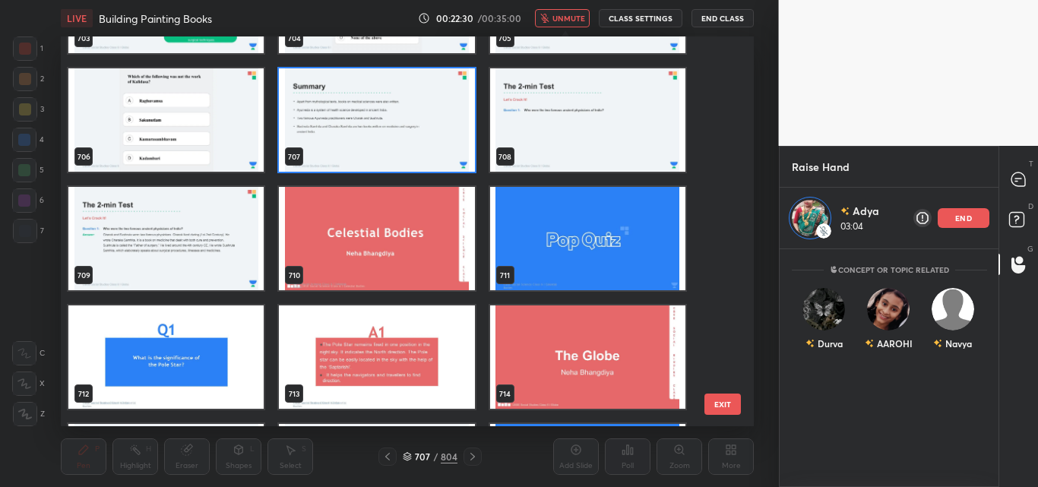
scroll to position [27745, 0]
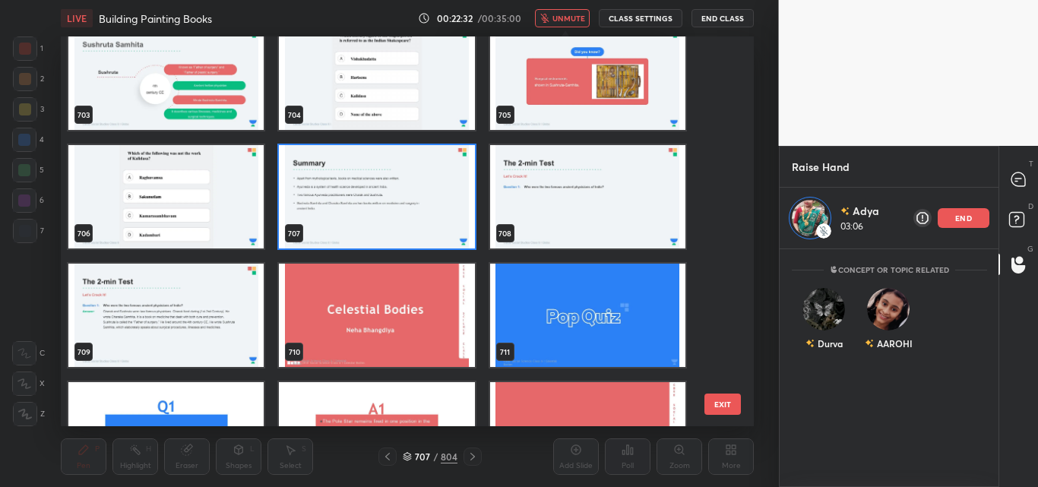
click at [234, 276] on img "grid" at bounding box center [165, 315] width 195 height 103
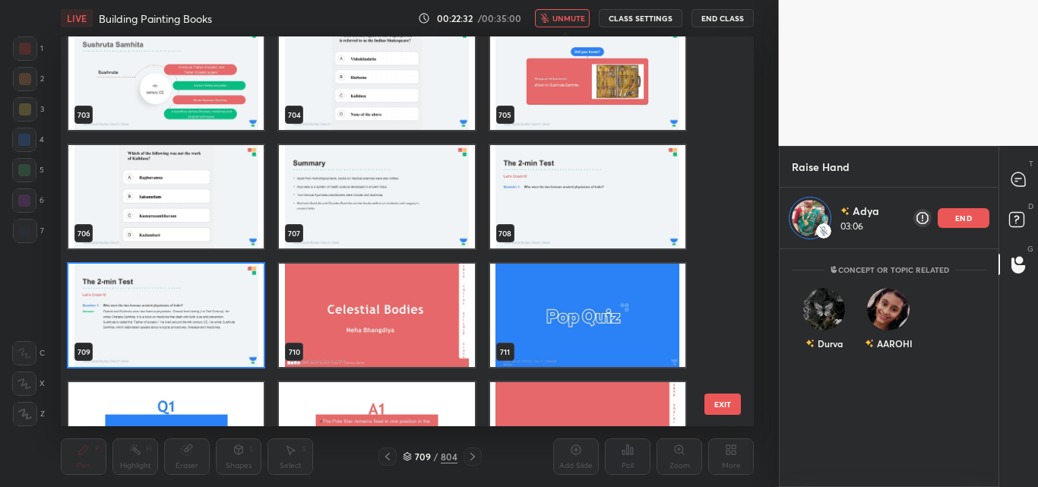
click at [234, 276] on img "grid" at bounding box center [165, 315] width 195 height 103
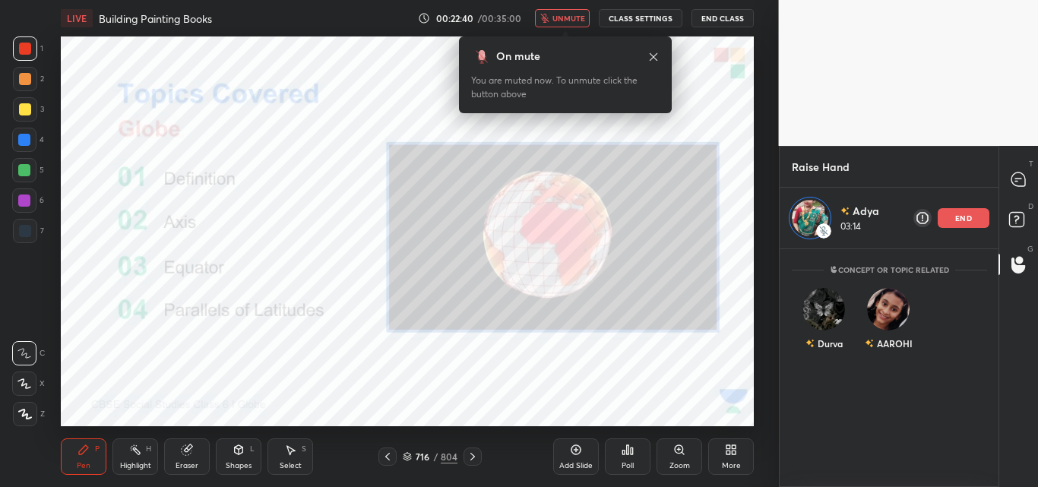
click at [562, 17] on span "unmute" at bounding box center [568, 18] width 33 height 11
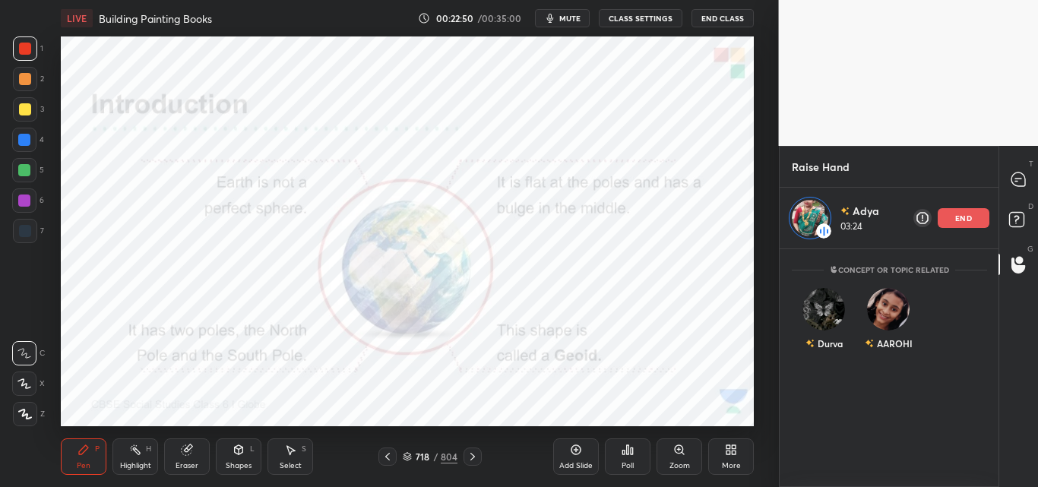
click at [572, 14] on span "mute" at bounding box center [569, 18] width 21 height 11
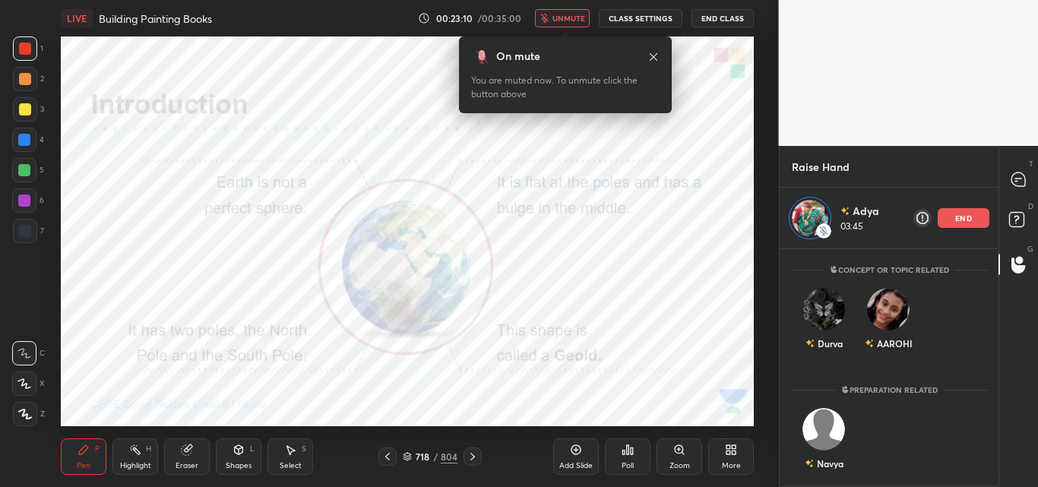
click at [572, 14] on span "unmute" at bounding box center [568, 18] width 33 height 11
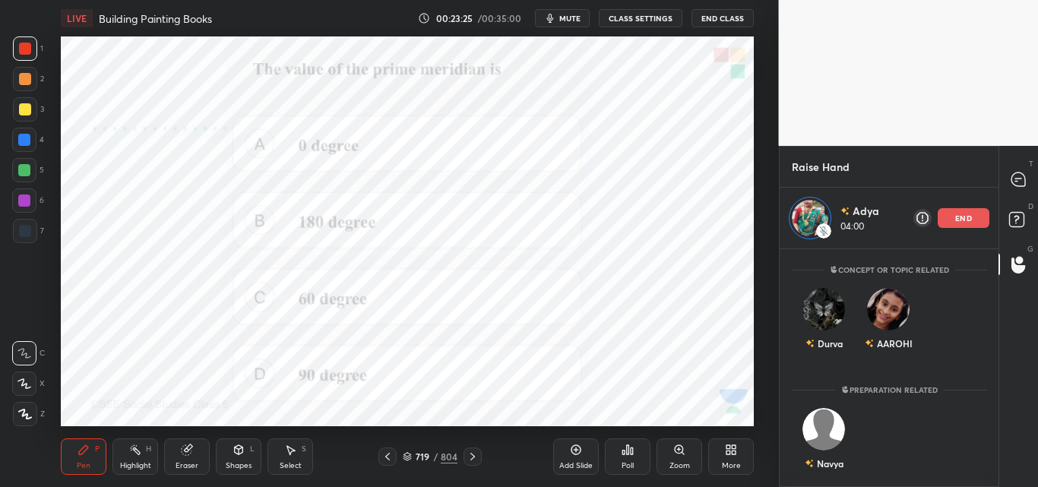
click at [964, 214] on p "end" at bounding box center [963, 218] width 17 height 8
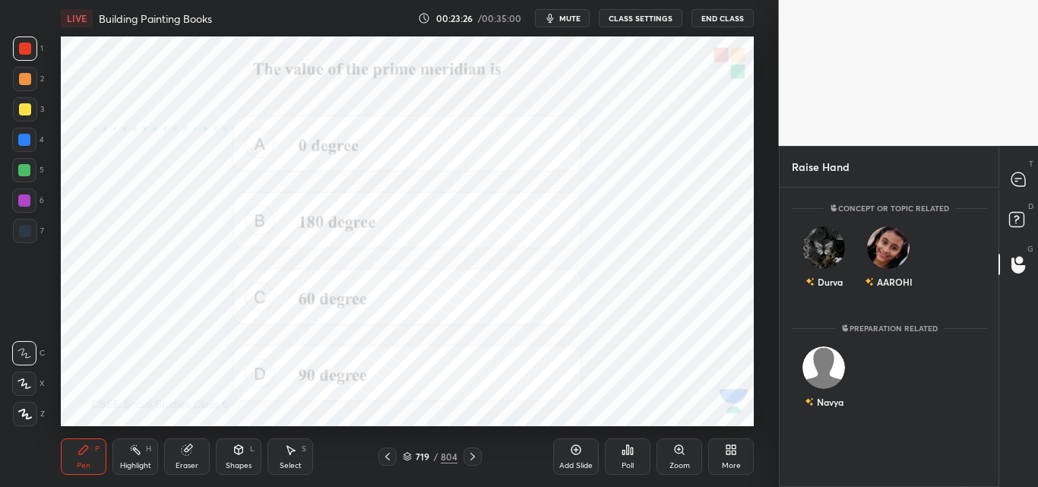
scroll to position [295, 214]
click at [623, 450] on icon at bounding box center [624, 452] width 2 height 4
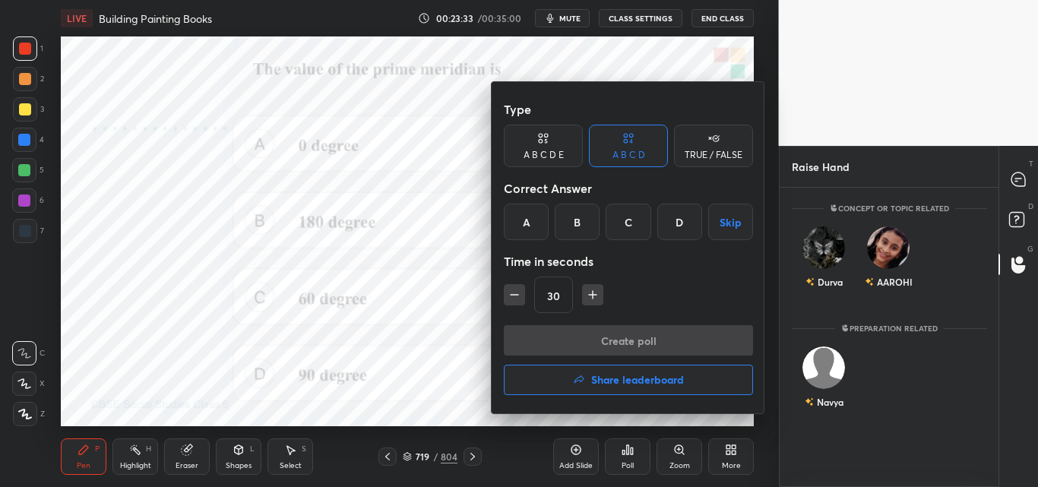
click at [532, 222] on div "A" at bounding box center [526, 222] width 45 height 36
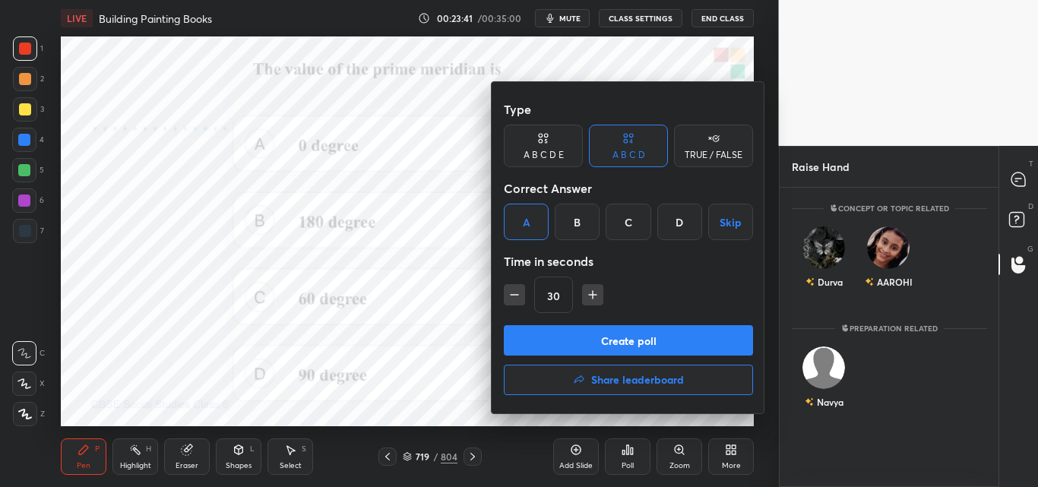
click at [558, 17] on div at bounding box center [519, 243] width 1038 height 487
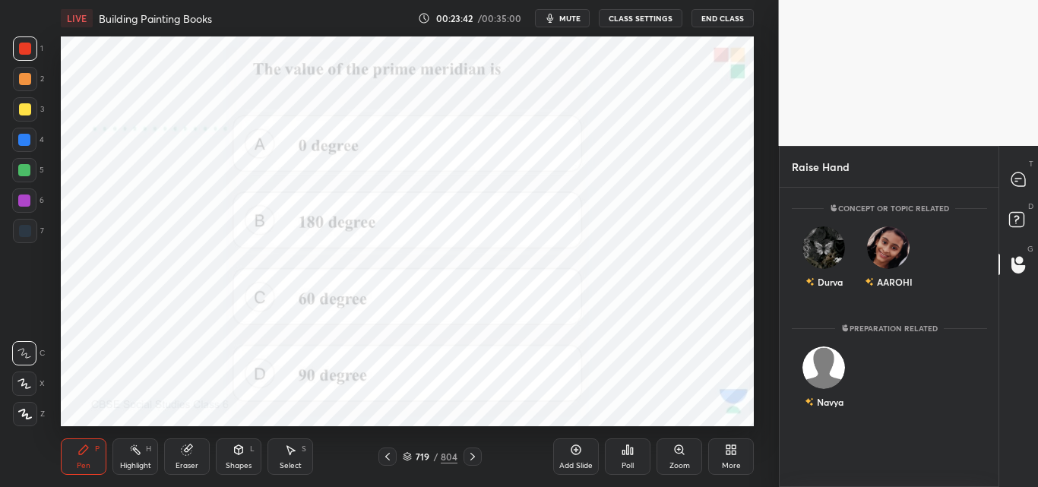
click at [556, 17] on icon "button" at bounding box center [550, 18] width 12 height 12
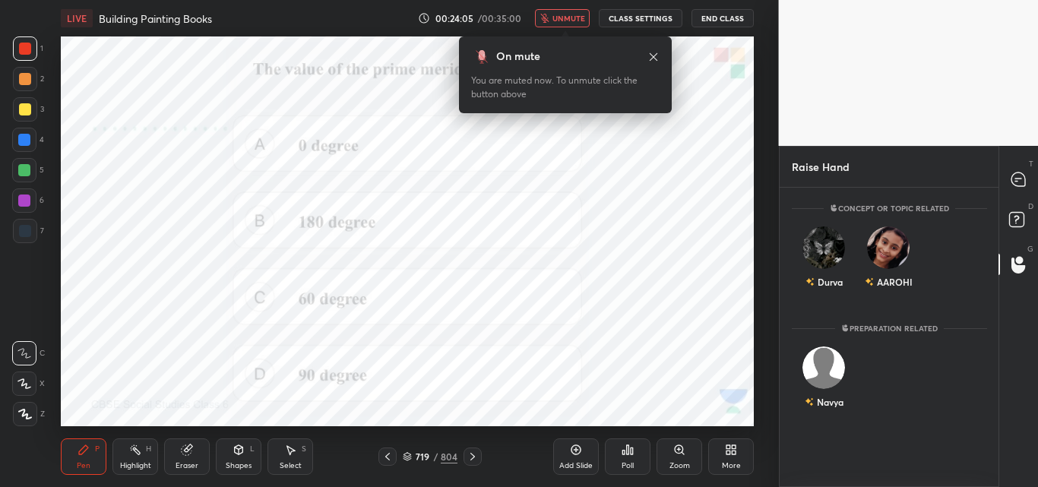
click at [625, 450] on icon at bounding box center [627, 450] width 12 height 12
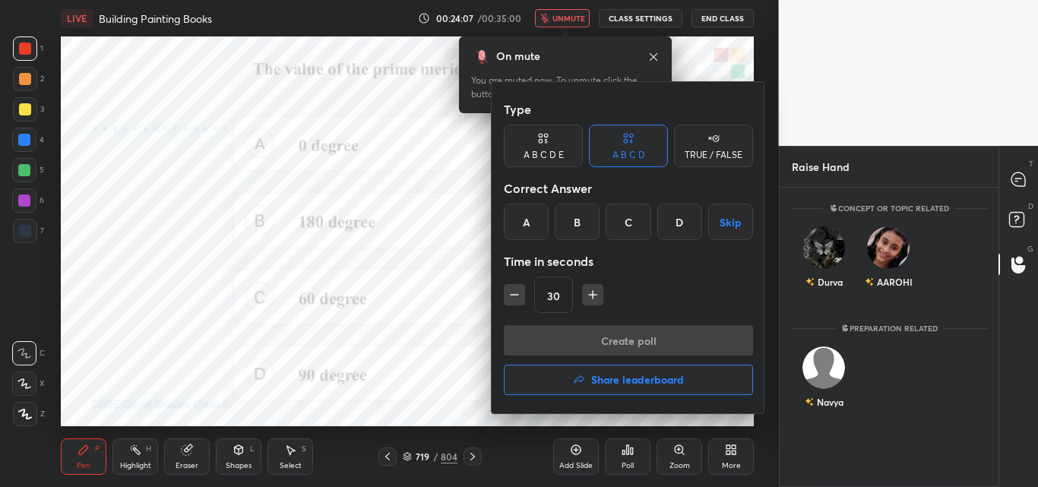
click at [535, 223] on div "A" at bounding box center [526, 222] width 45 height 36
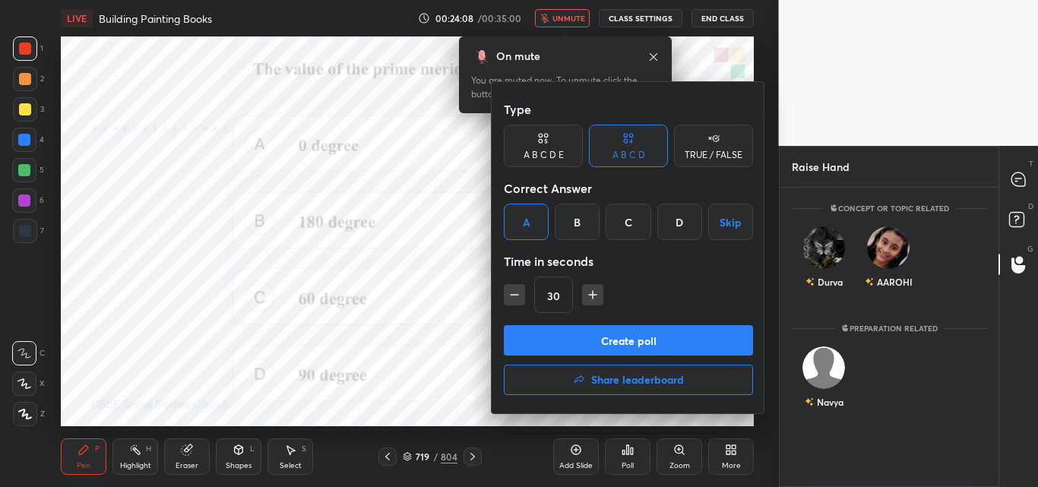
click at [564, 341] on button "Create poll" at bounding box center [628, 340] width 249 height 30
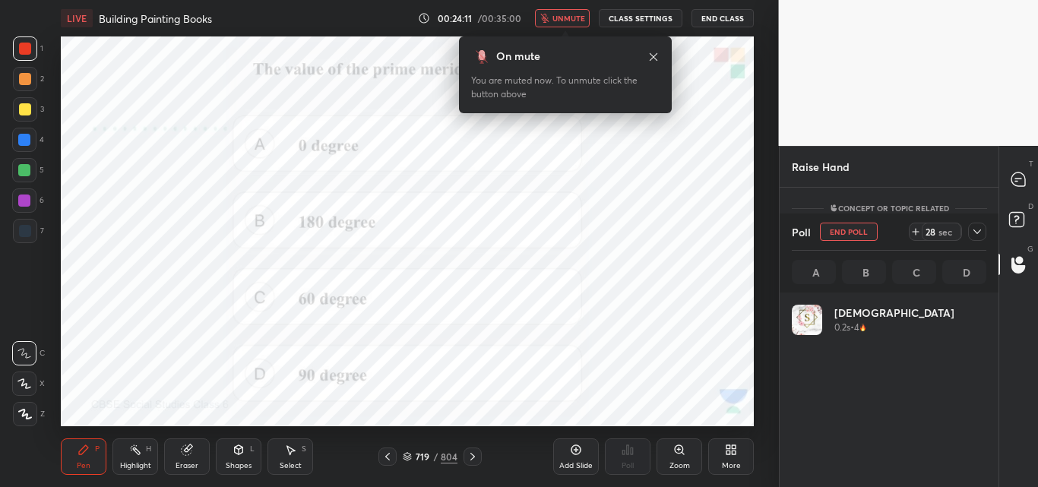
scroll to position [178, 190]
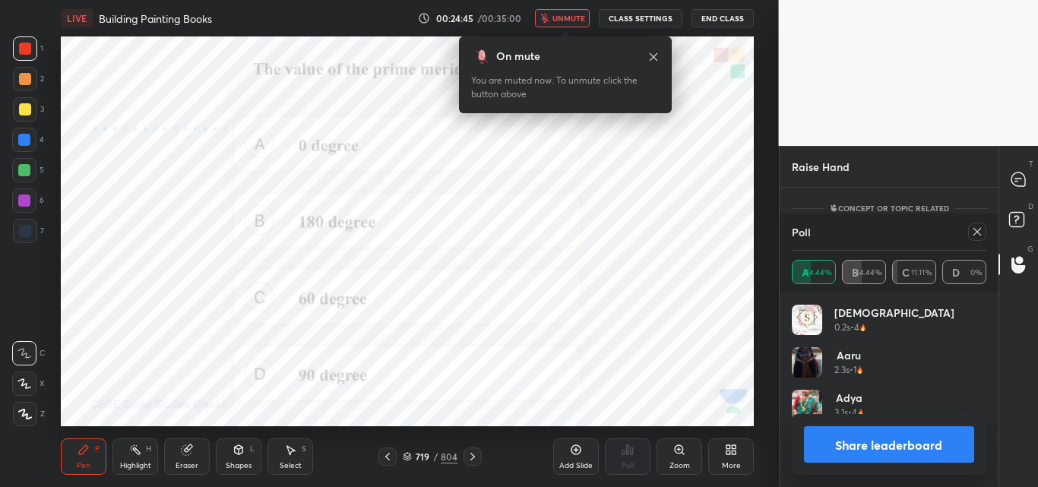
click at [567, 19] on span "unmute" at bounding box center [568, 18] width 33 height 11
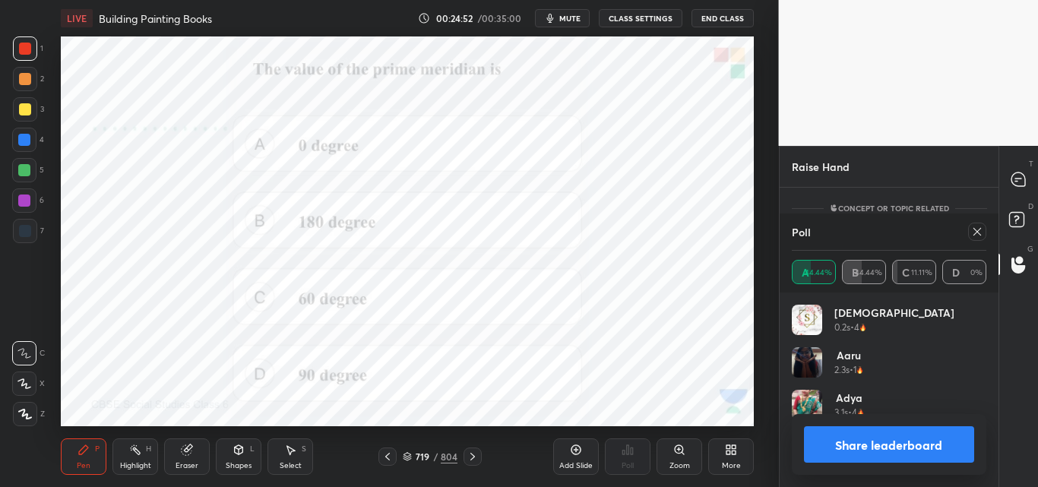
click at [549, 23] on icon "button" at bounding box center [550, 18] width 12 height 12
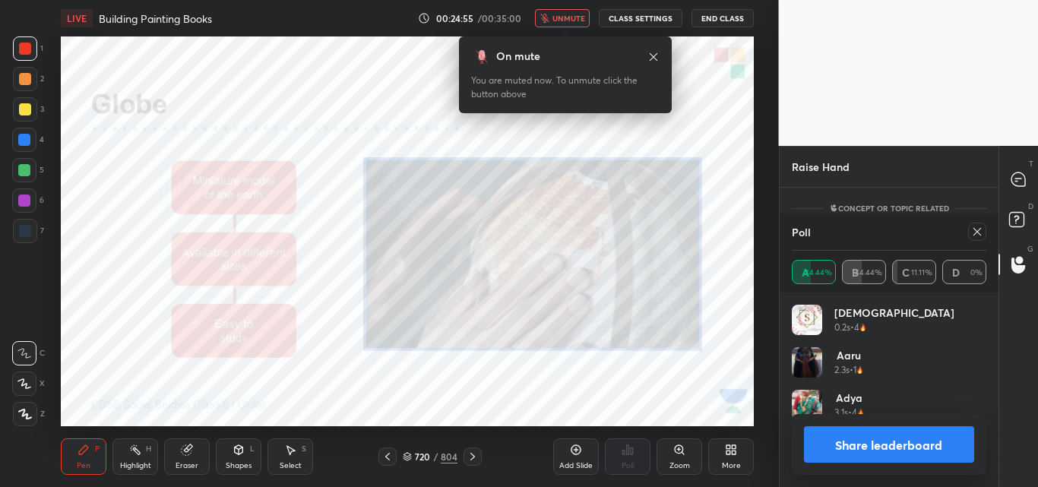
click at [978, 226] on icon at bounding box center [977, 232] width 12 height 12
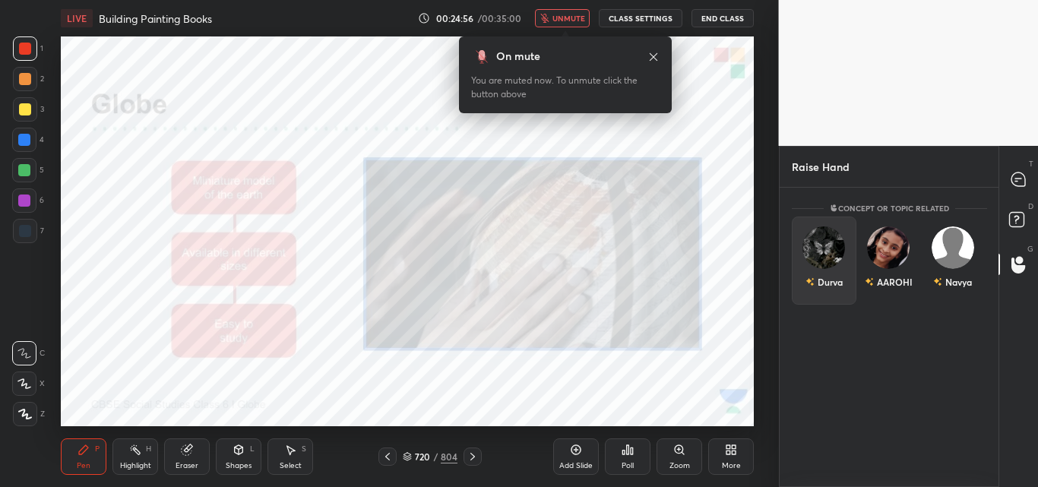
scroll to position [295, 214]
click at [825, 254] on img "grid" at bounding box center [823, 241] width 30 height 30
click at [826, 292] on button "INVITE" at bounding box center [823, 293] width 51 height 20
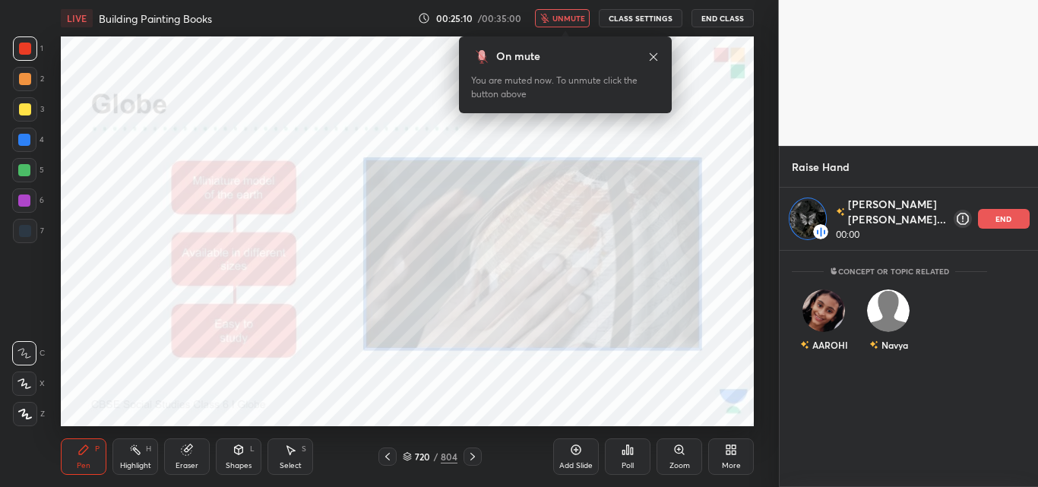
scroll to position [232, 214]
click at [556, 14] on span "unmute" at bounding box center [568, 18] width 33 height 11
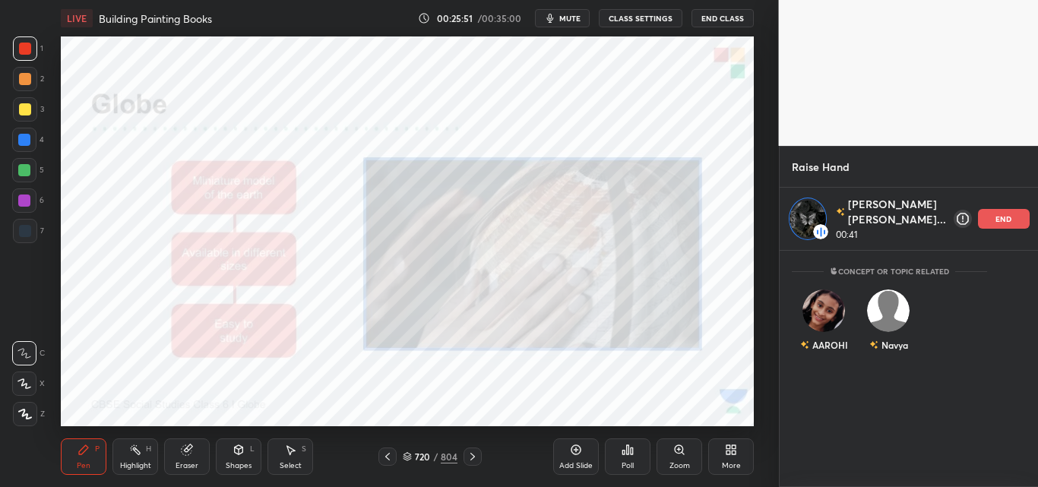
click at [556, 14] on icon "button" at bounding box center [550, 18] width 12 height 12
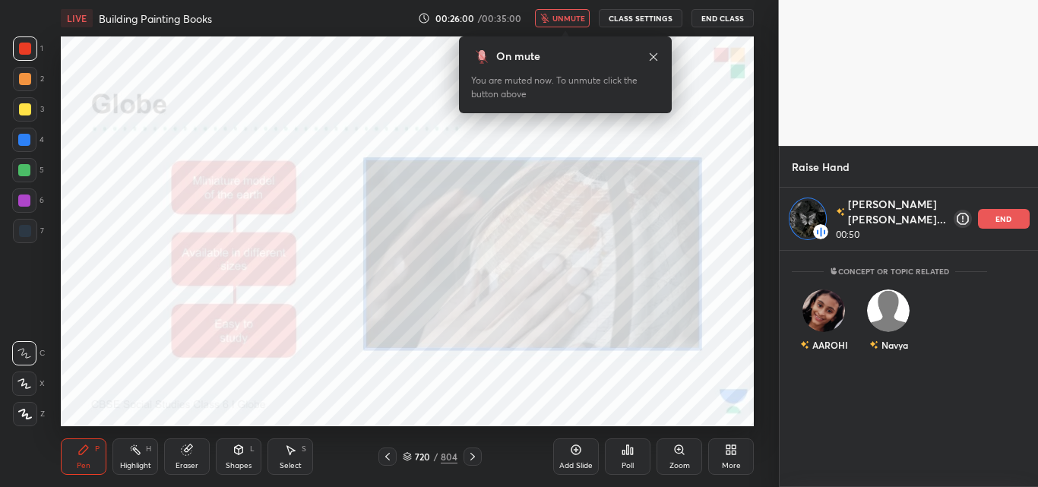
click at [556, 14] on span "unmute" at bounding box center [568, 18] width 33 height 11
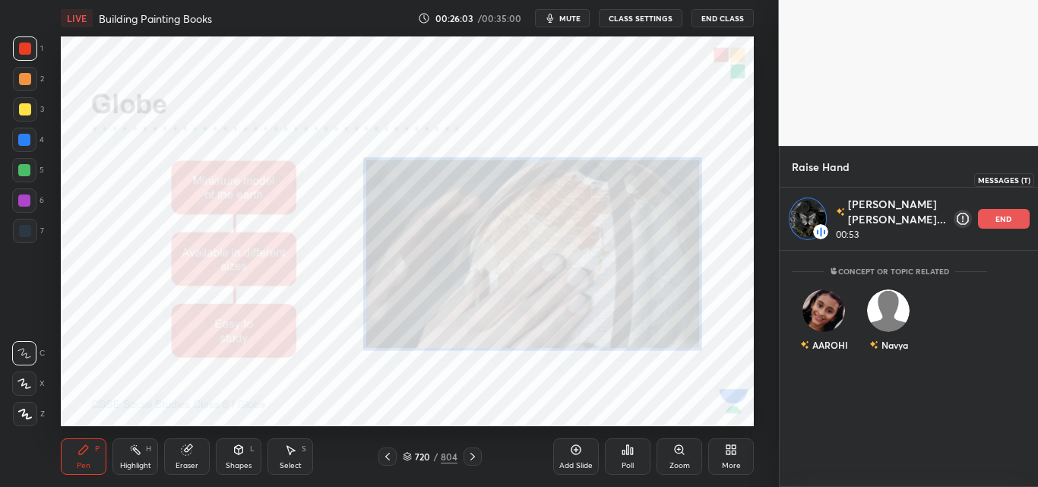
click at [1037, 180] on icon at bounding box center [1057, 179] width 14 height 14
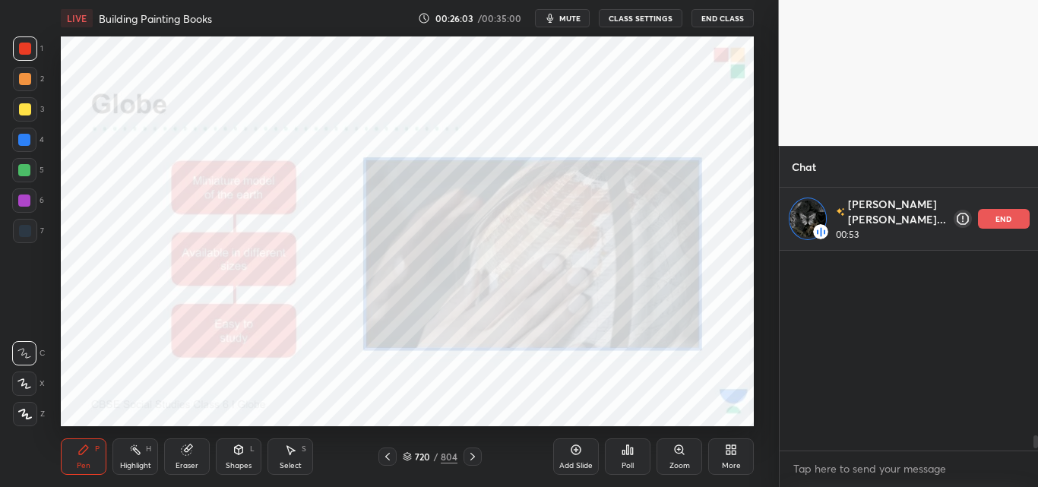
scroll to position [196, 214]
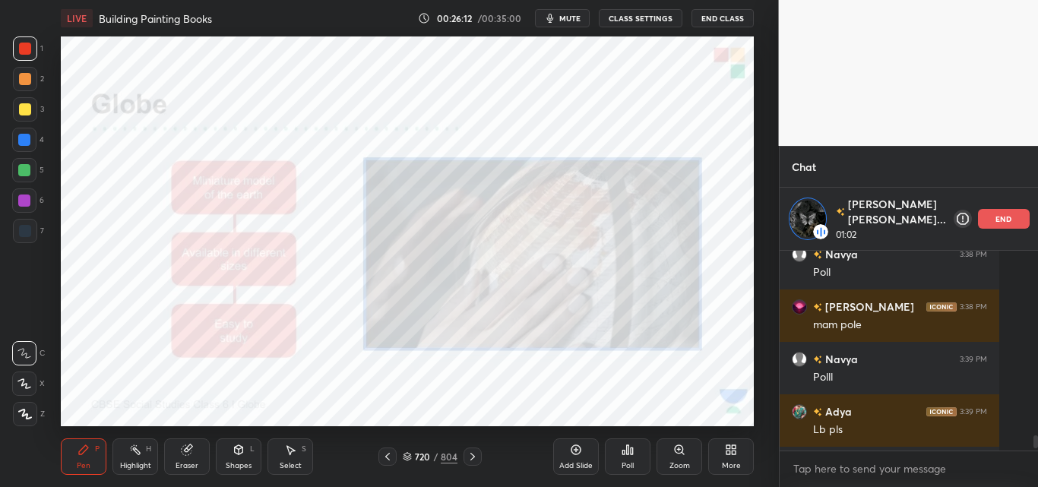
click at [567, 20] on span "mute" at bounding box center [569, 18] width 21 height 11
click at [567, 20] on span "unmute" at bounding box center [568, 18] width 33 height 11
click at [567, 20] on span "mute" at bounding box center [569, 18] width 21 height 11
click at [567, 20] on span "unmute" at bounding box center [568, 18] width 33 height 11
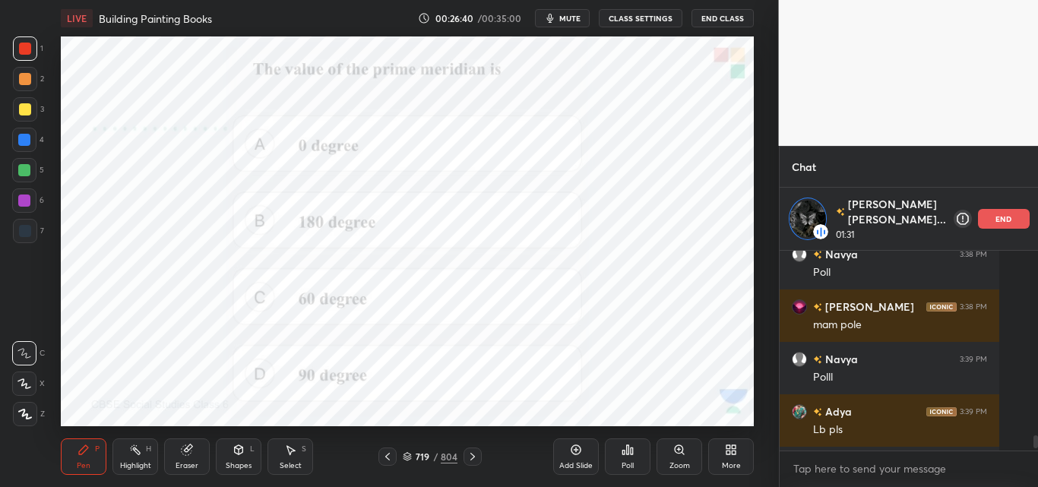
click at [570, 14] on span "mute" at bounding box center [569, 18] width 21 height 11
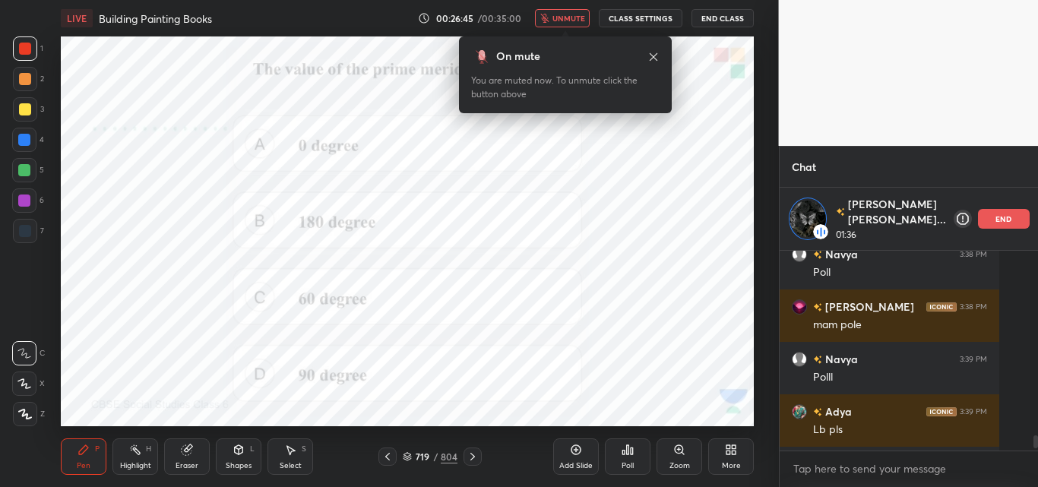
click at [570, 14] on span "unmute" at bounding box center [568, 18] width 33 height 11
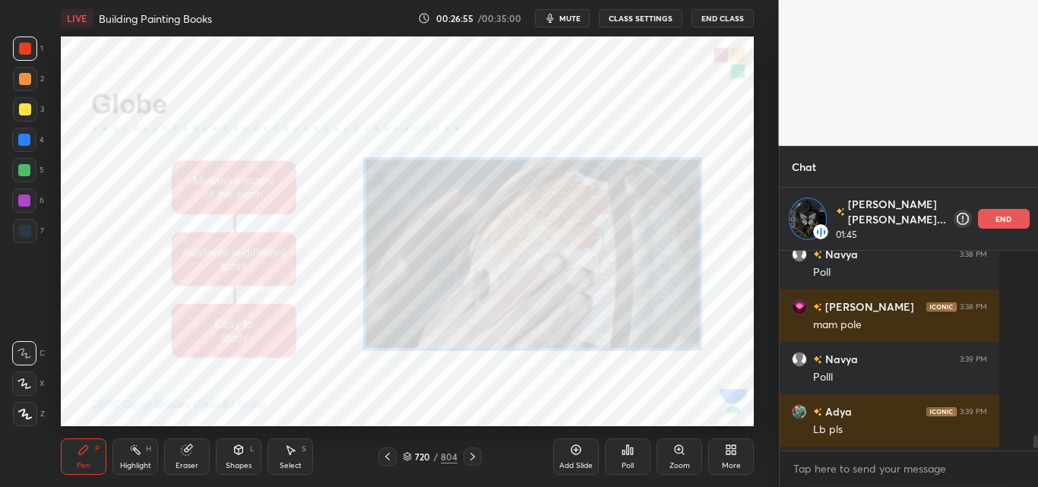
click at [555, 22] on icon "button" at bounding box center [550, 18] width 12 height 12
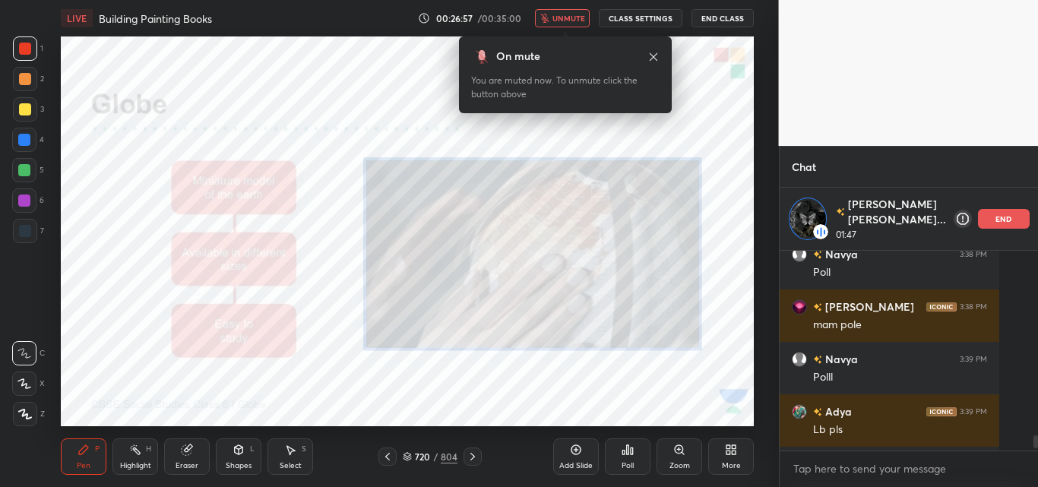
scroll to position [5394, 0]
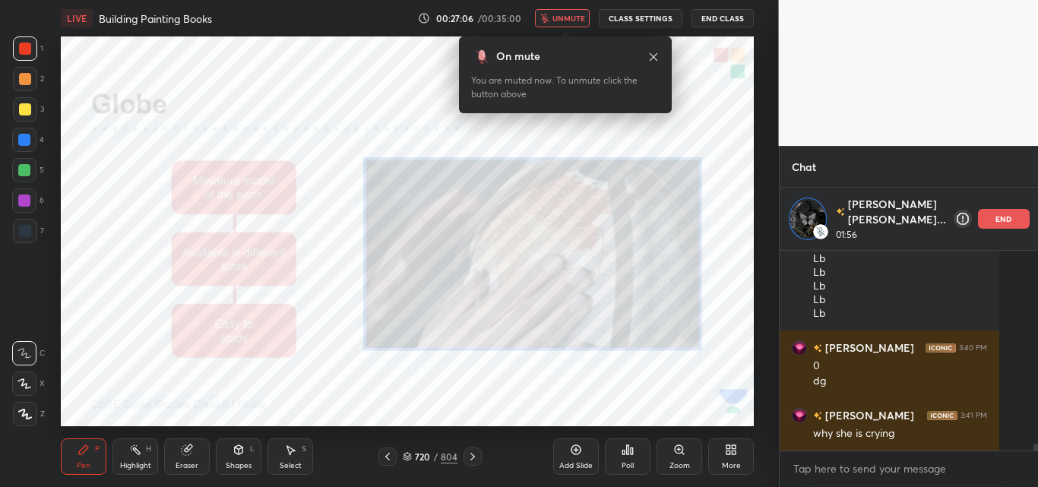
click at [555, 22] on span "unmute" at bounding box center [568, 18] width 33 height 11
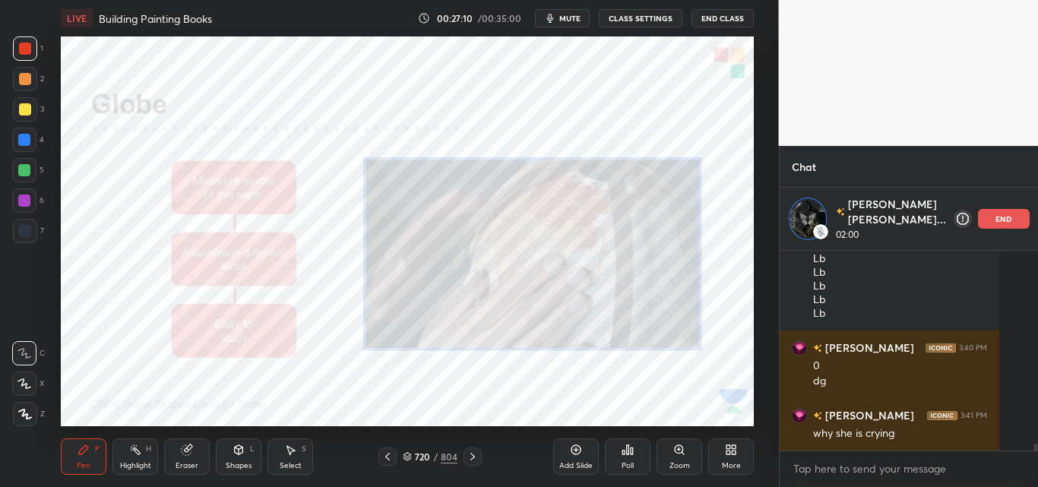
click at [556, 22] on icon "button" at bounding box center [550, 18] width 12 height 12
click at [556, 22] on span "unmute" at bounding box center [568, 18] width 33 height 11
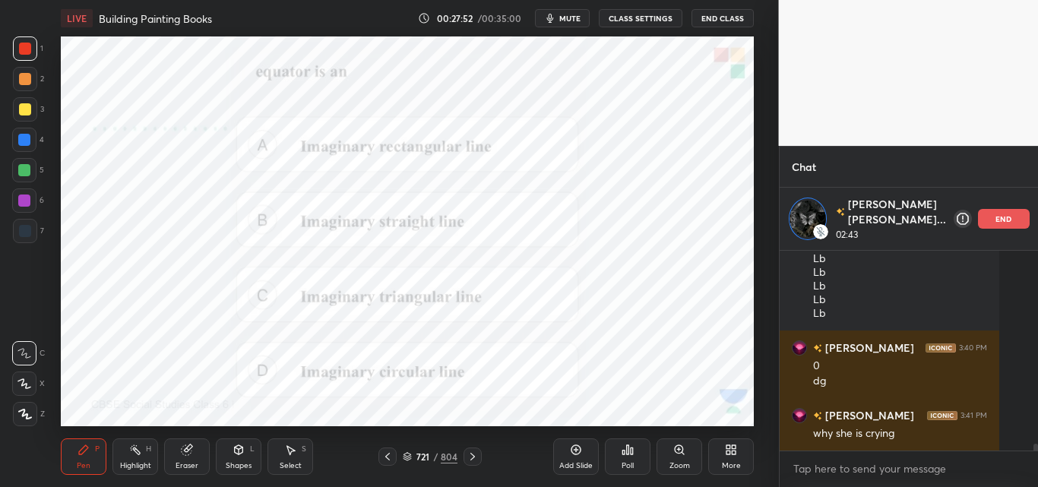
click at [637, 459] on div "Poll" at bounding box center [628, 456] width 46 height 36
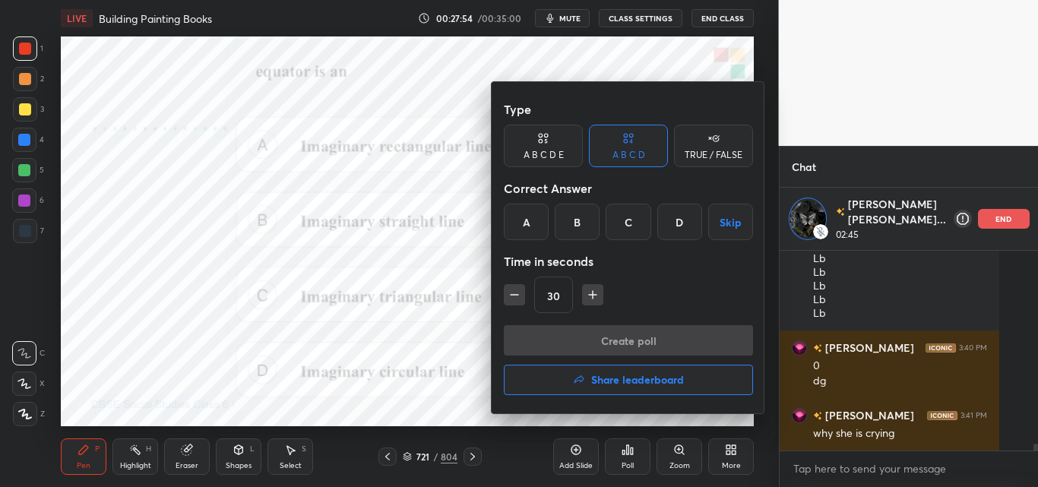
click at [570, 220] on div "B" at bounding box center [576, 222] width 45 height 36
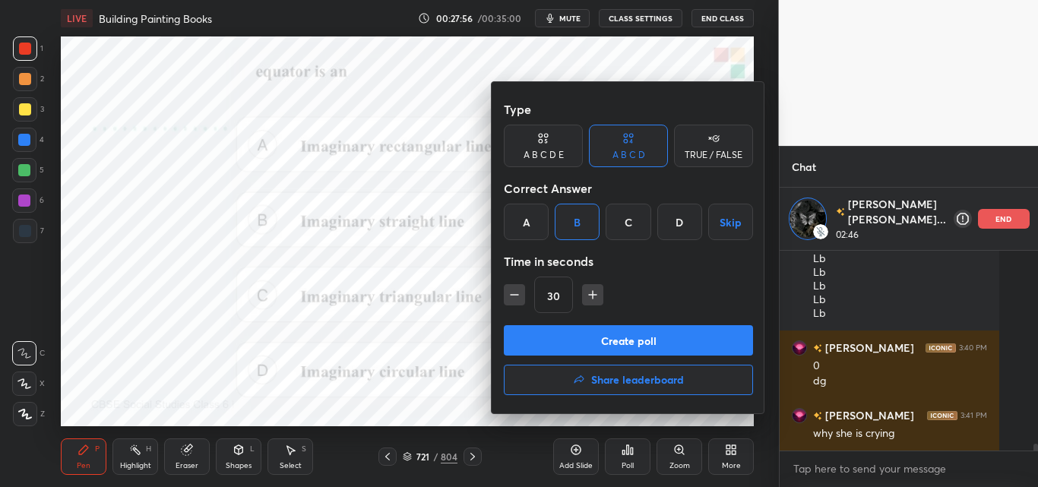
click at [583, 332] on button "Create poll" at bounding box center [628, 340] width 249 height 30
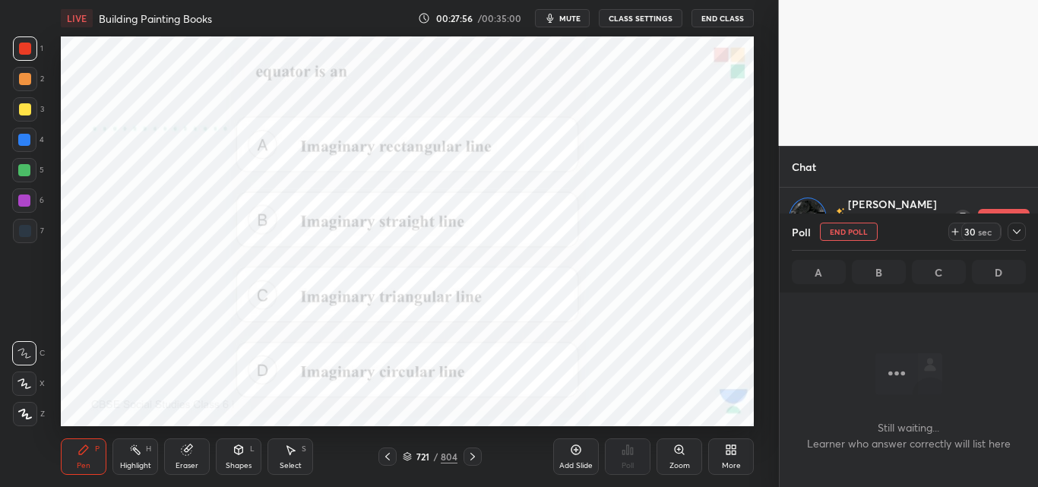
scroll to position [153, 214]
click at [571, 15] on span "mute" at bounding box center [569, 18] width 21 height 11
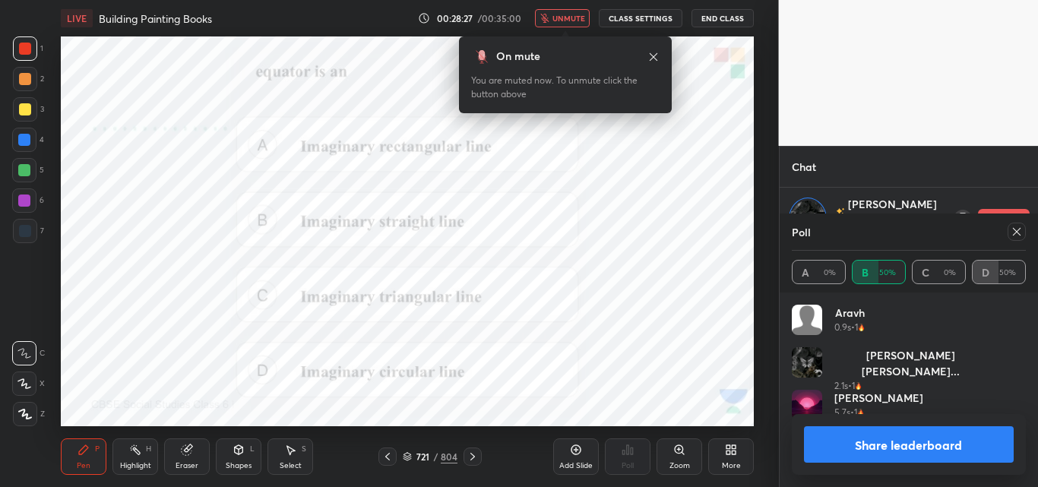
scroll to position [5578, 0]
click at [571, 15] on span "unmute" at bounding box center [568, 18] width 33 height 11
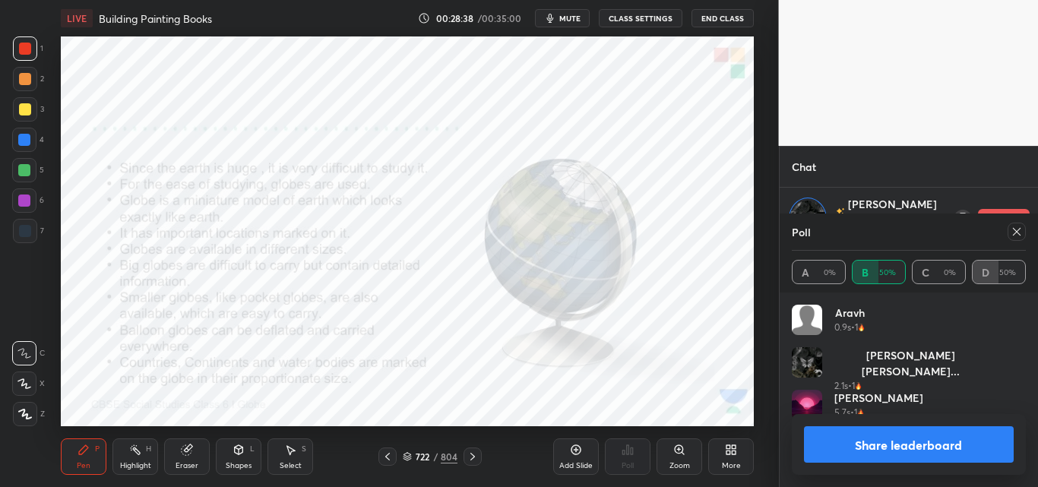
click at [1013, 229] on icon at bounding box center [1017, 232] width 8 height 8
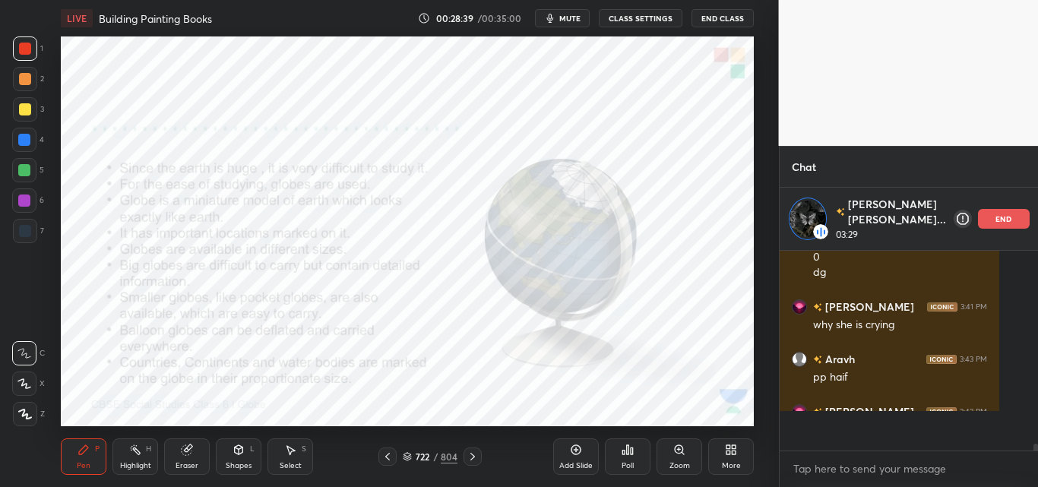
scroll to position [4, 5]
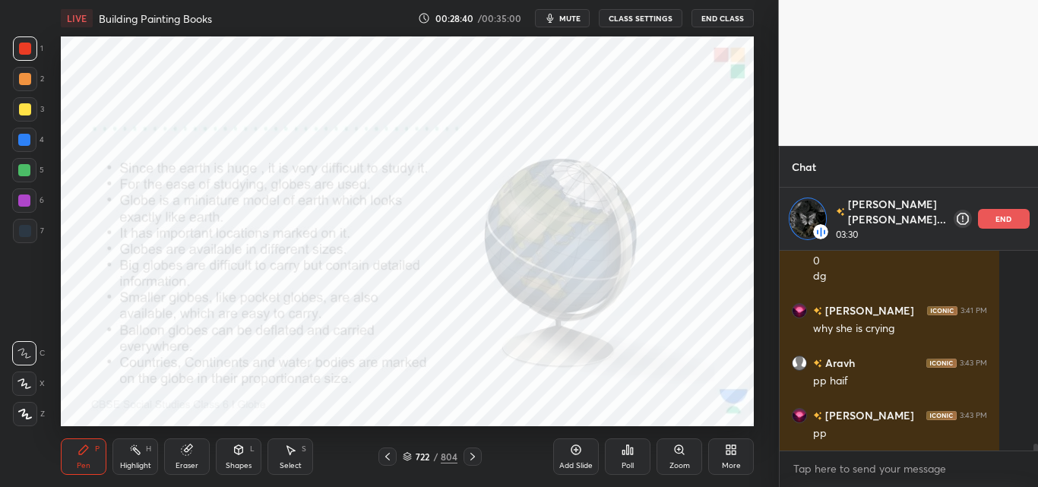
click at [563, 12] on button "mute" at bounding box center [562, 18] width 55 height 18
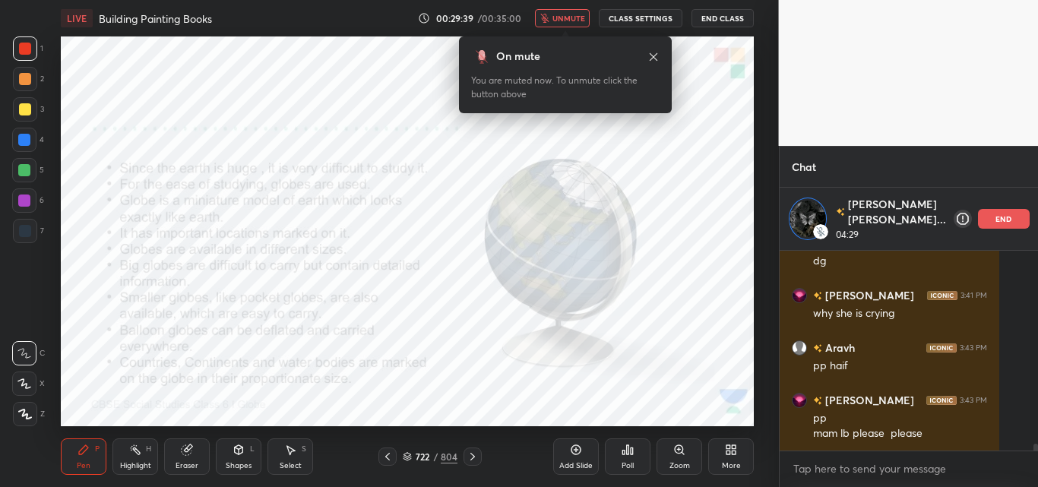
click at [563, 12] on button "unmute" at bounding box center [562, 18] width 55 height 18
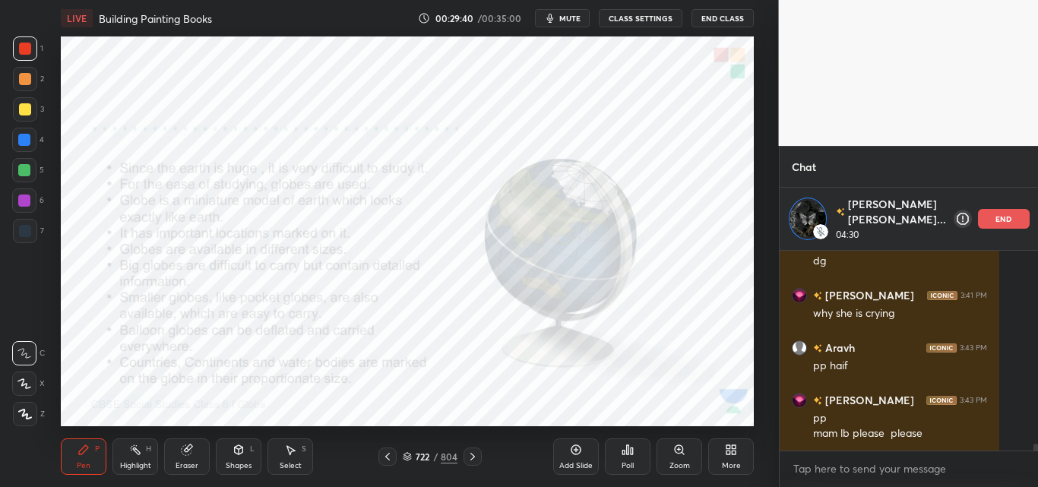
scroll to position [5639, 0]
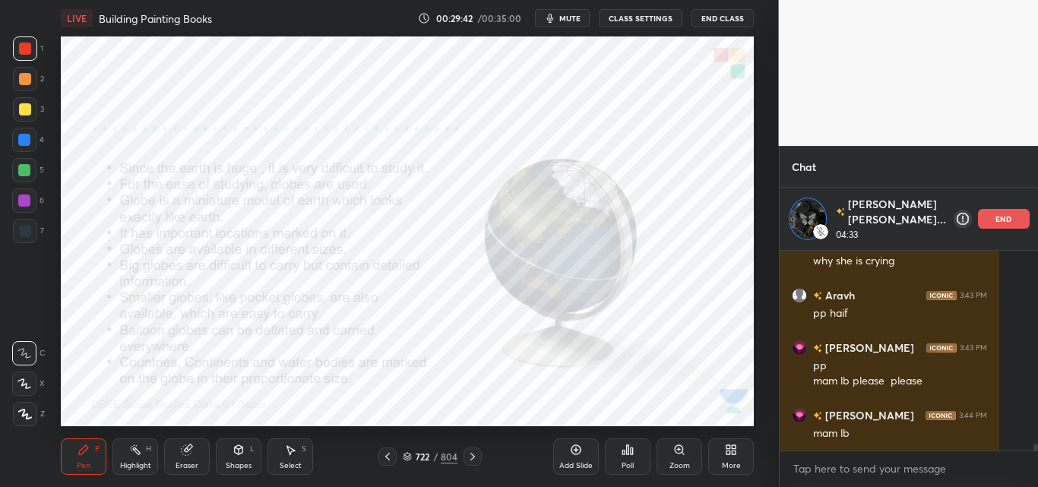
click at [978, 216] on div "end" at bounding box center [1004, 219] width 52 height 20
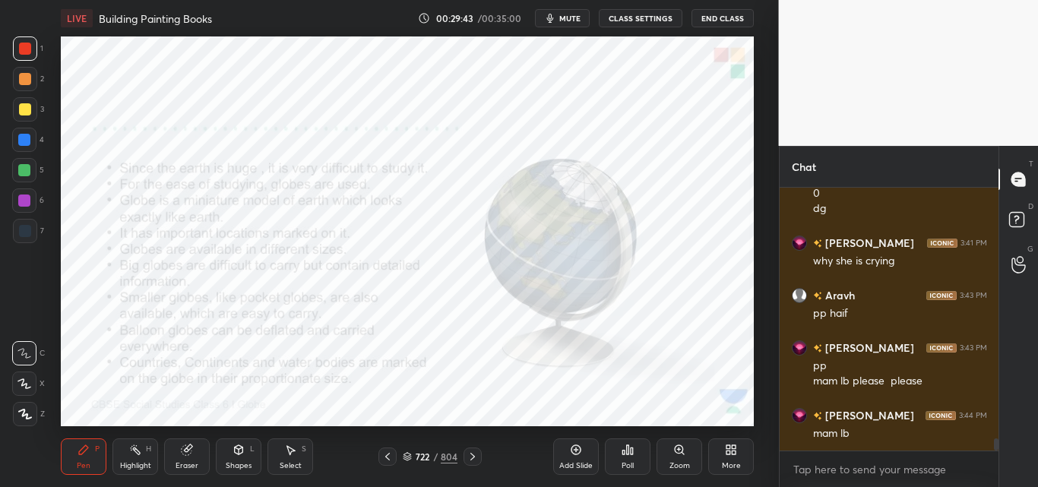
scroll to position [5576, 0]
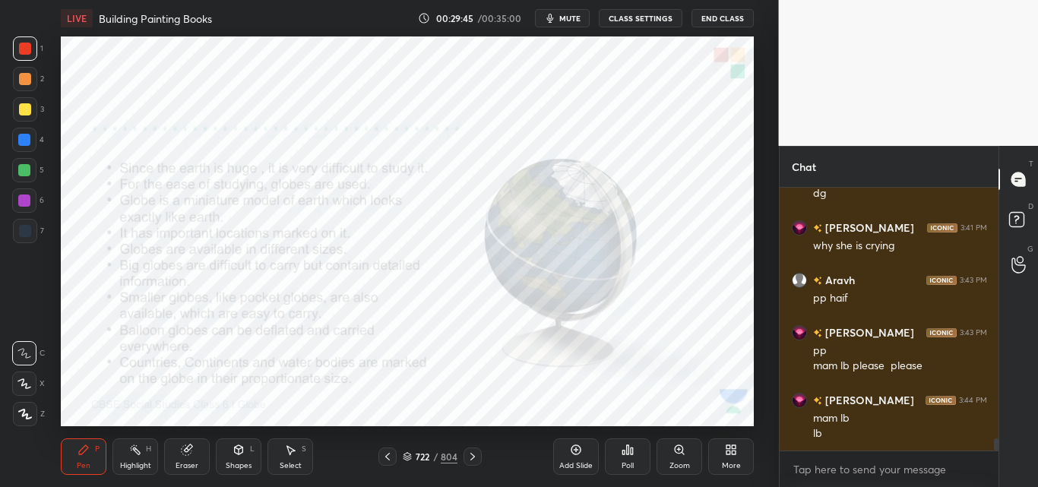
click at [632, 456] on div "Poll" at bounding box center [628, 456] width 46 height 36
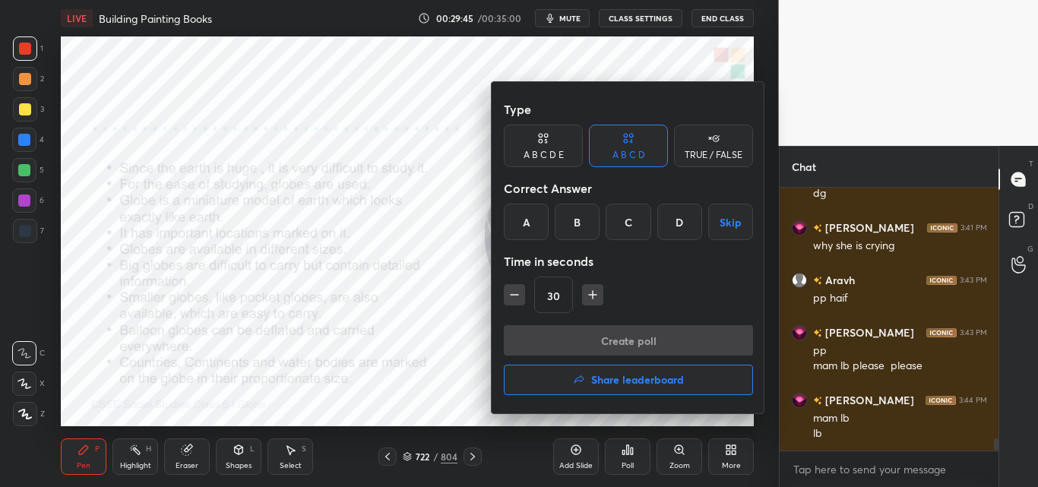
scroll to position [5606, 0]
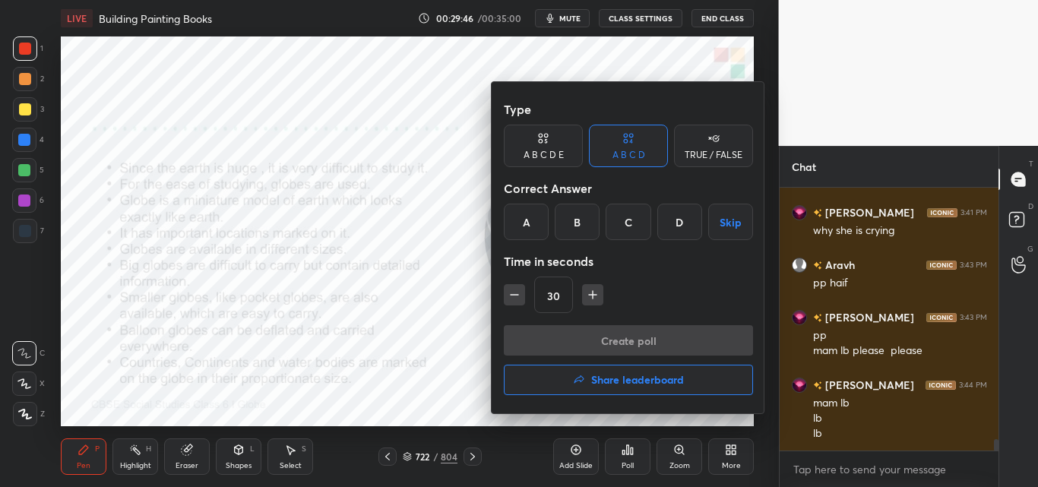
click at [643, 390] on button "Share leaderboard" at bounding box center [628, 380] width 249 height 30
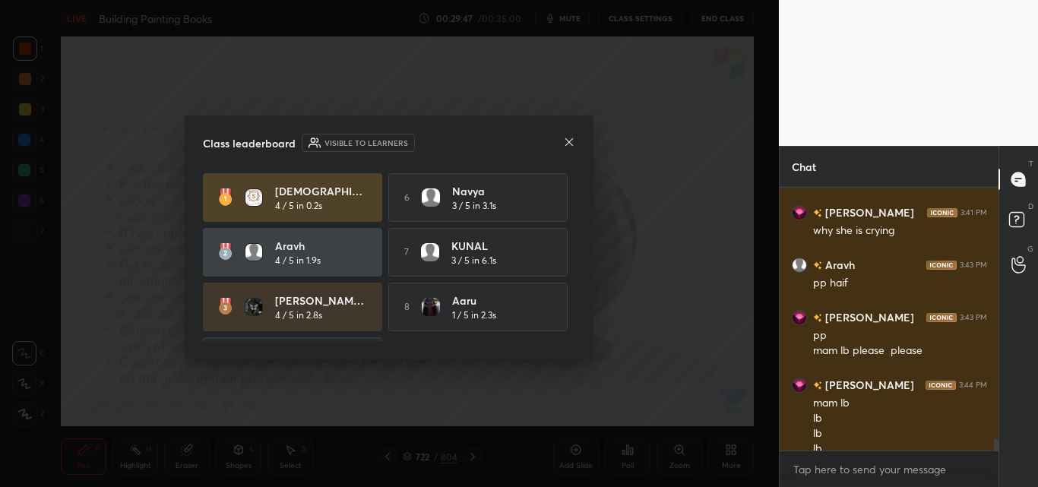
scroll to position [5622, 0]
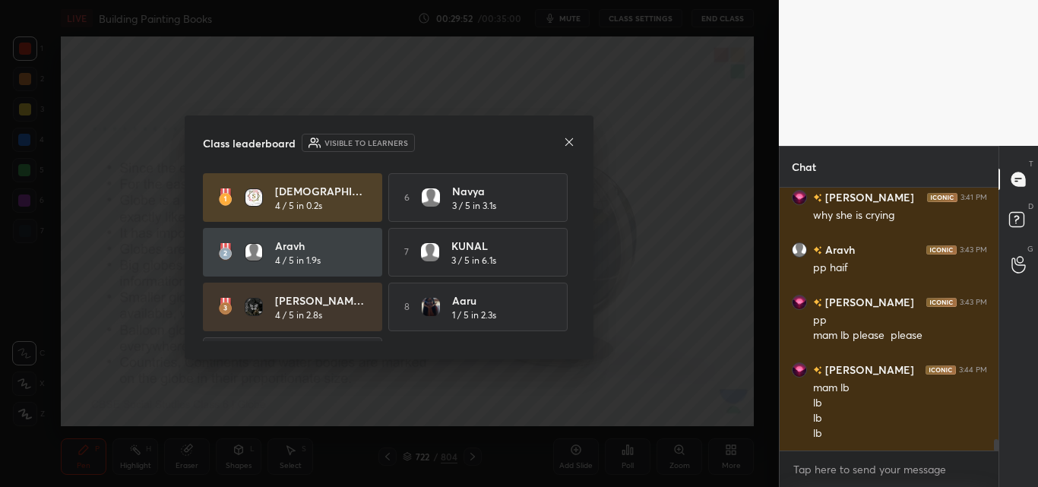
click at [565, 141] on icon at bounding box center [569, 142] width 12 height 12
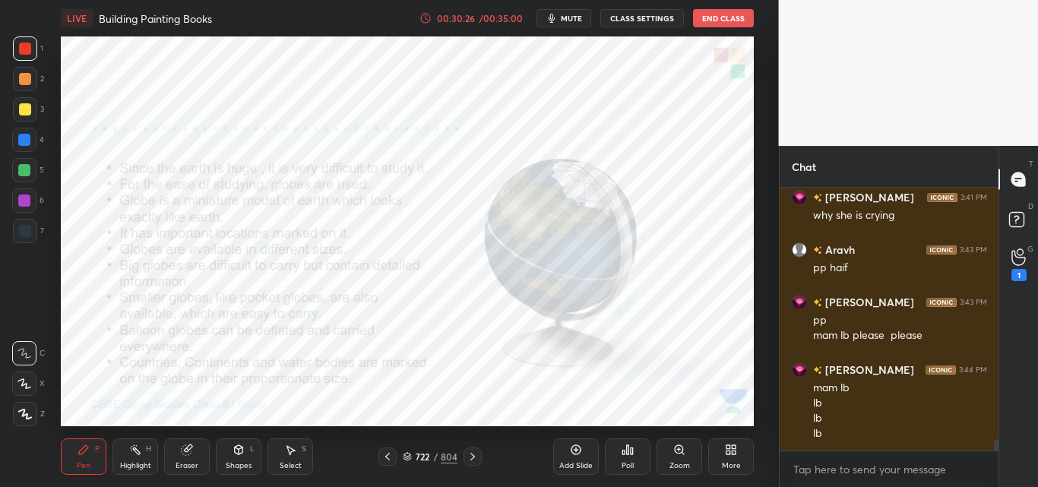
scroll to position [5674, 0]
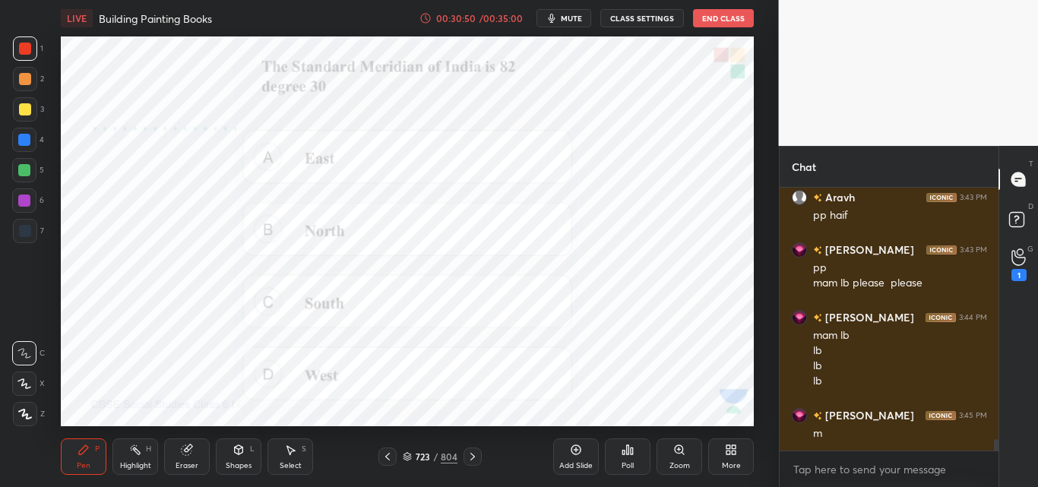
click at [573, 22] on span "mute" at bounding box center [571, 18] width 21 height 11
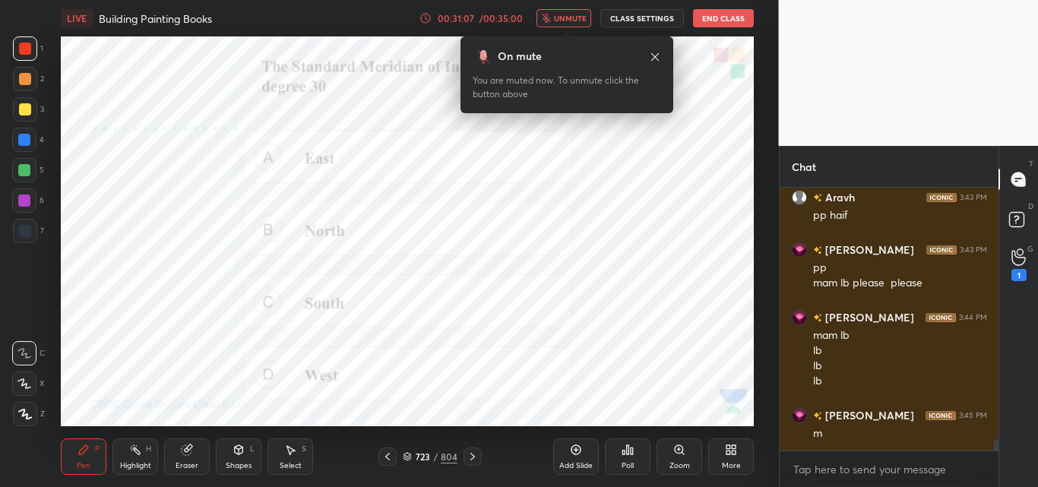
click at [626, 462] on div "Poll" at bounding box center [627, 466] width 12 height 8
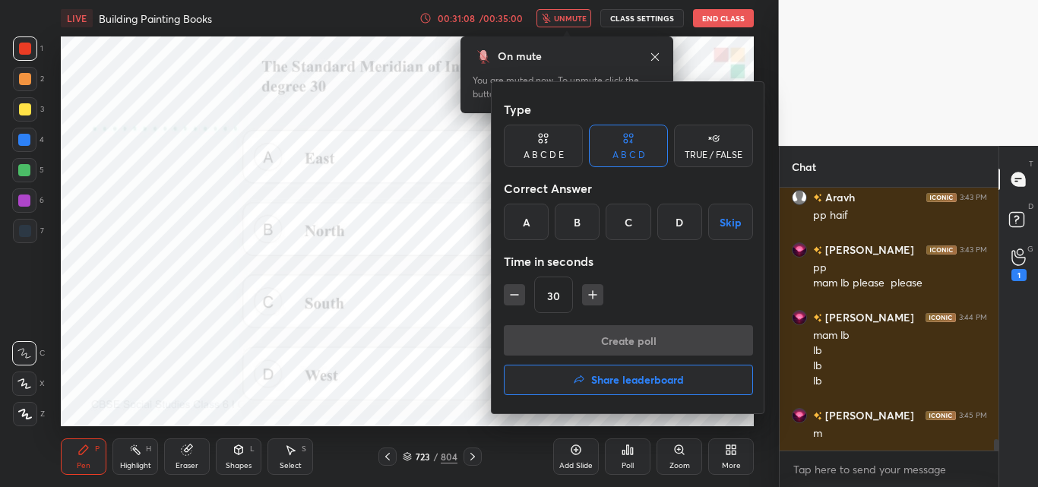
click at [526, 223] on div "A" at bounding box center [526, 222] width 45 height 36
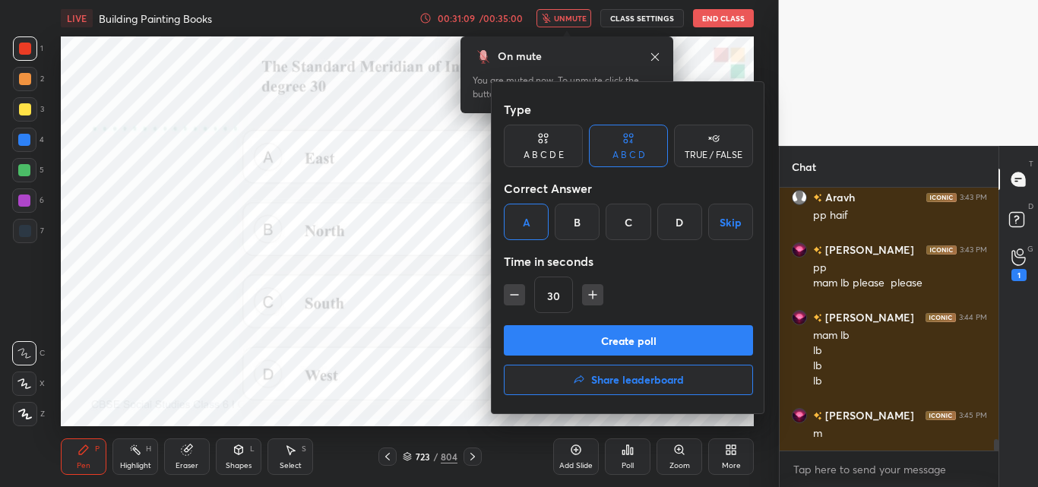
click at [550, 336] on button "Create poll" at bounding box center [628, 340] width 249 height 30
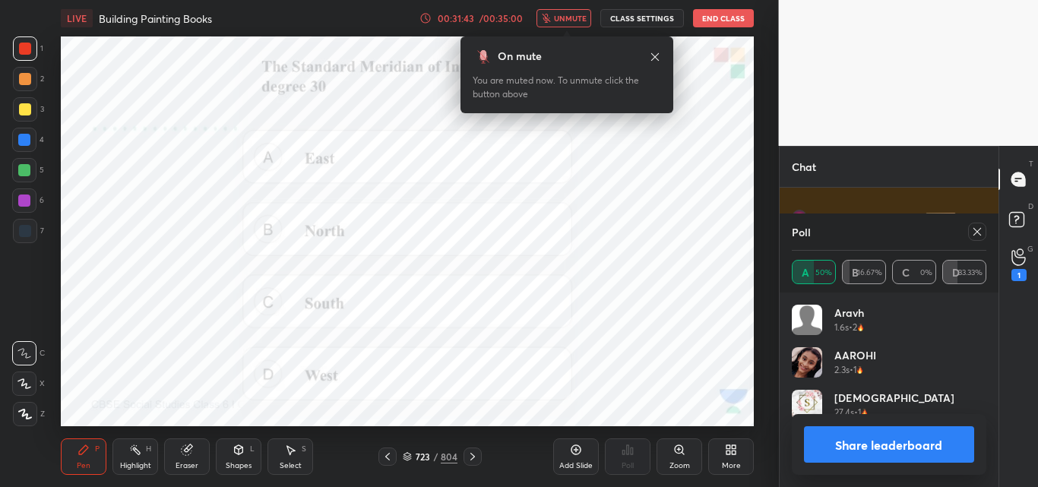
scroll to position [5925, 0]
click at [573, 21] on span "unmute" at bounding box center [570, 18] width 33 height 11
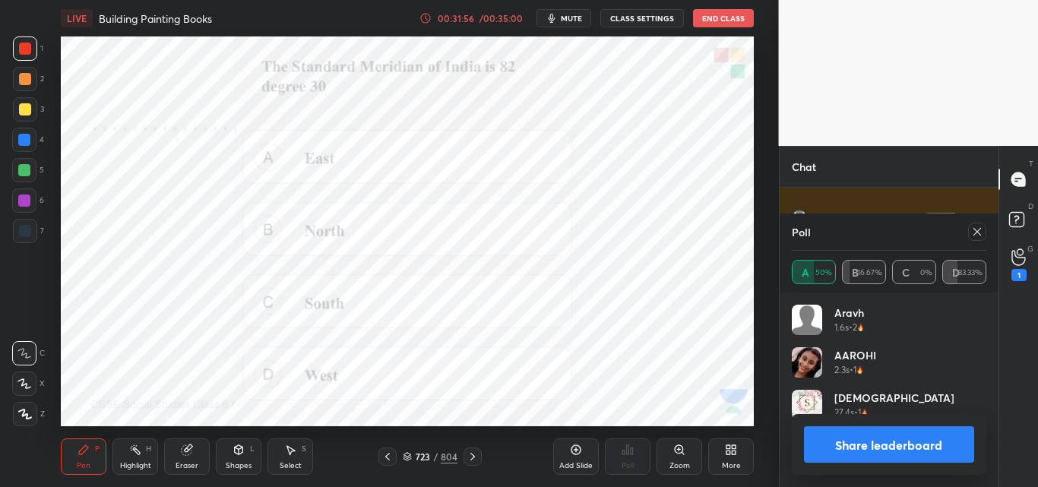
click at [577, 21] on span "mute" at bounding box center [571, 18] width 21 height 11
click at [859, 443] on button "Share leaderboard" at bounding box center [889, 444] width 171 height 36
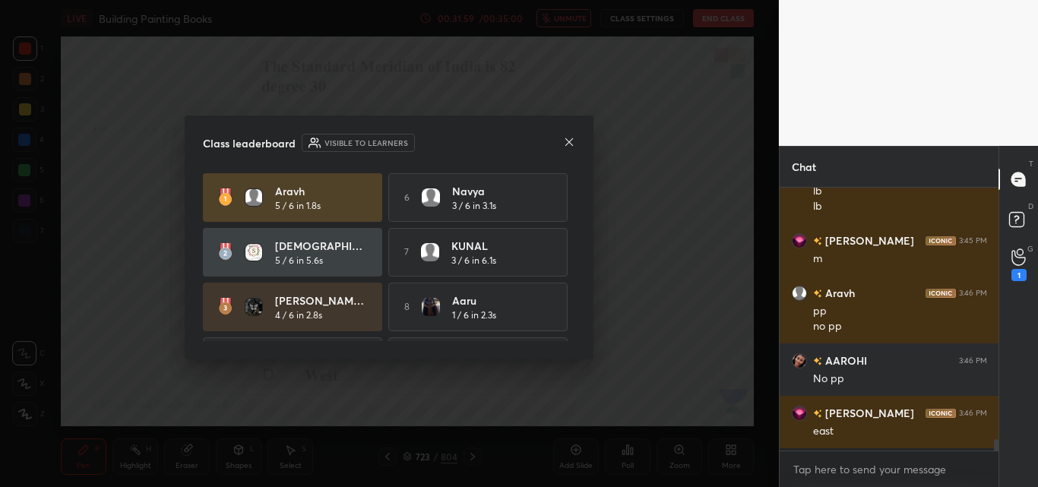
scroll to position [5846, 0]
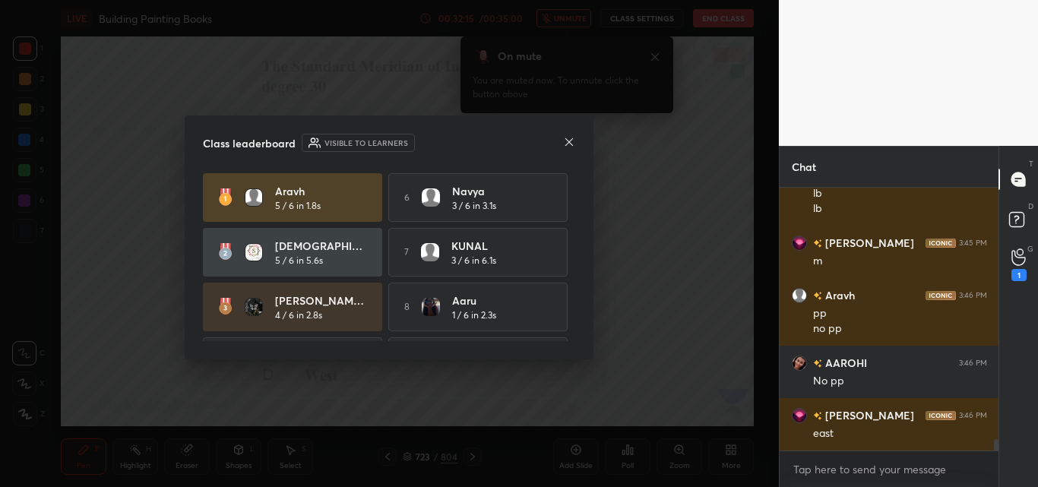
click at [570, 141] on icon at bounding box center [569, 142] width 12 height 12
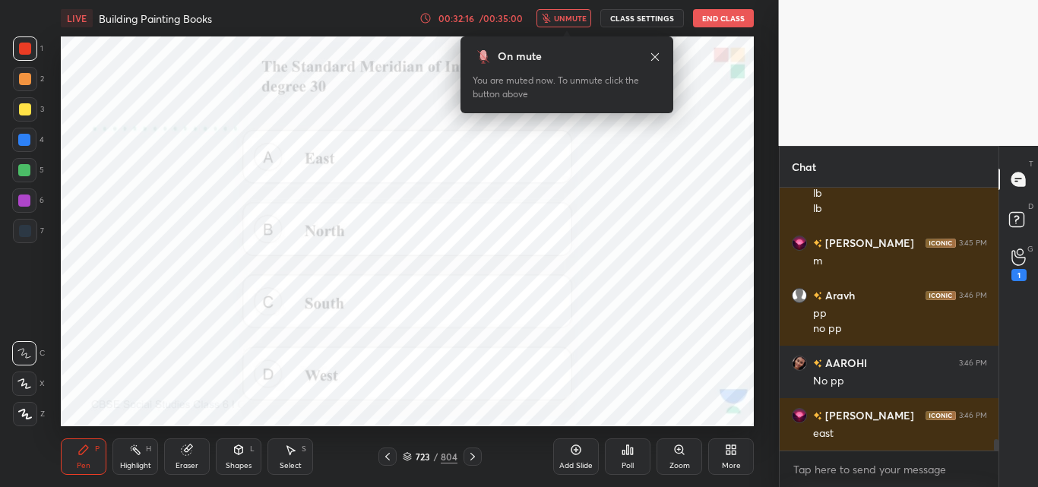
click at [559, 16] on span "unmute" at bounding box center [570, 18] width 33 height 11
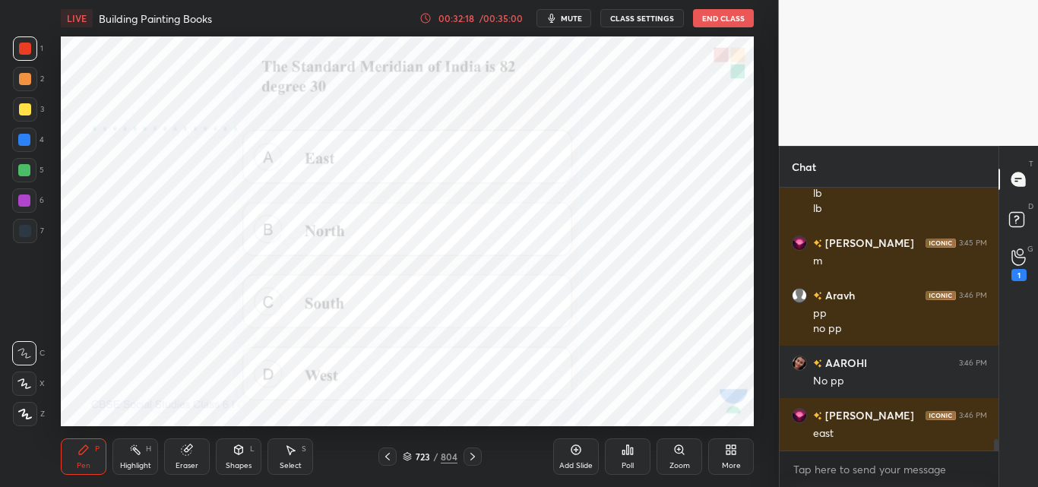
click at [627, 450] on icon at bounding box center [628, 449] width 2 height 9
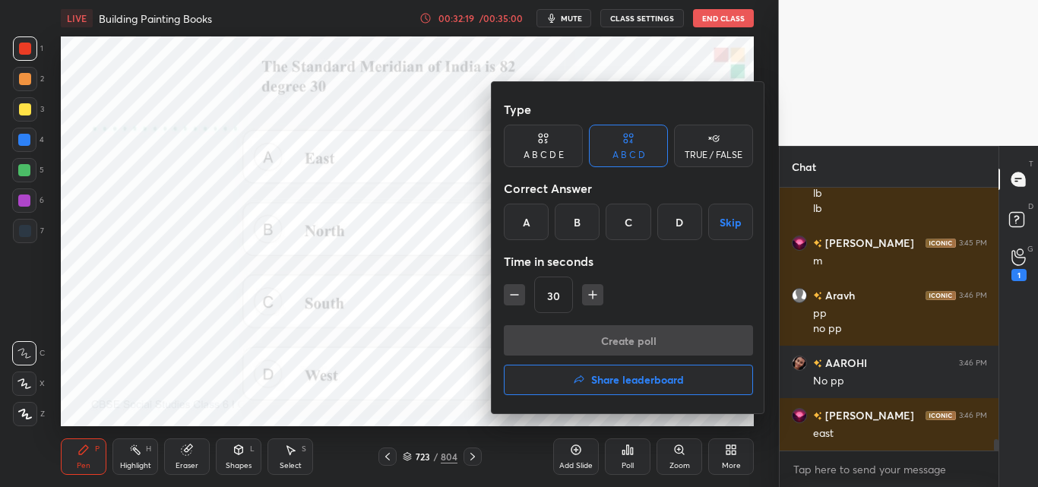
click at [599, 375] on h4 "Share leaderboard" at bounding box center [637, 379] width 93 height 11
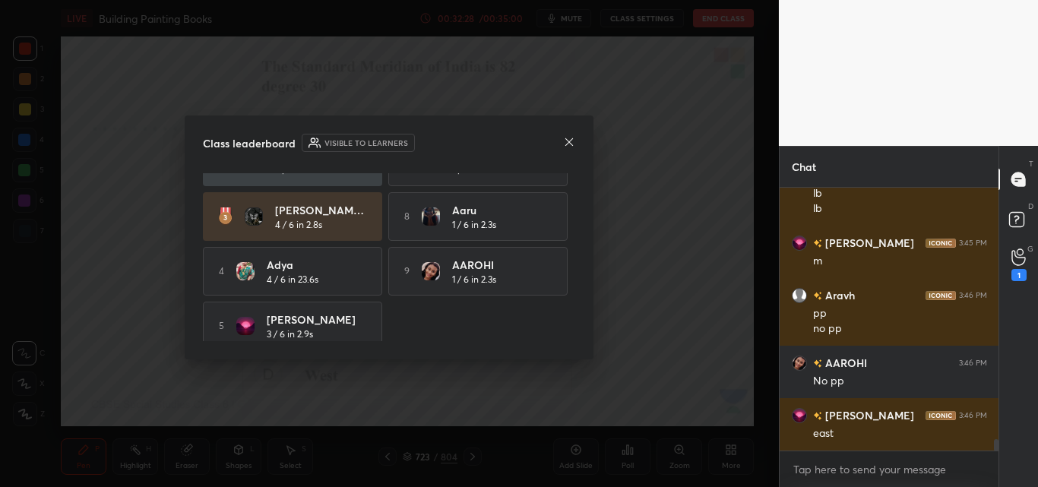
scroll to position [104, 0]
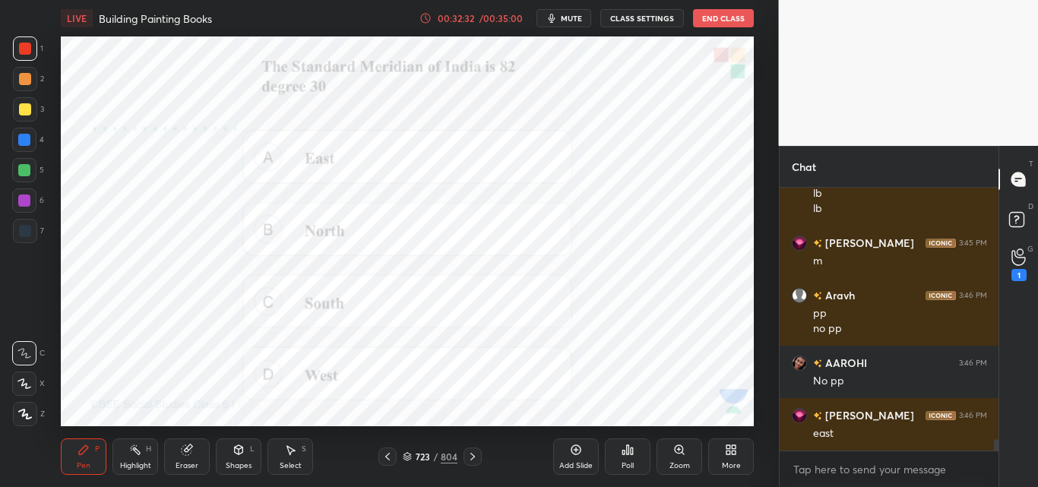
click at [556, 436] on div "Add Slide Poll Zoom More" at bounding box center [653, 456] width 201 height 85
click at [583, 451] on div "Add Slide" at bounding box center [576, 456] width 46 height 36
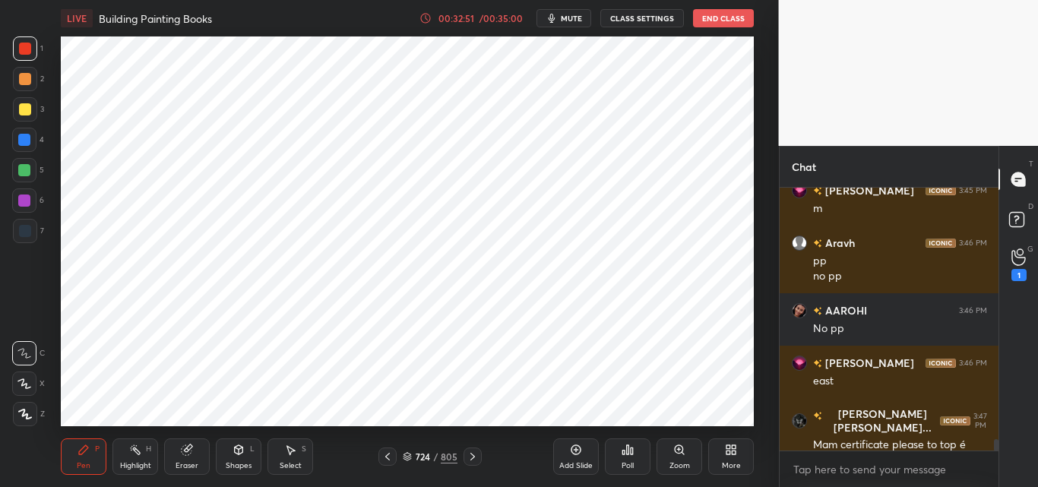
click at [188, 453] on icon at bounding box center [187, 450] width 10 height 10
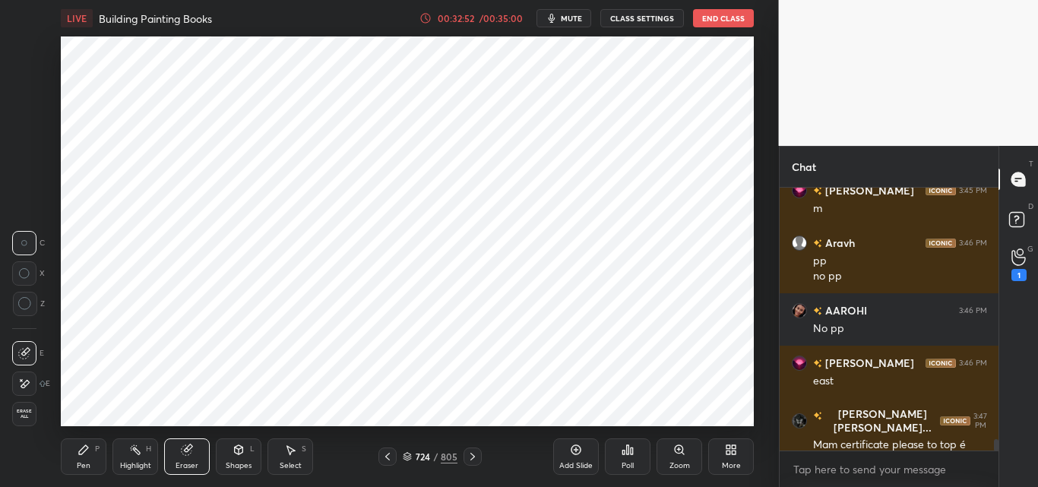
click at [27, 416] on span "Erase all" at bounding box center [24, 414] width 23 height 11
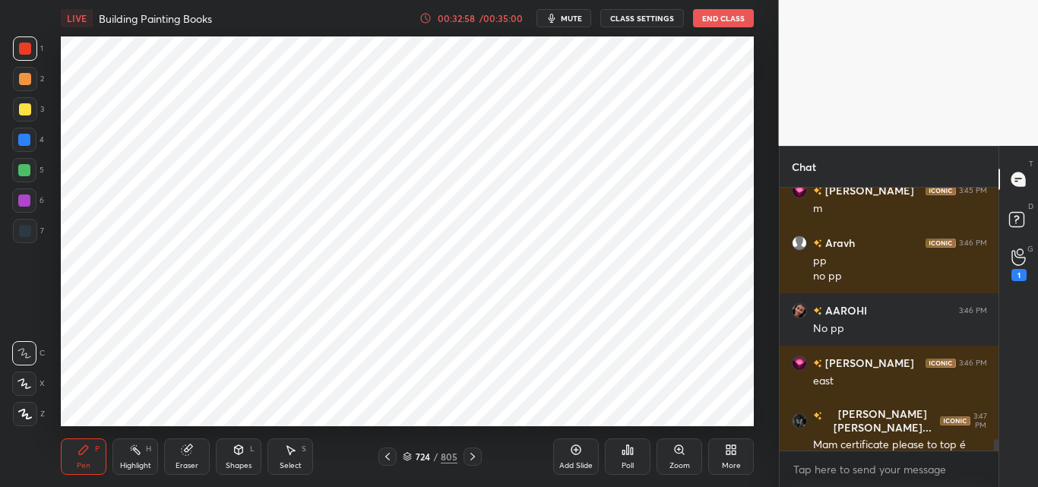
click at [570, 17] on span "mute" at bounding box center [571, 18] width 21 height 11
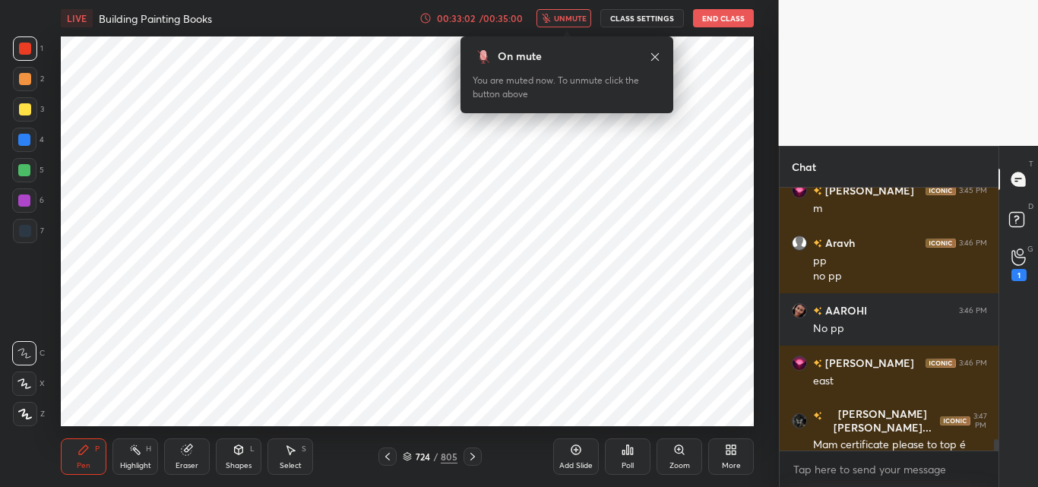
click at [412, 453] on icon at bounding box center [407, 456] width 9 height 9
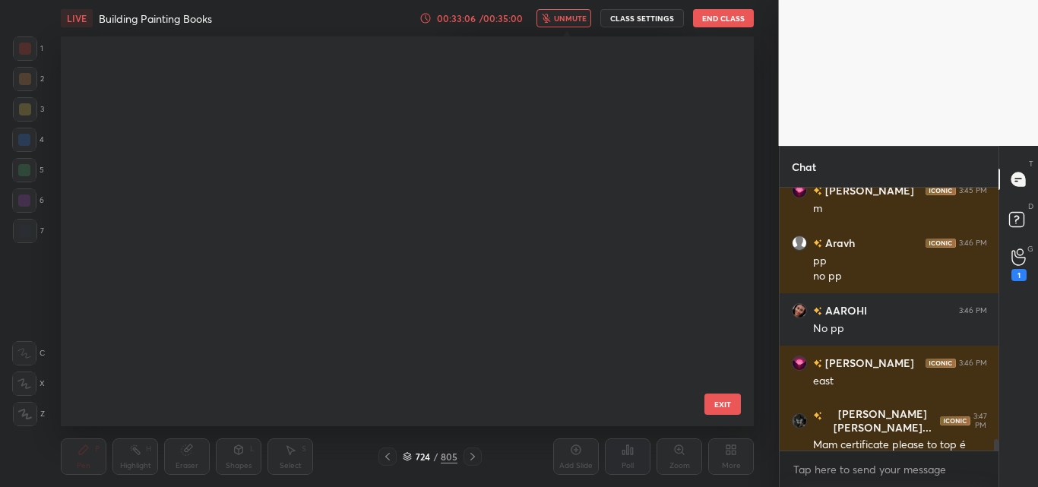
scroll to position [31485, 0]
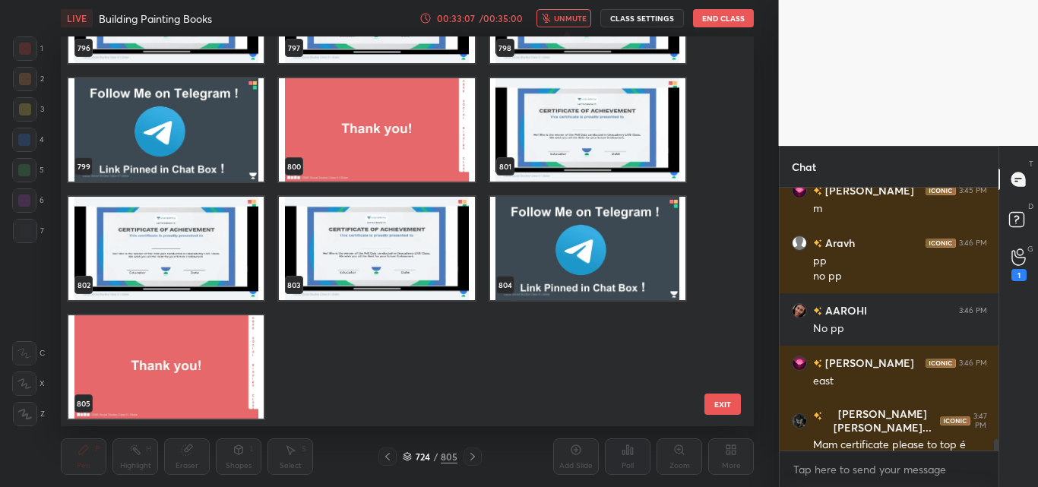
click at [552, 125] on img "grid" at bounding box center [587, 129] width 195 height 103
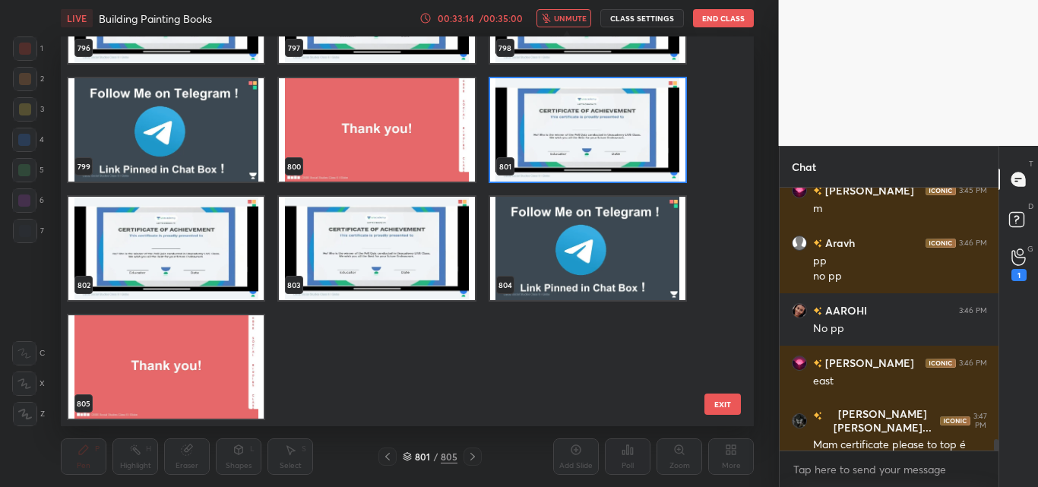
scroll to position [5951, 0]
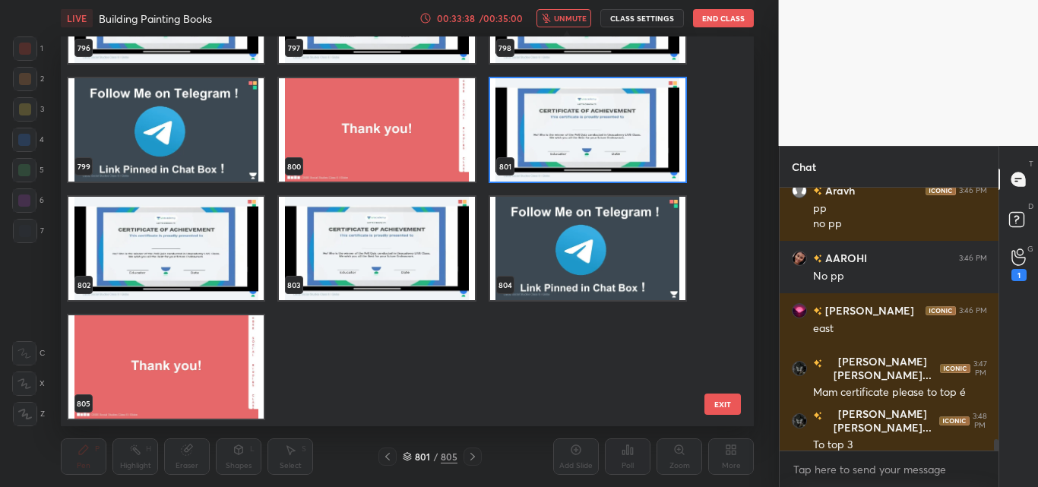
click at [570, 149] on img "grid" at bounding box center [587, 129] width 195 height 103
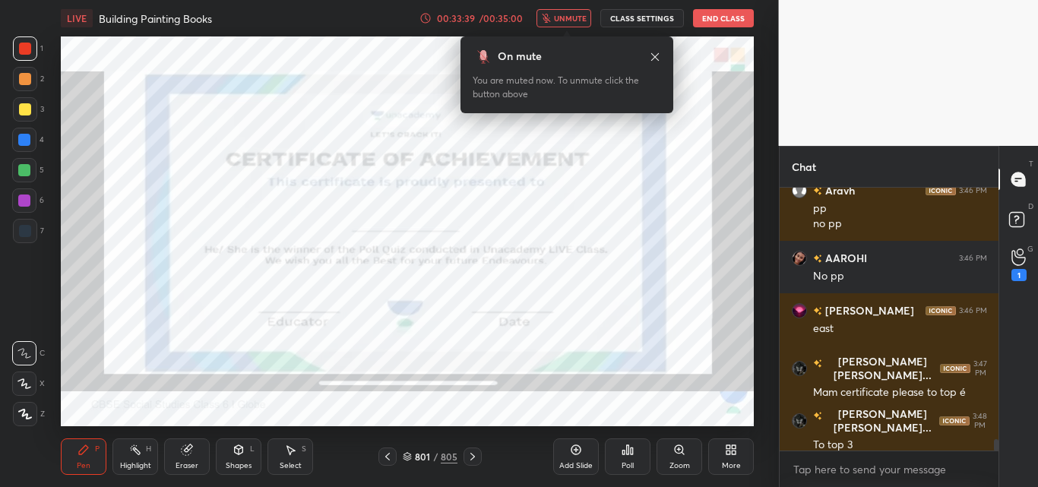
scroll to position [6004, 0]
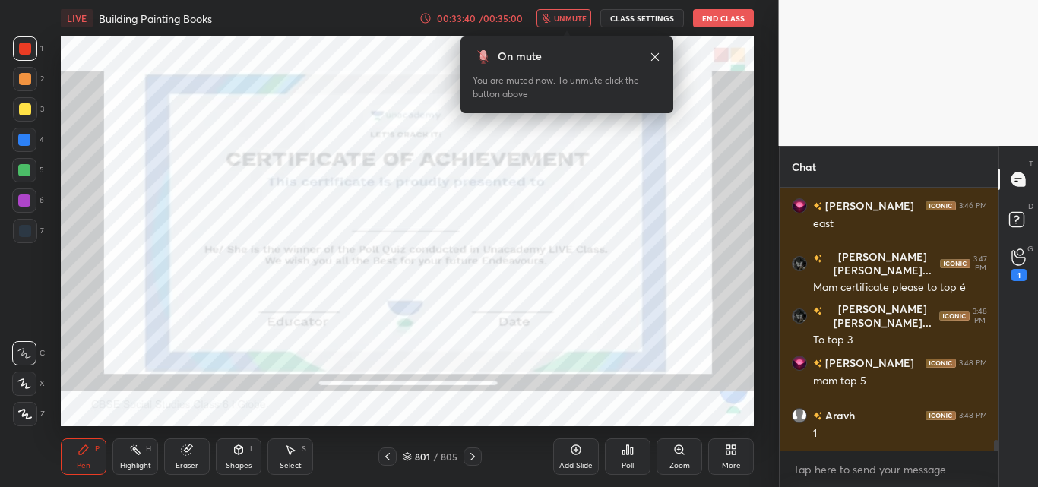
click at [581, 15] on span "unmute" at bounding box center [570, 18] width 33 height 11
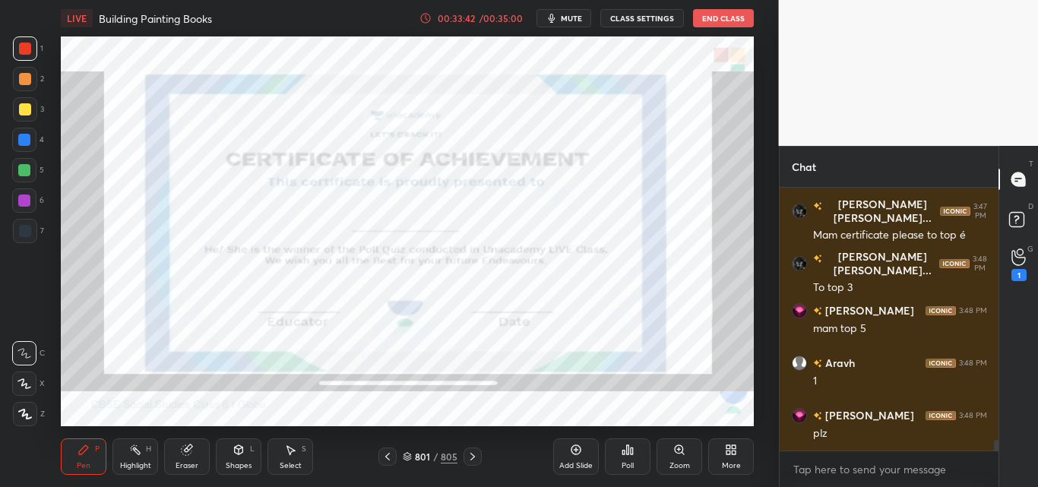
scroll to position [6161, 0]
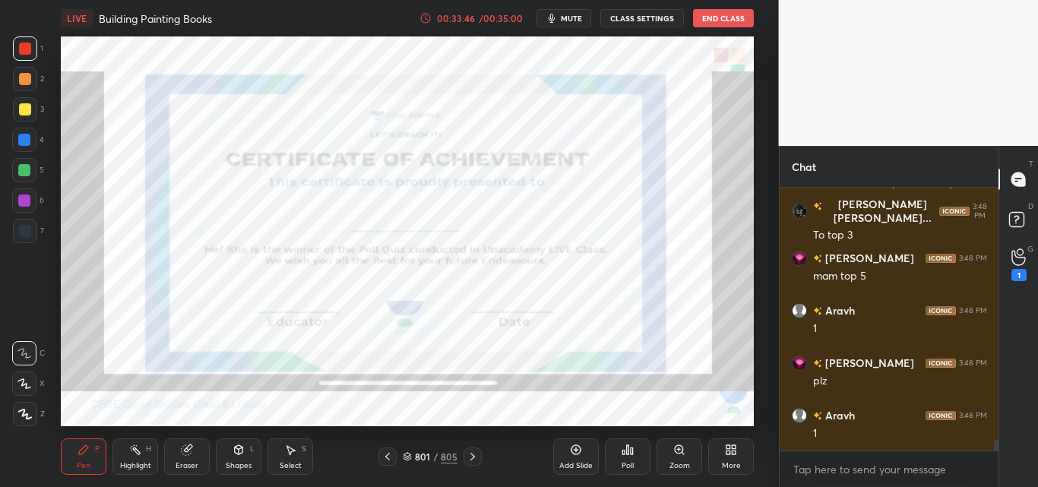
click at [629, 454] on icon at bounding box center [628, 449] width 2 height 9
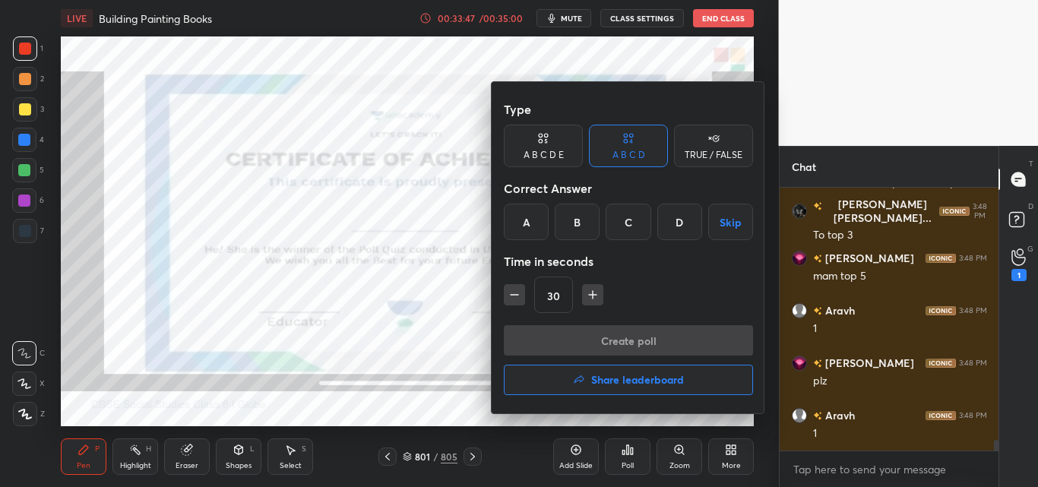
click at [608, 378] on h4 "Share leaderboard" at bounding box center [637, 379] width 93 height 11
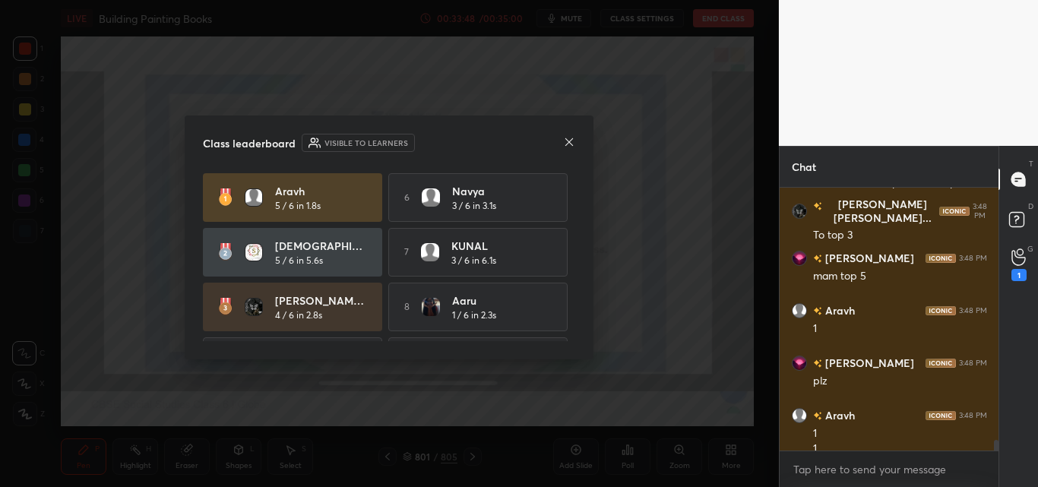
scroll to position [6176, 0]
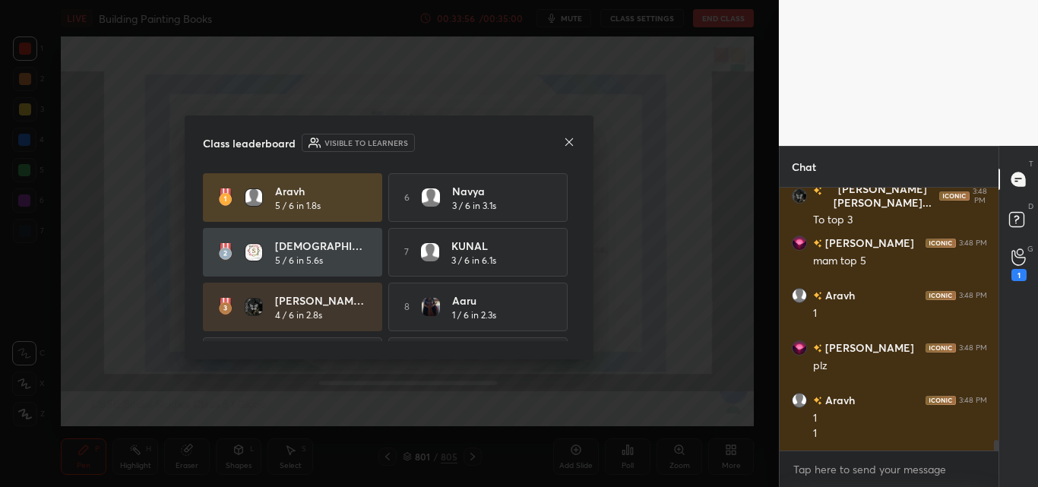
click at [567, 144] on icon at bounding box center [569, 142] width 8 height 8
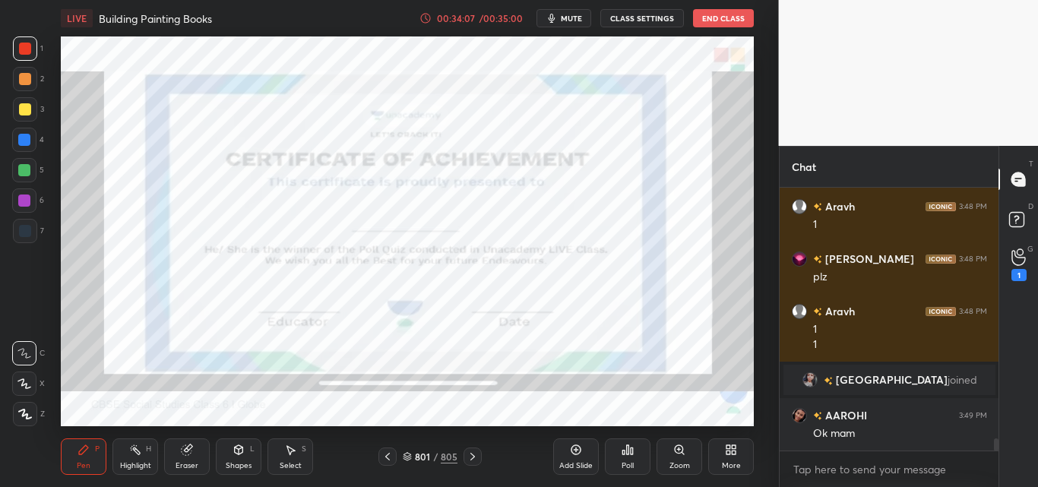
scroll to position [5398, 0]
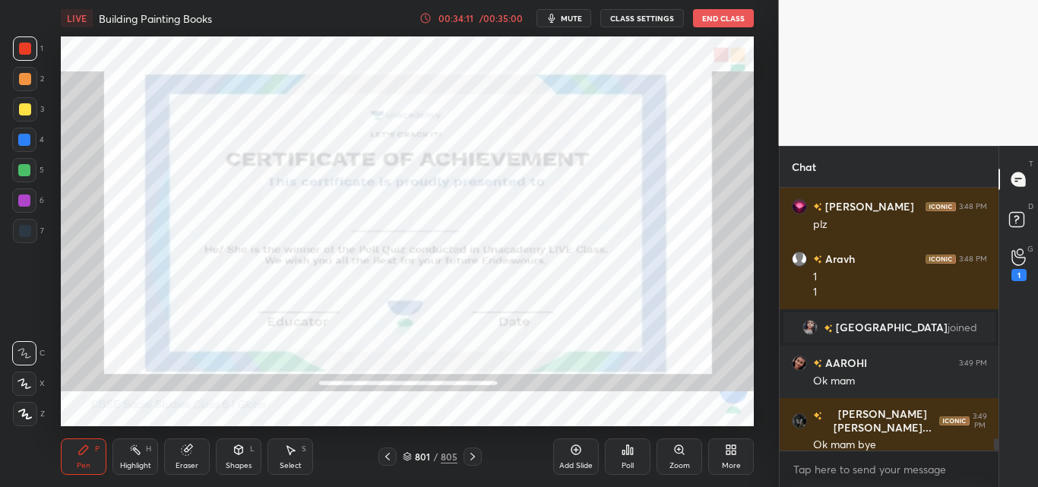
click at [708, 26] on button "End Class" at bounding box center [723, 18] width 61 height 18
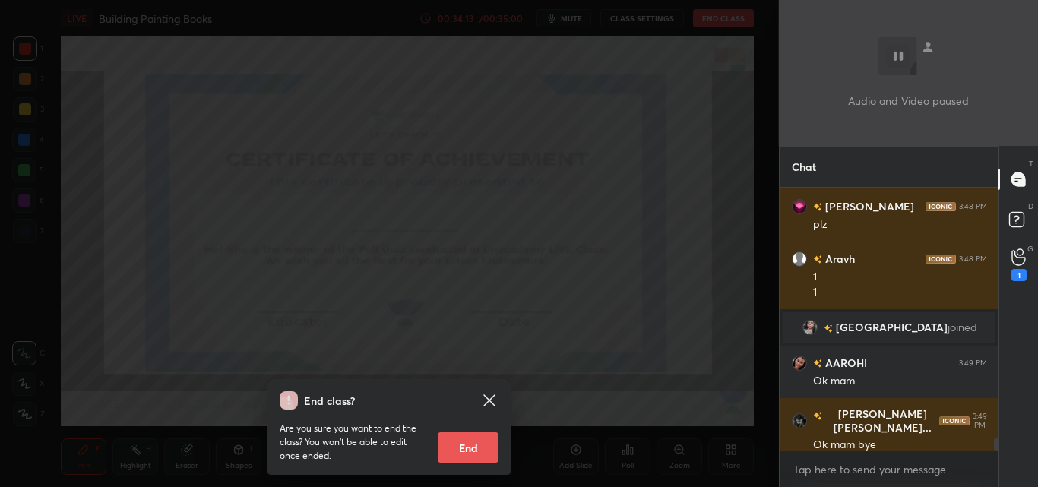
click at [470, 440] on button "End" at bounding box center [468, 447] width 61 height 30
type textarea "x"
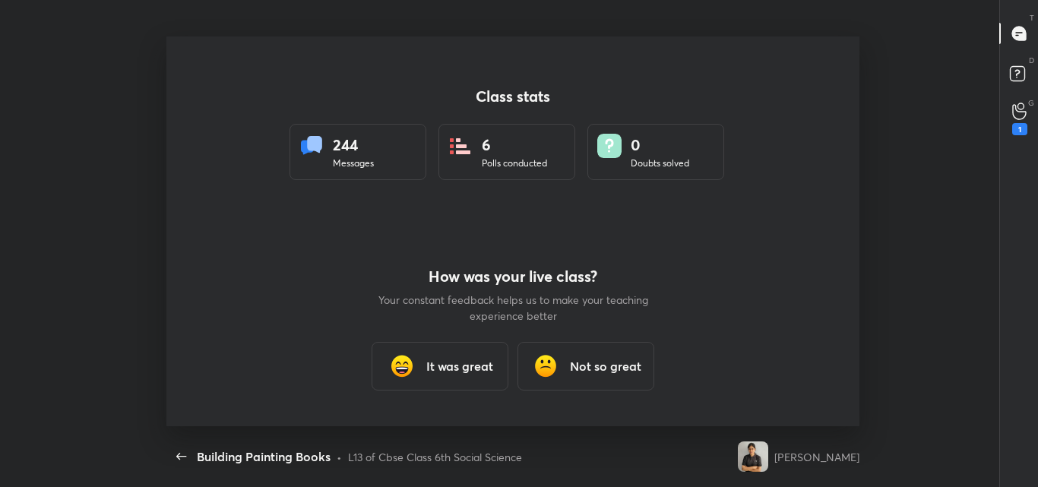
scroll to position [0, 0]
click at [619, 344] on div "Not so great" at bounding box center [585, 366] width 137 height 49
